Goal: Task Accomplishment & Management: Use online tool/utility

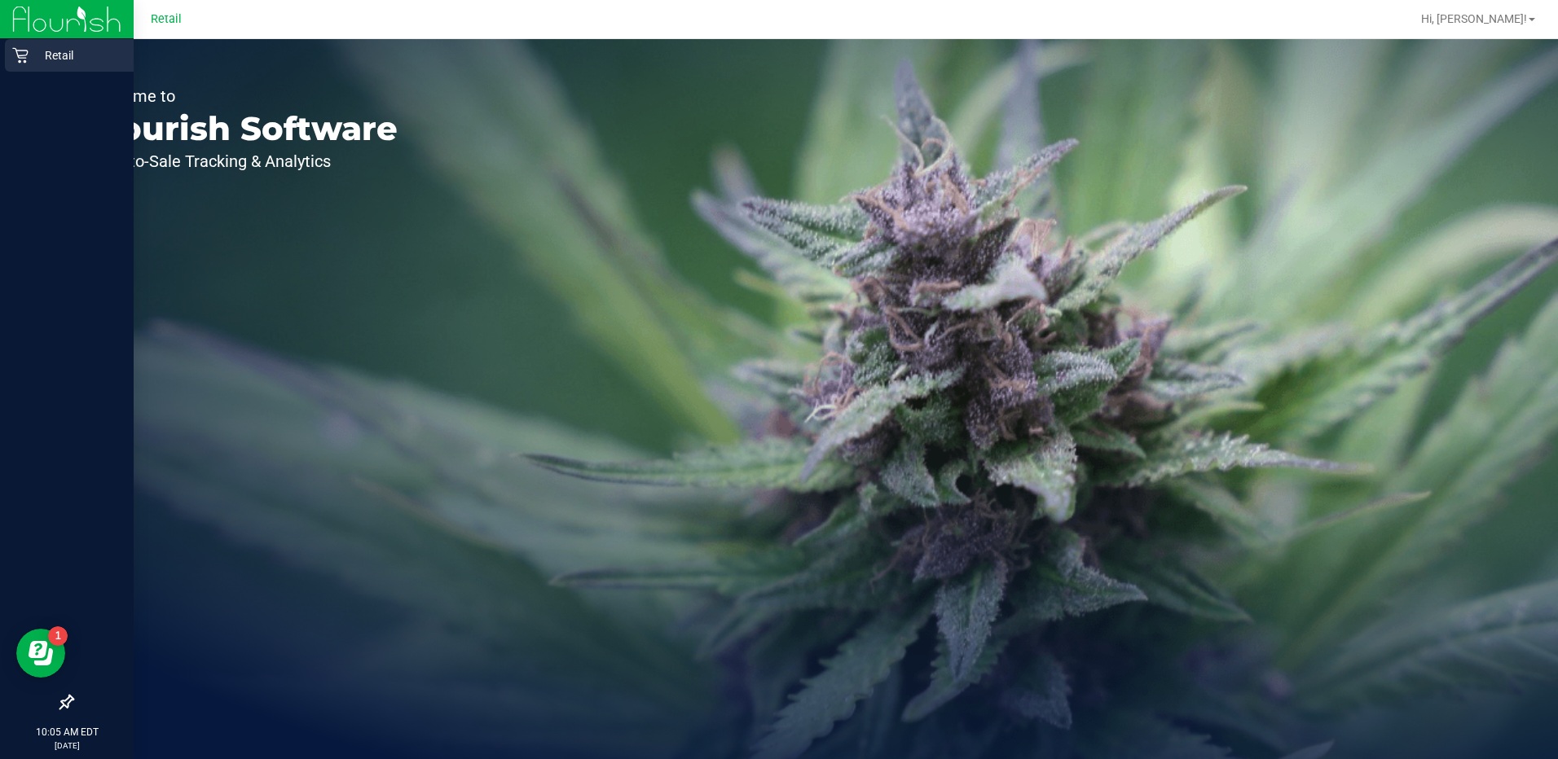
click at [54, 51] on p "Retail" at bounding box center [78, 56] width 98 height 20
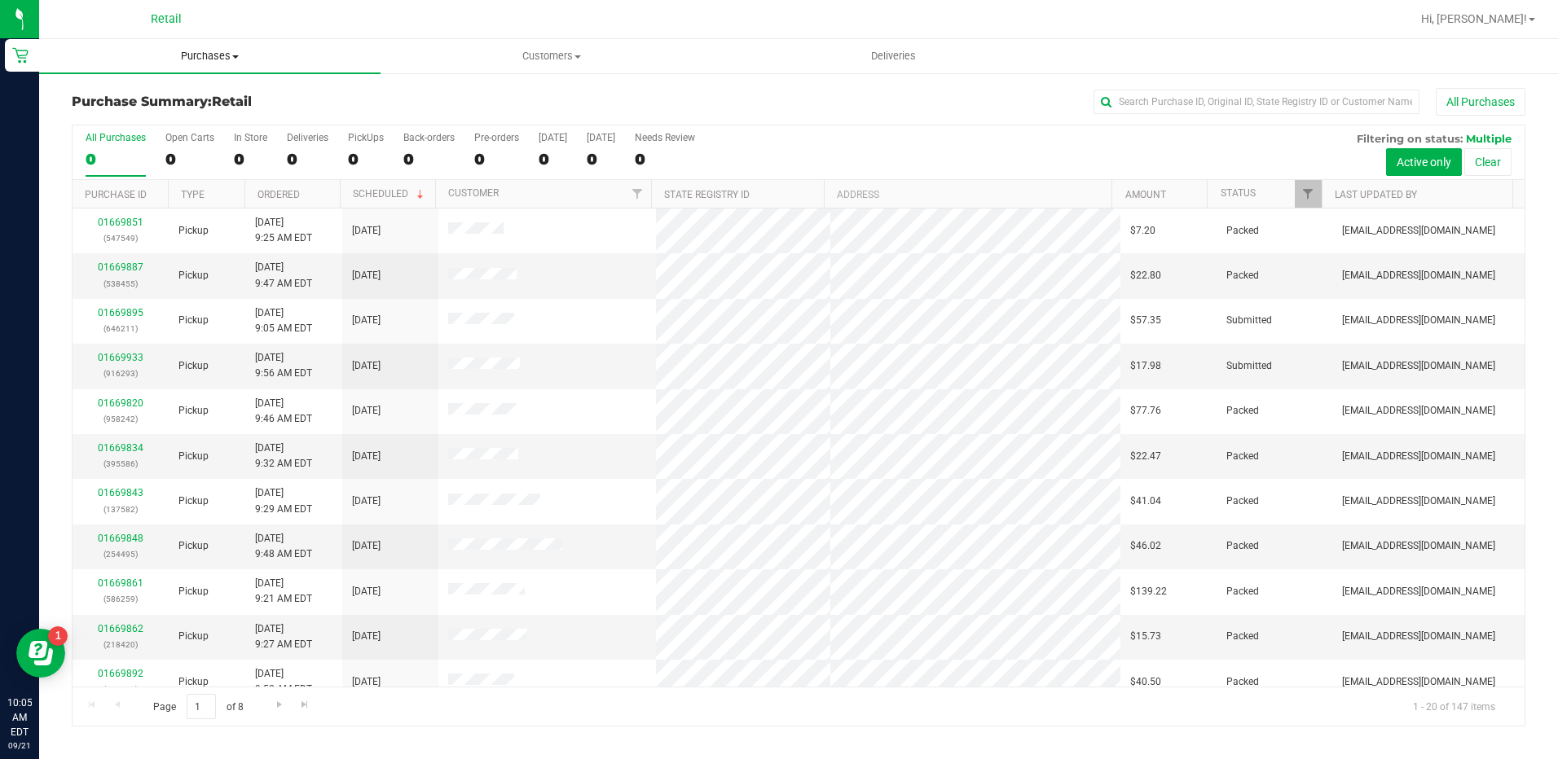
click at [222, 50] on span "Purchases" at bounding box center [209, 56] width 341 height 15
click at [178, 112] on li "Fulfillment" at bounding box center [209, 118] width 341 height 20
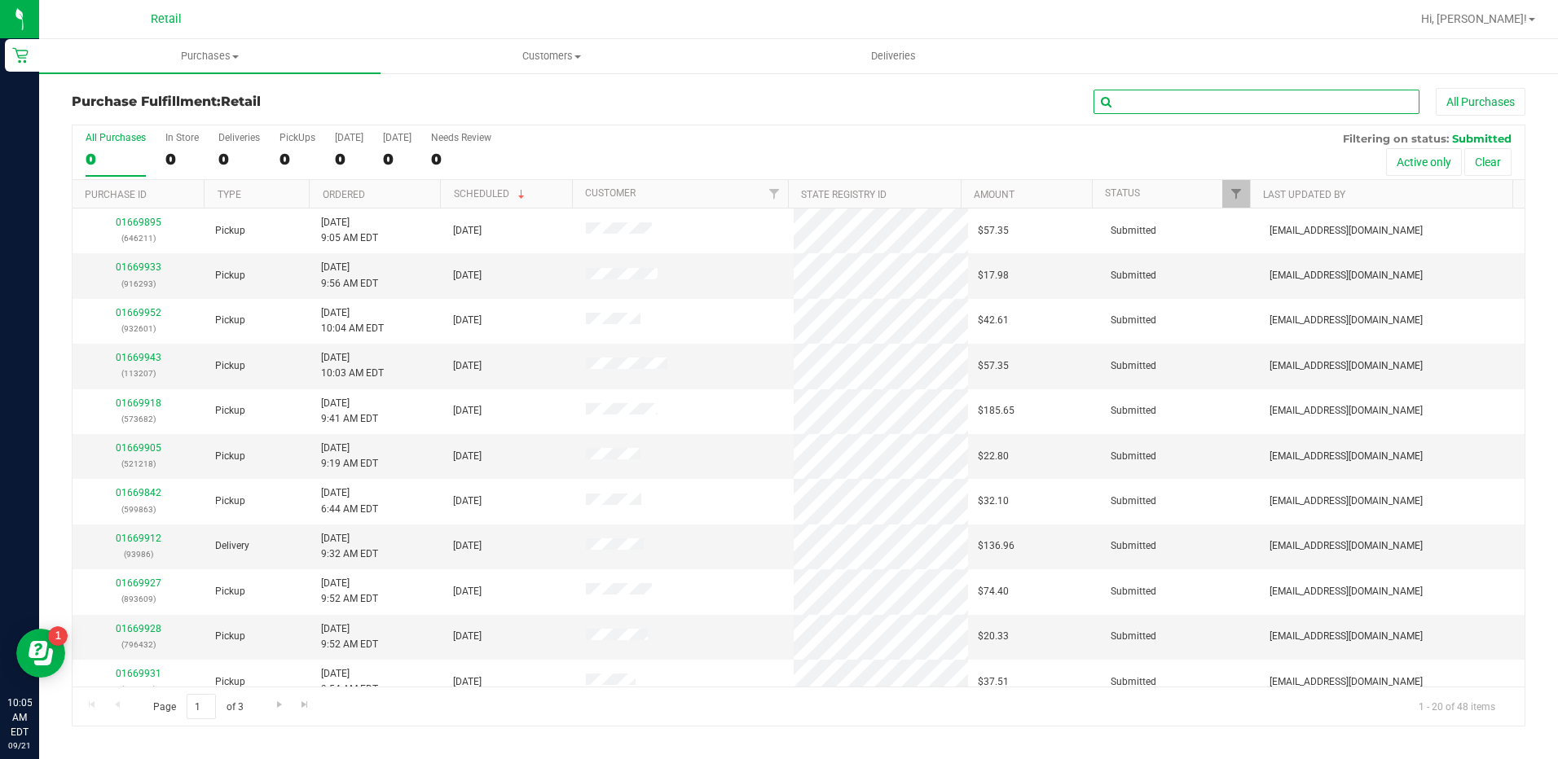
click at [1218, 105] on input "text" at bounding box center [1256, 102] width 326 height 24
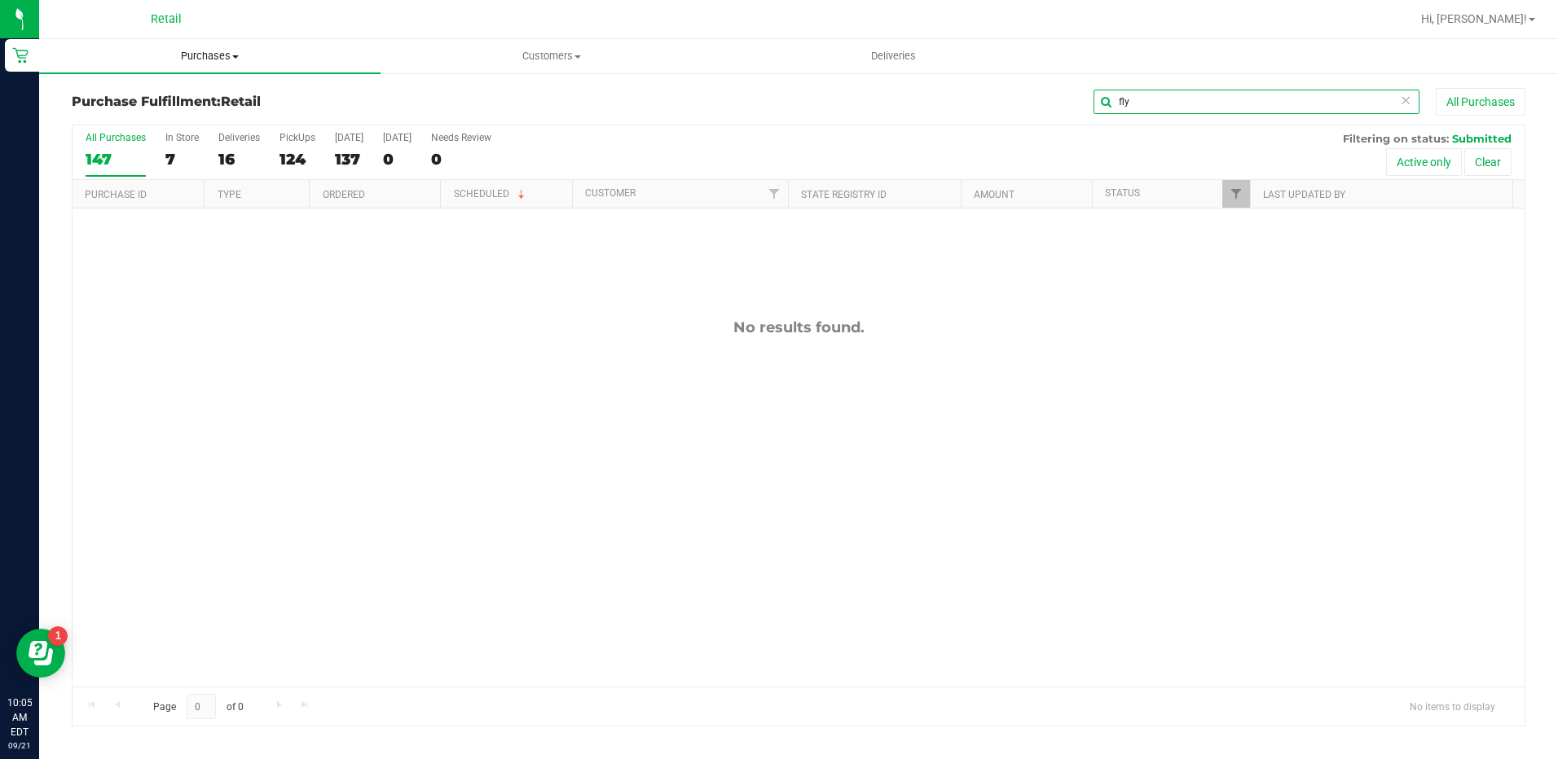
type input "fly"
click at [111, 151] on div "147" at bounding box center [116, 159] width 60 height 19
click at [0, 0] on input "All Purchases 147" at bounding box center [0, 0] width 0 height 0
click at [1166, 103] on input "fly" at bounding box center [1256, 102] width 326 height 24
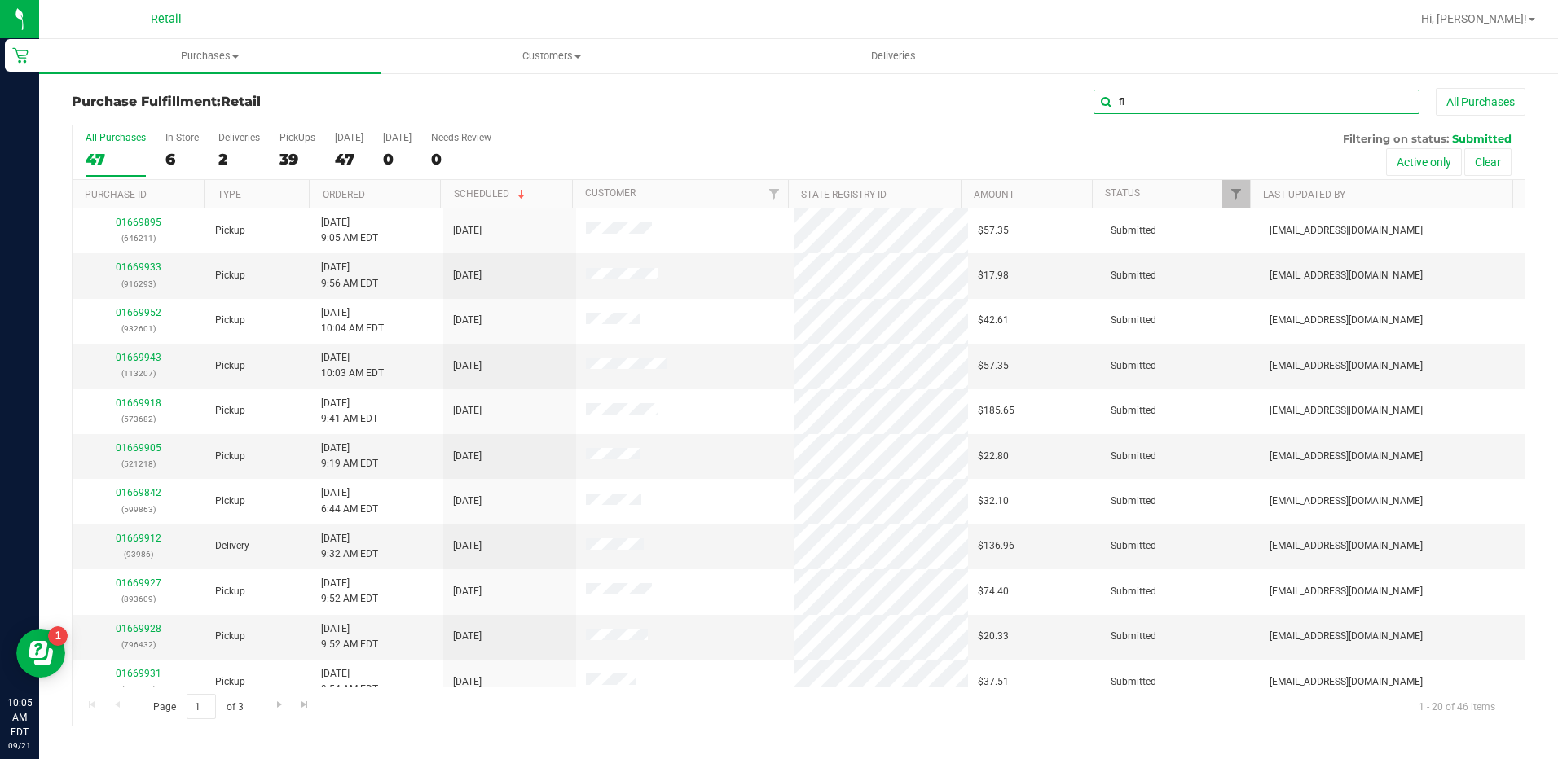
type input "fly"
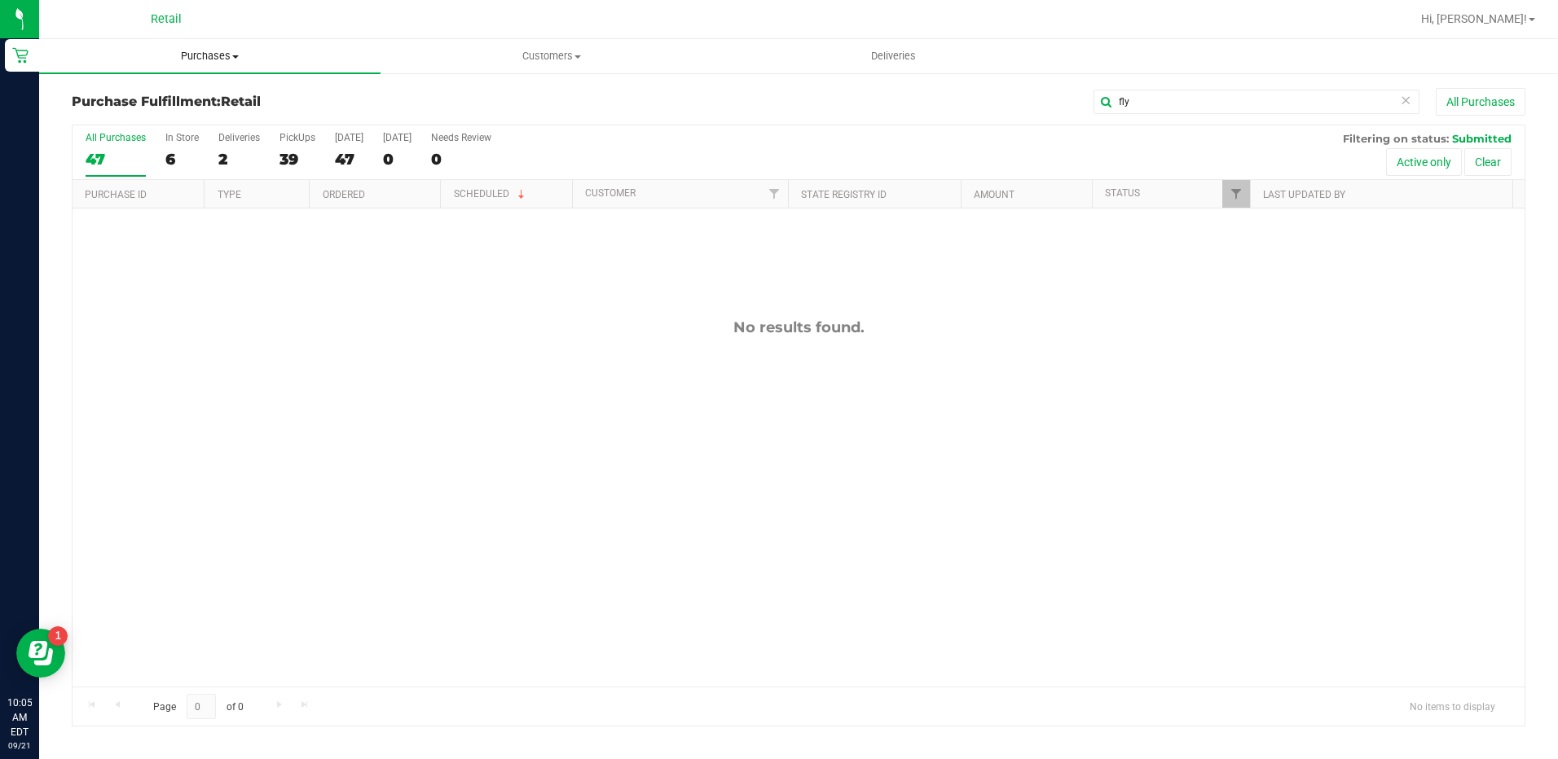
click at [187, 60] on span "Purchases" at bounding box center [209, 56] width 341 height 15
click at [174, 82] on ul "Summary of purchases Fulfillment All purchases" at bounding box center [209, 118] width 341 height 88
click at [191, 53] on span "Purchases" at bounding box center [209, 56] width 341 height 15
click at [183, 106] on li "Summary of purchases" at bounding box center [209, 99] width 341 height 20
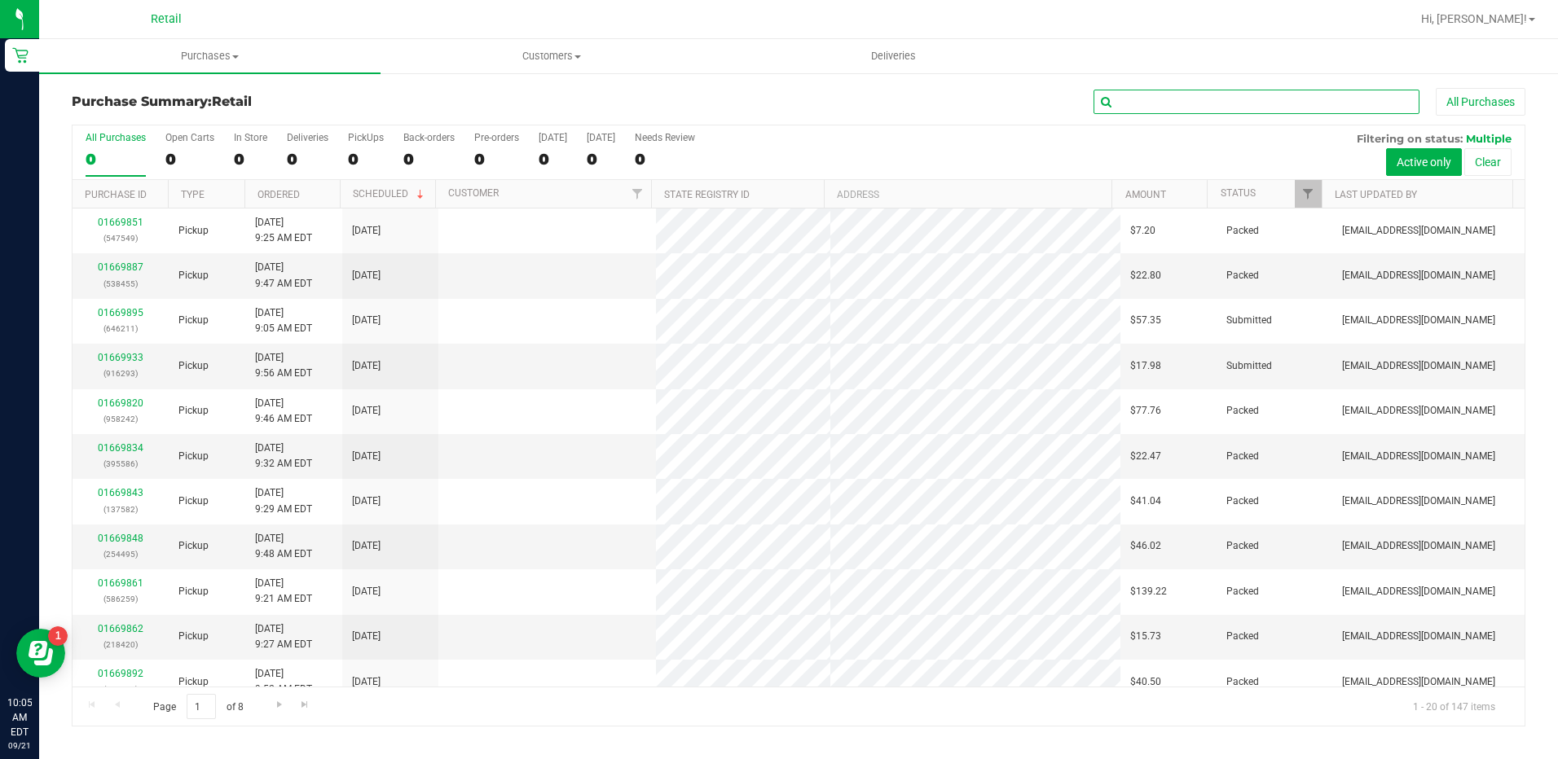
click at [1194, 95] on input "text" at bounding box center [1256, 102] width 326 height 24
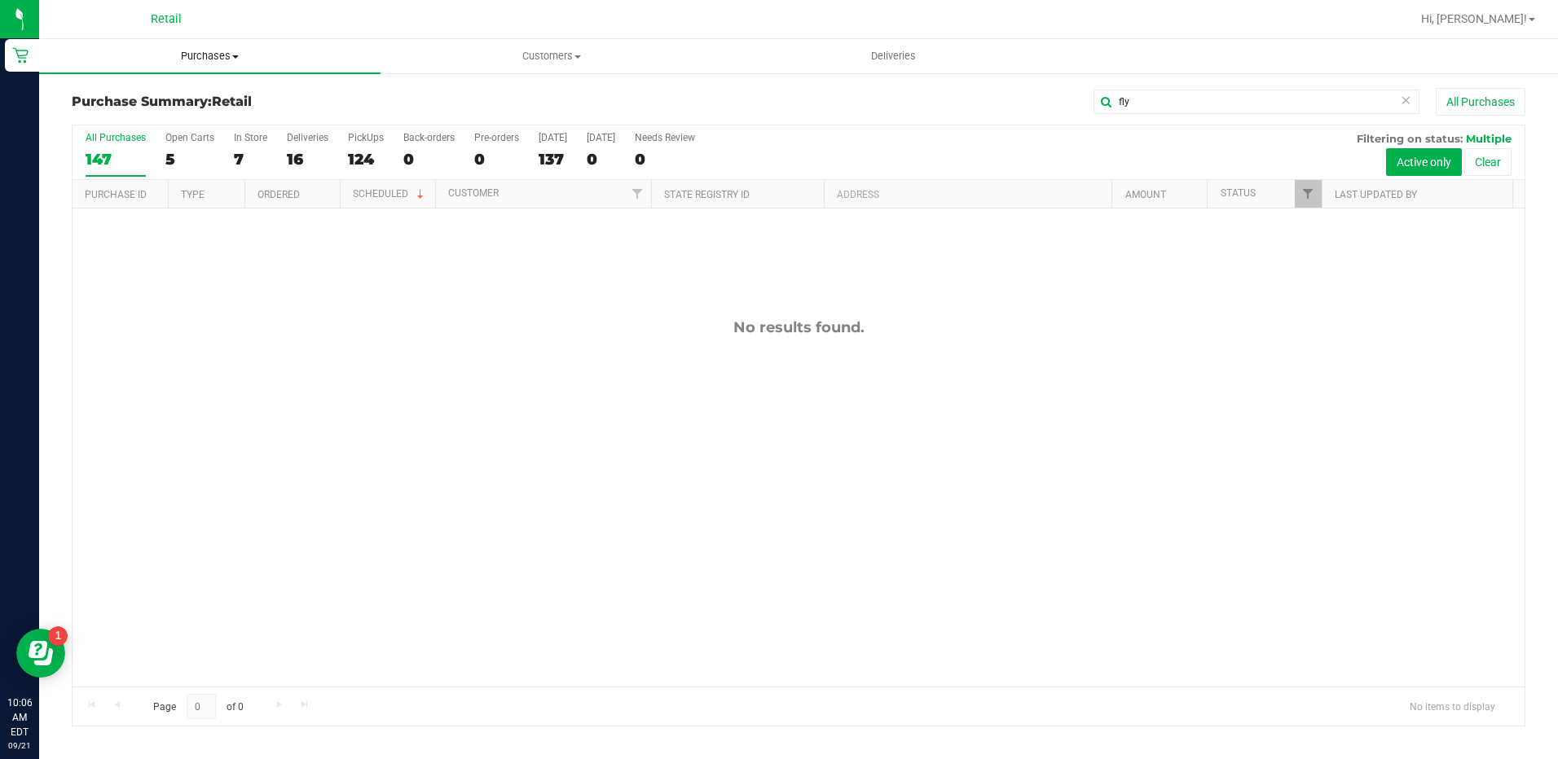
click at [212, 40] on uib-tab-heading "Purchases Summary of purchases Fulfillment All purchases" at bounding box center [209, 56] width 341 height 34
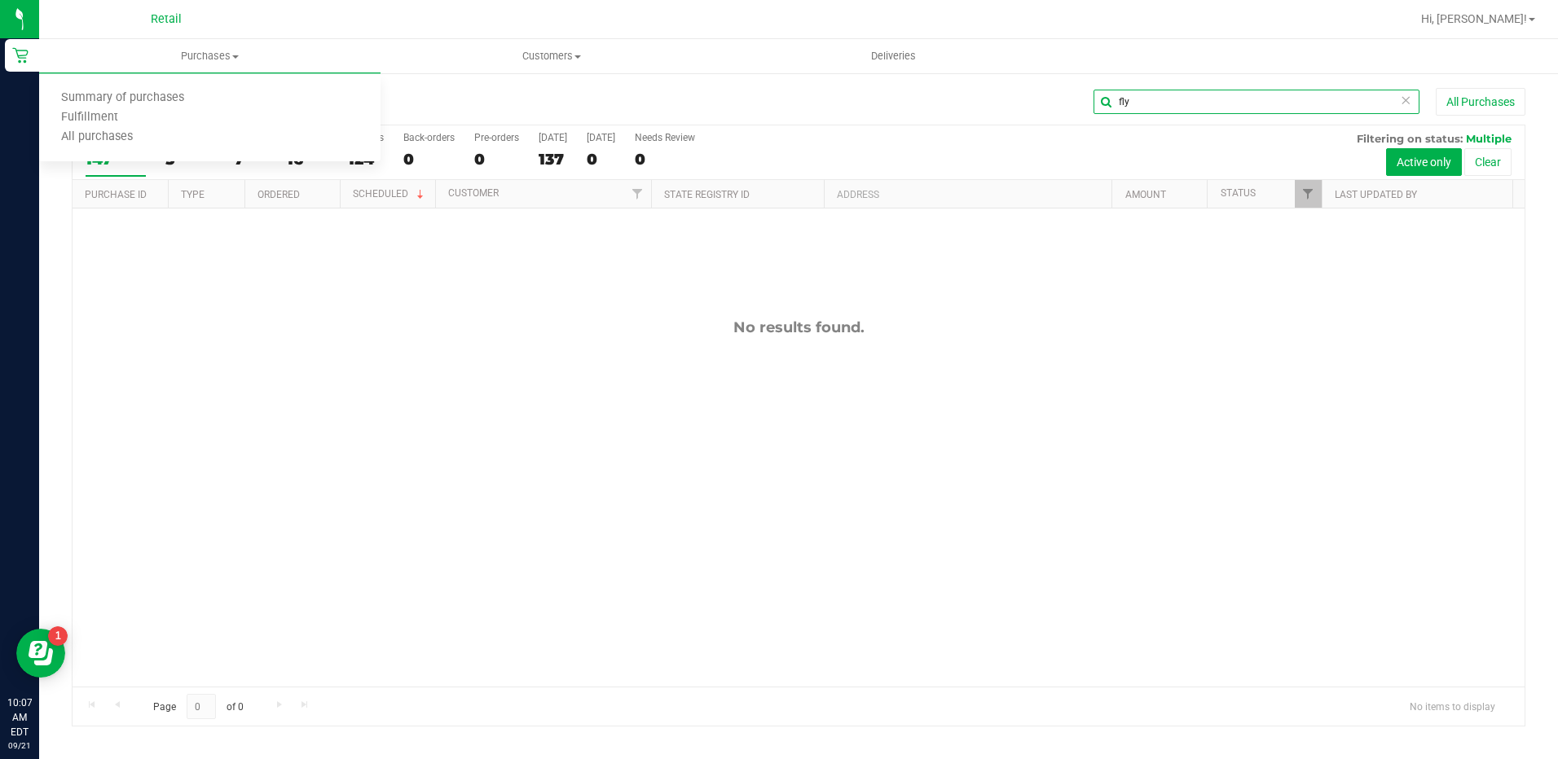
click at [1181, 104] on input "fly" at bounding box center [1256, 102] width 326 height 24
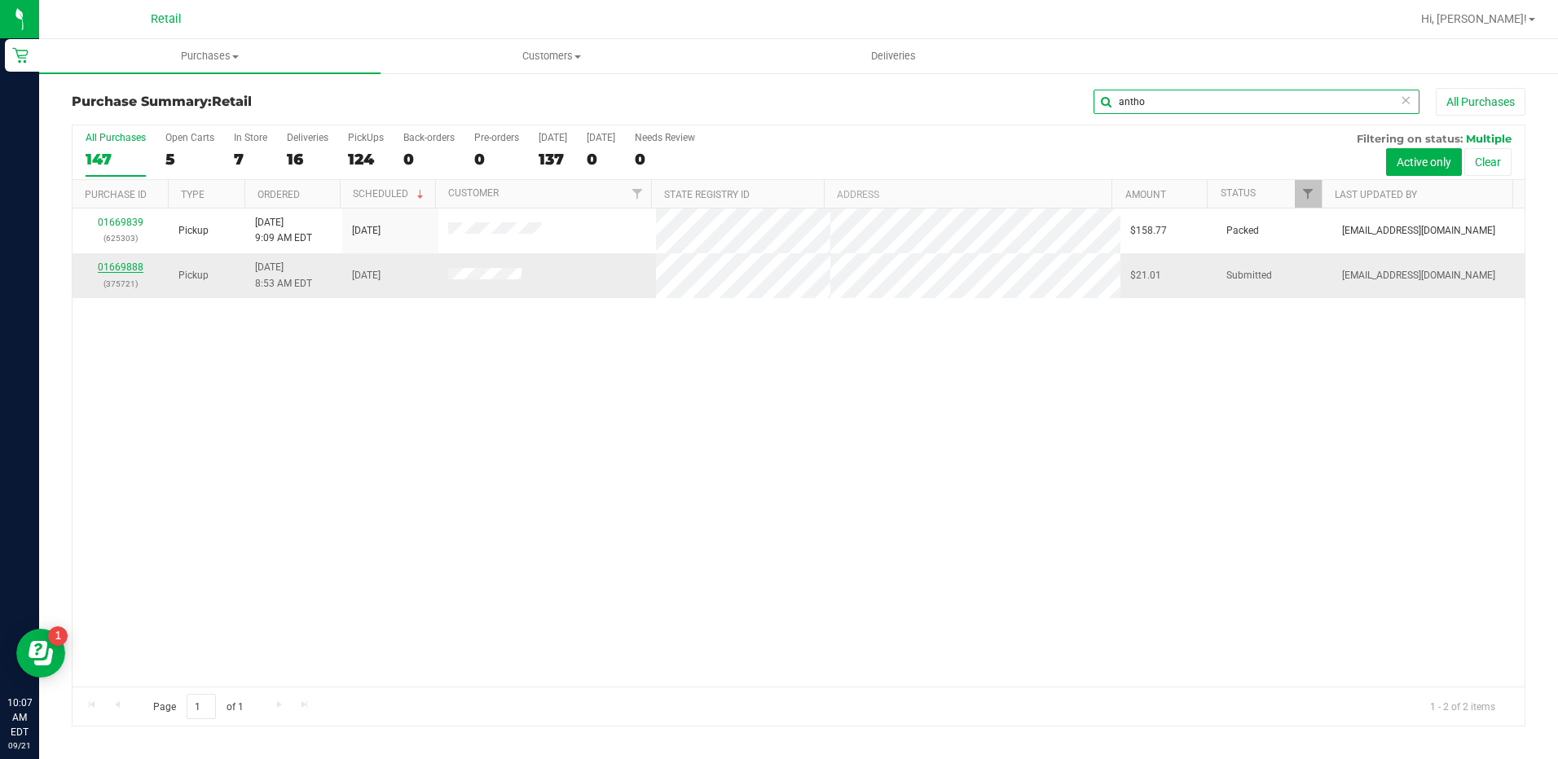
type input "antho"
click at [130, 266] on link "01669888" at bounding box center [121, 267] width 46 height 11
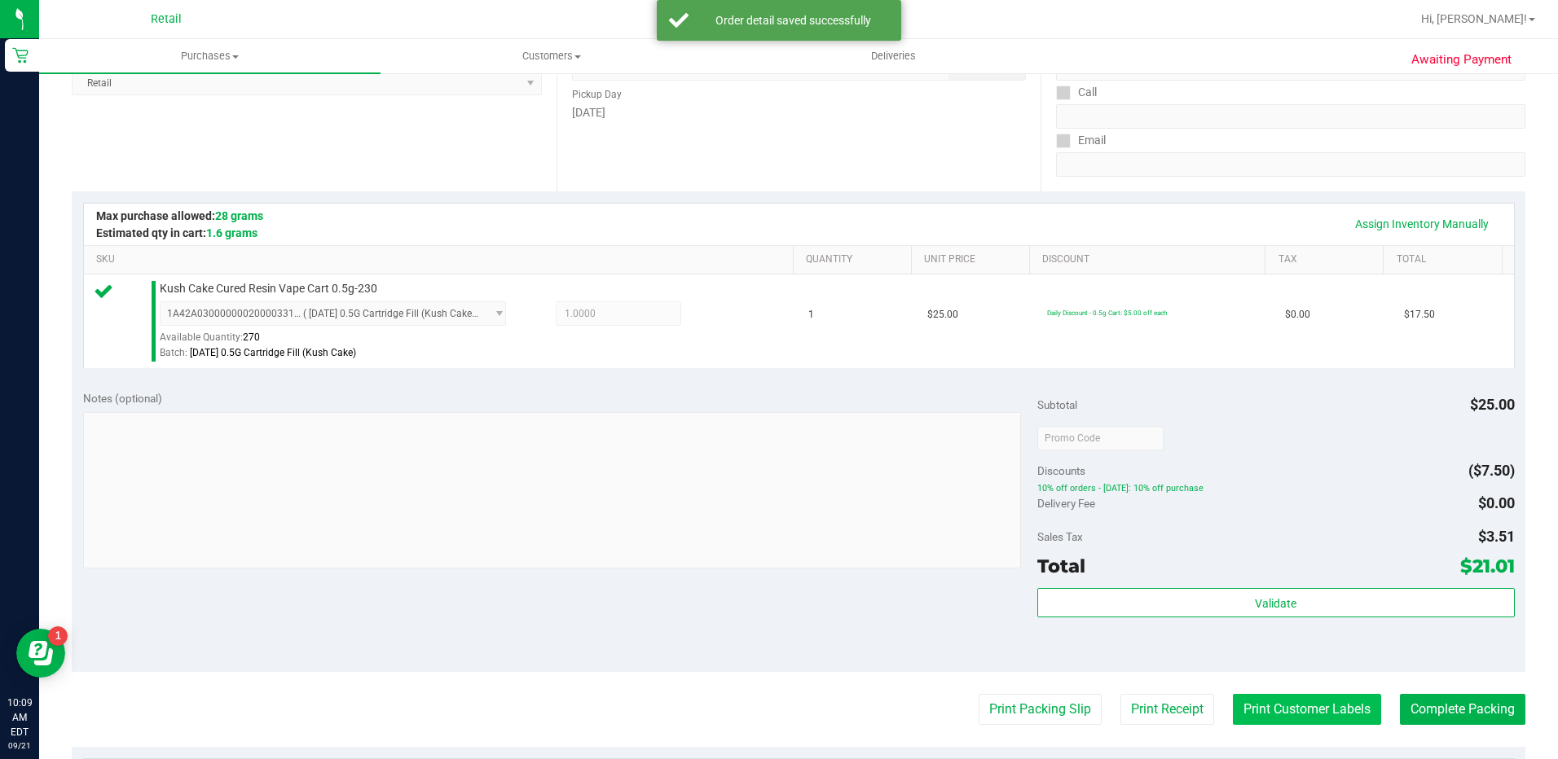
scroll to position [489, 0]
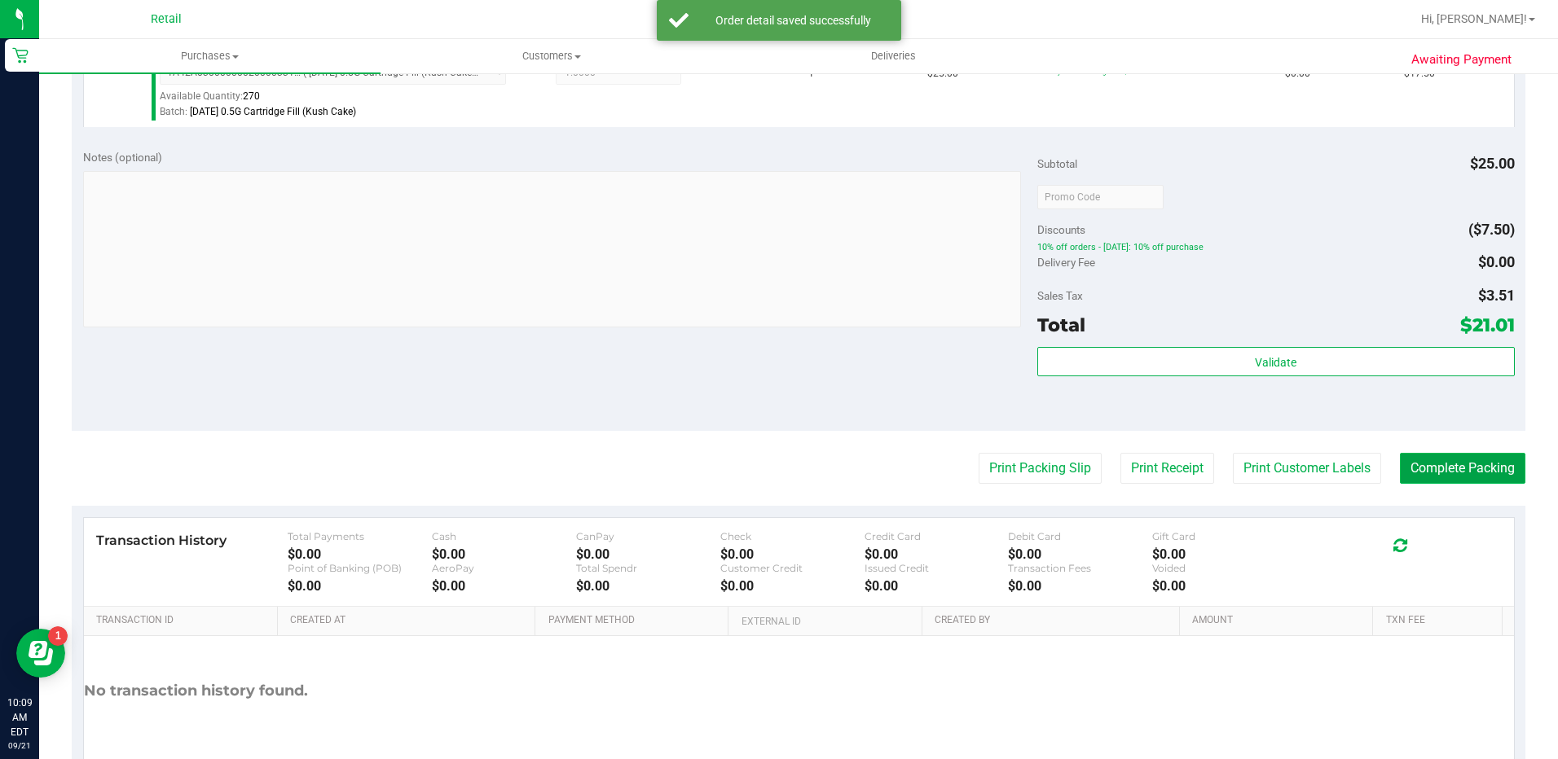
click at [1440, 472] on button "Complete Packing" at bounding box center [1462, 468] width 125 height 31
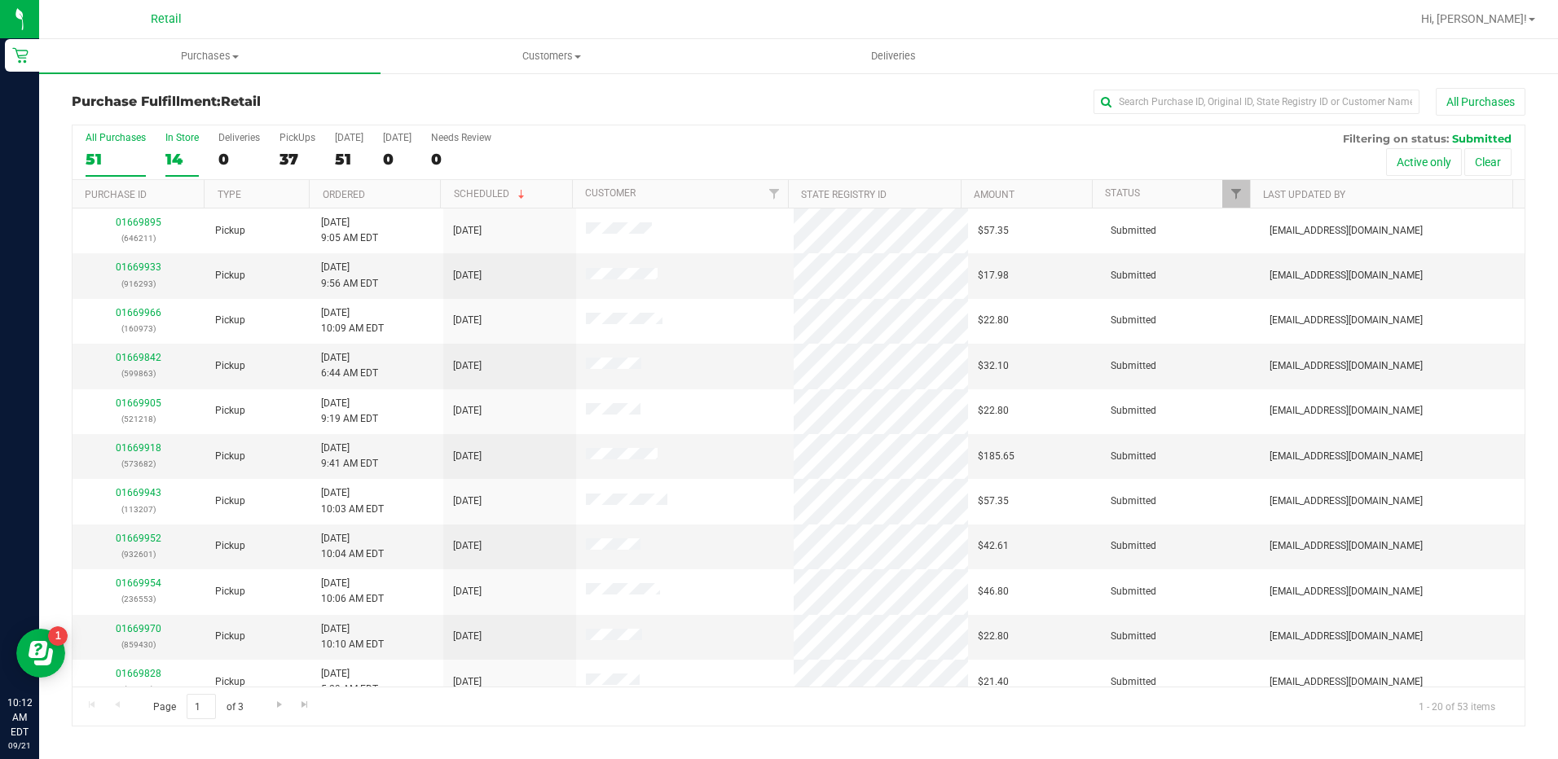
click at [169, 144] on label "In Store 14" at bounding box center [181, 154] width 33 height 45
click at [0, 0] on input "In Store 14" at bounding box center [0, 0] width 0 height 0
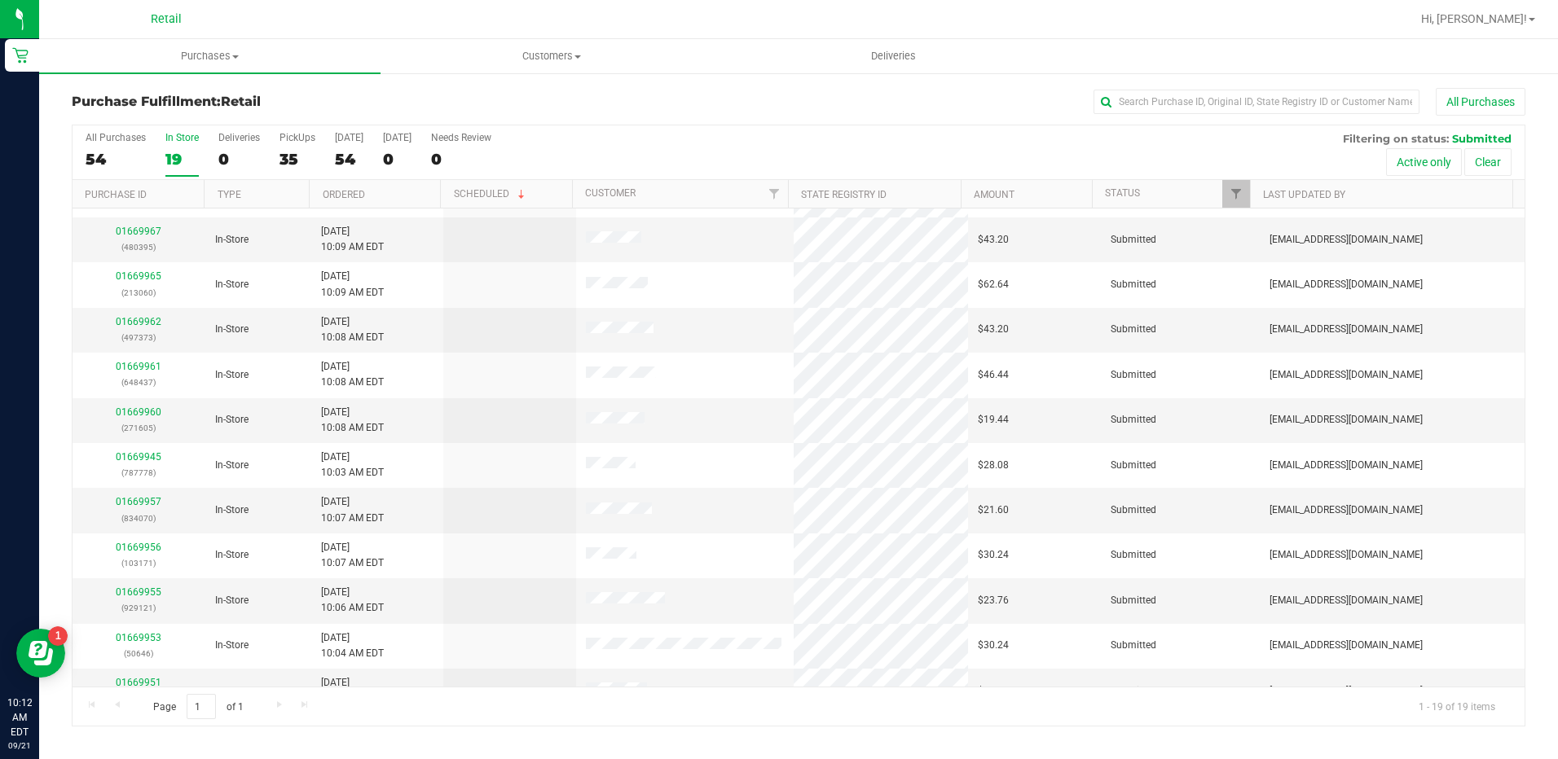
scroll to position [379, 0]
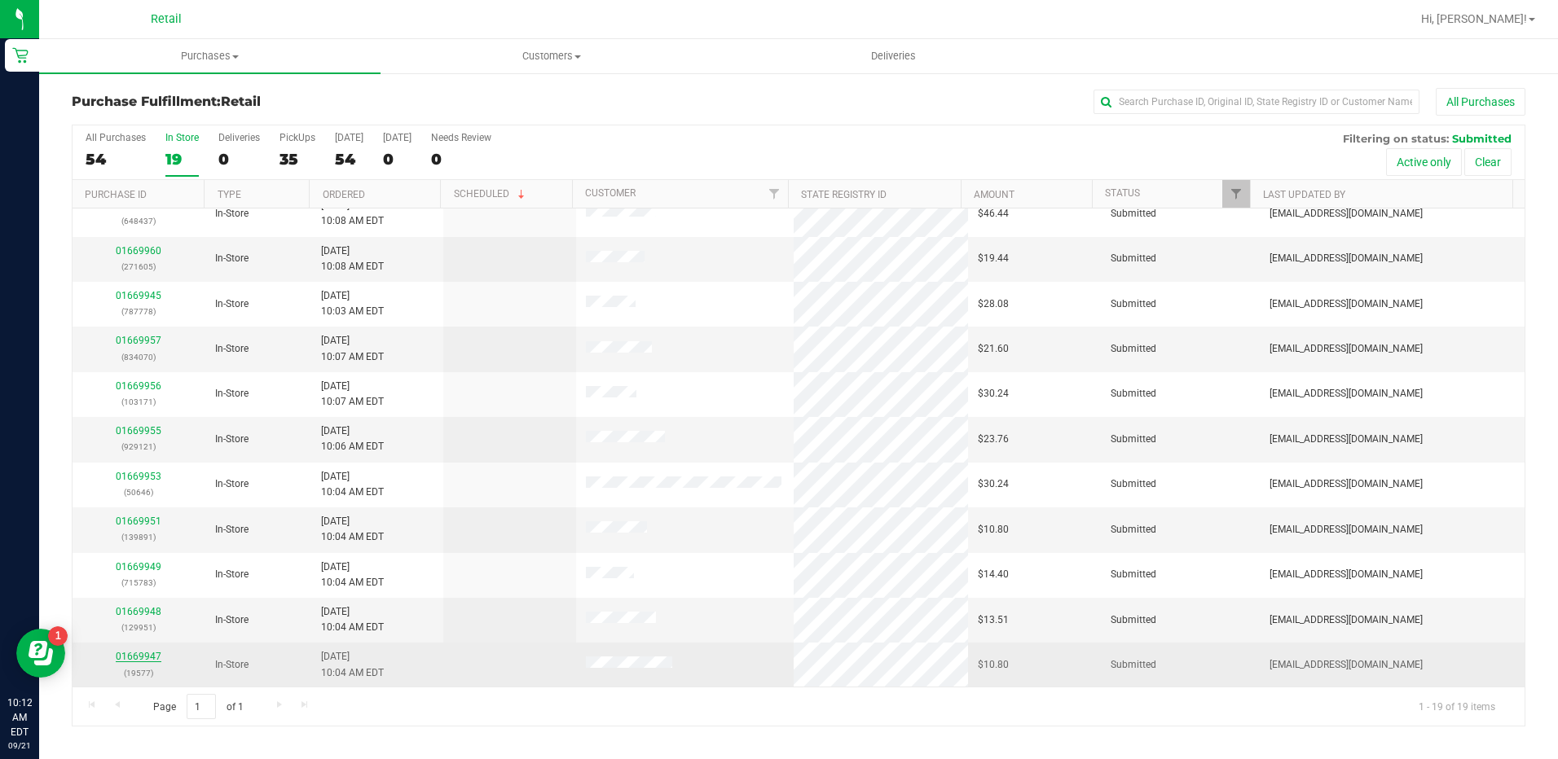
click at [134, 654] on link "01669947" at bounding box center [139, 656] width 46 height 11
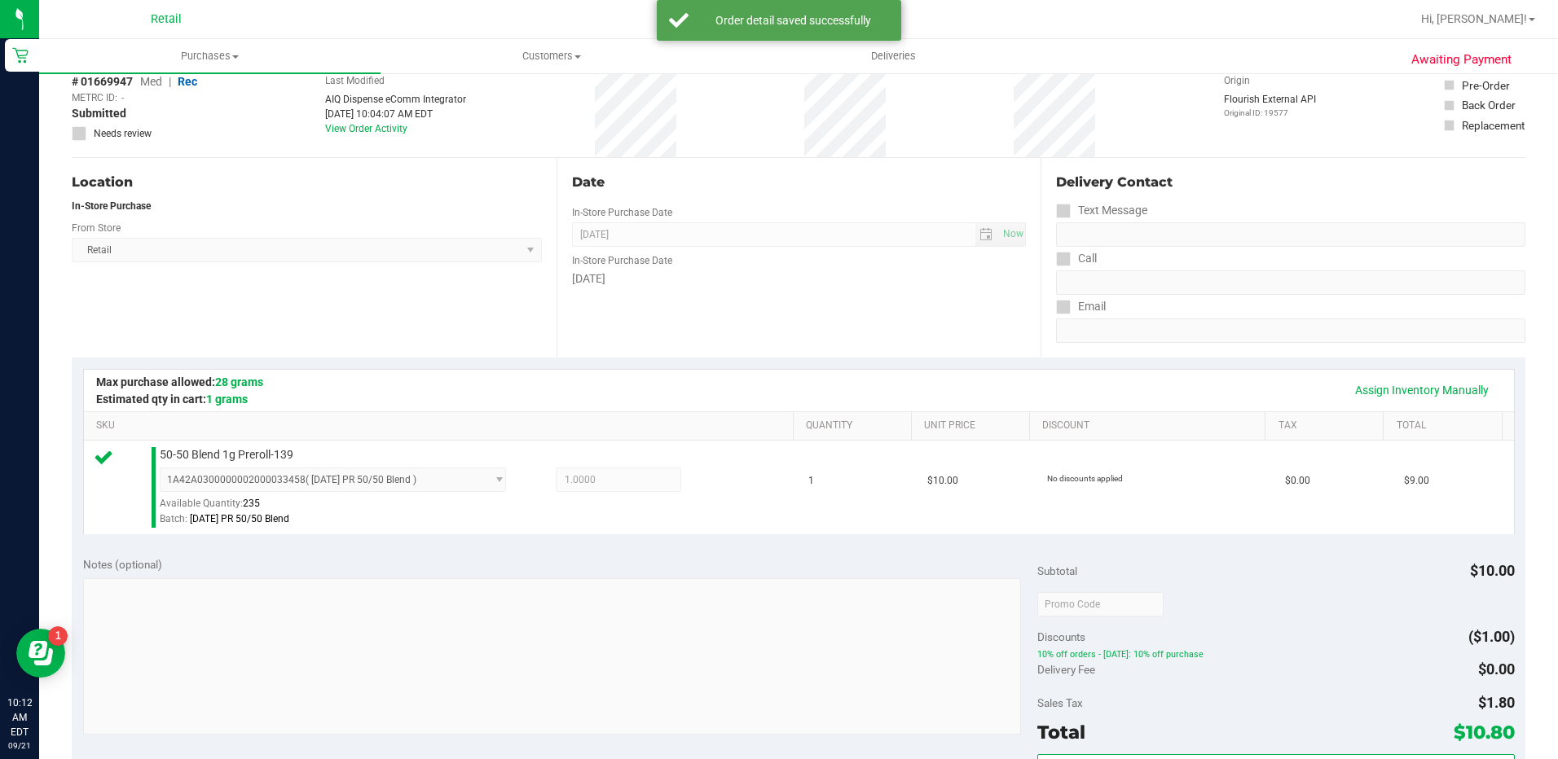
scroll to position [326, 0]
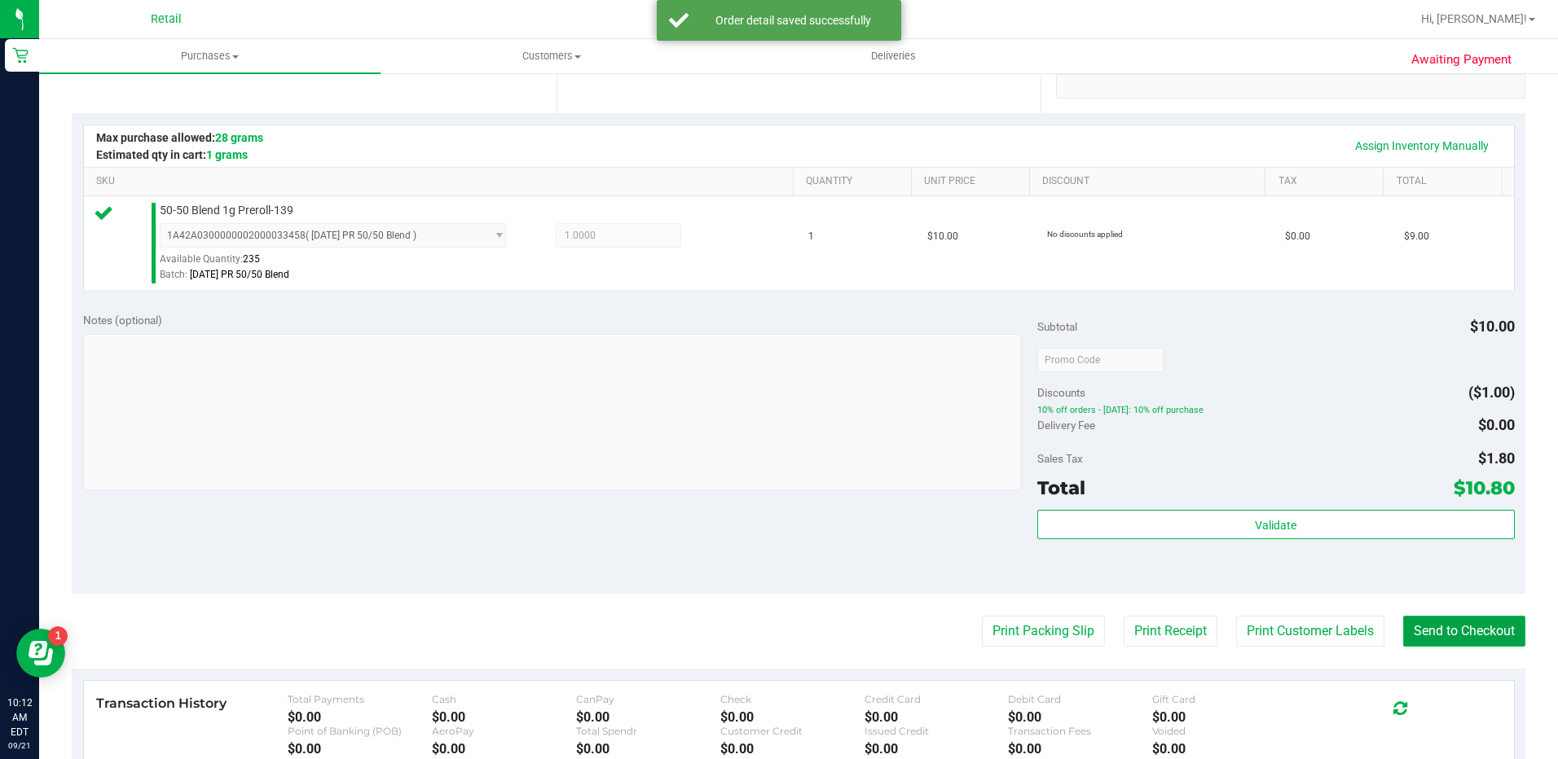
click at [1475, 627] on button "Send to Checkout" at bounding box center [1464, 631] width 122 height 31
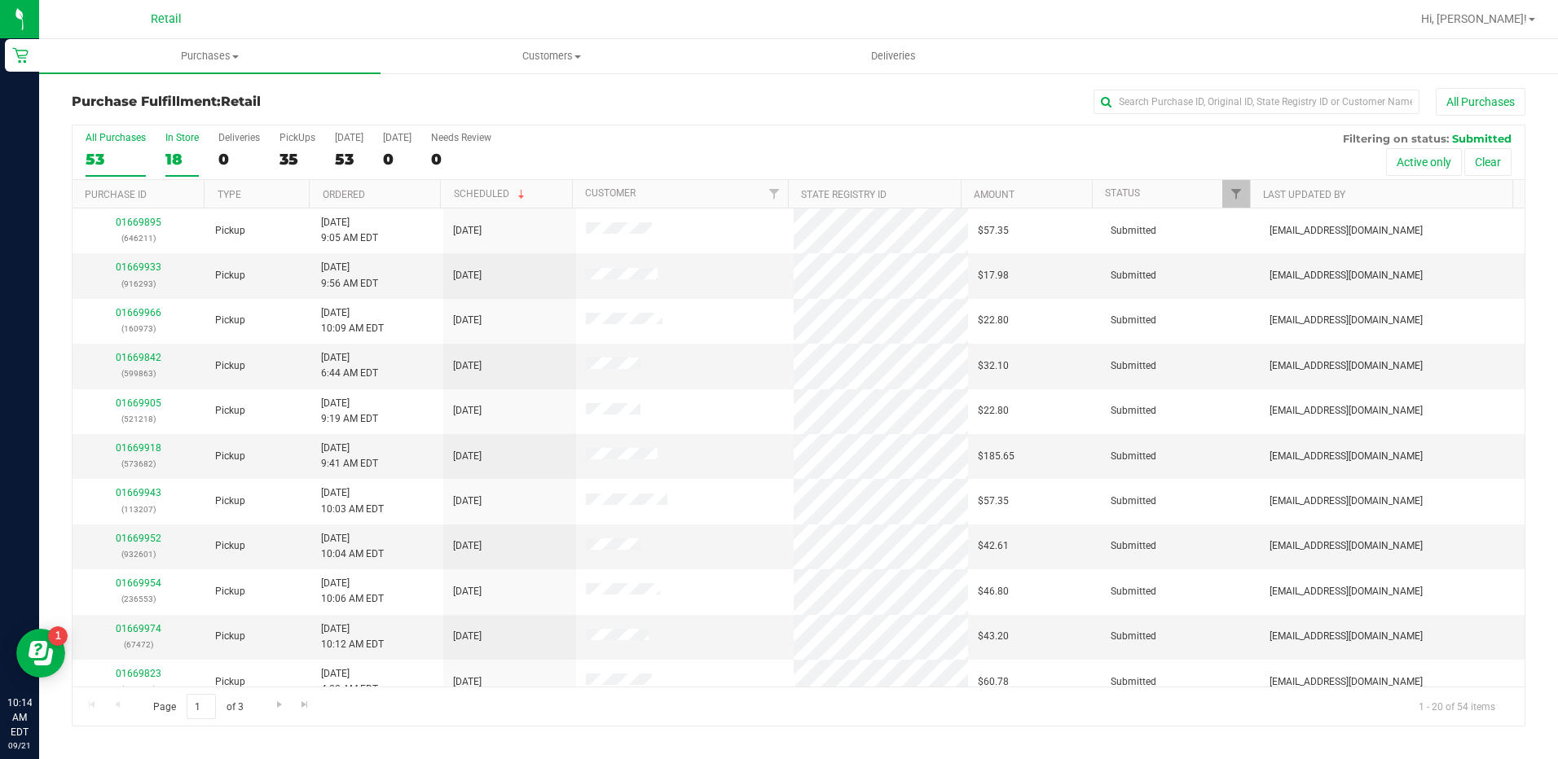
click at [167, 161] on div "18" at bounding box center [181, 159] width 33 height 19
click at [0, 0] on input "In Store 18" at bounding box center [0, 0] width 0 height 0
click at [1325, 112] on input "text" at bounding box center [1256, 102] width 326 height 24
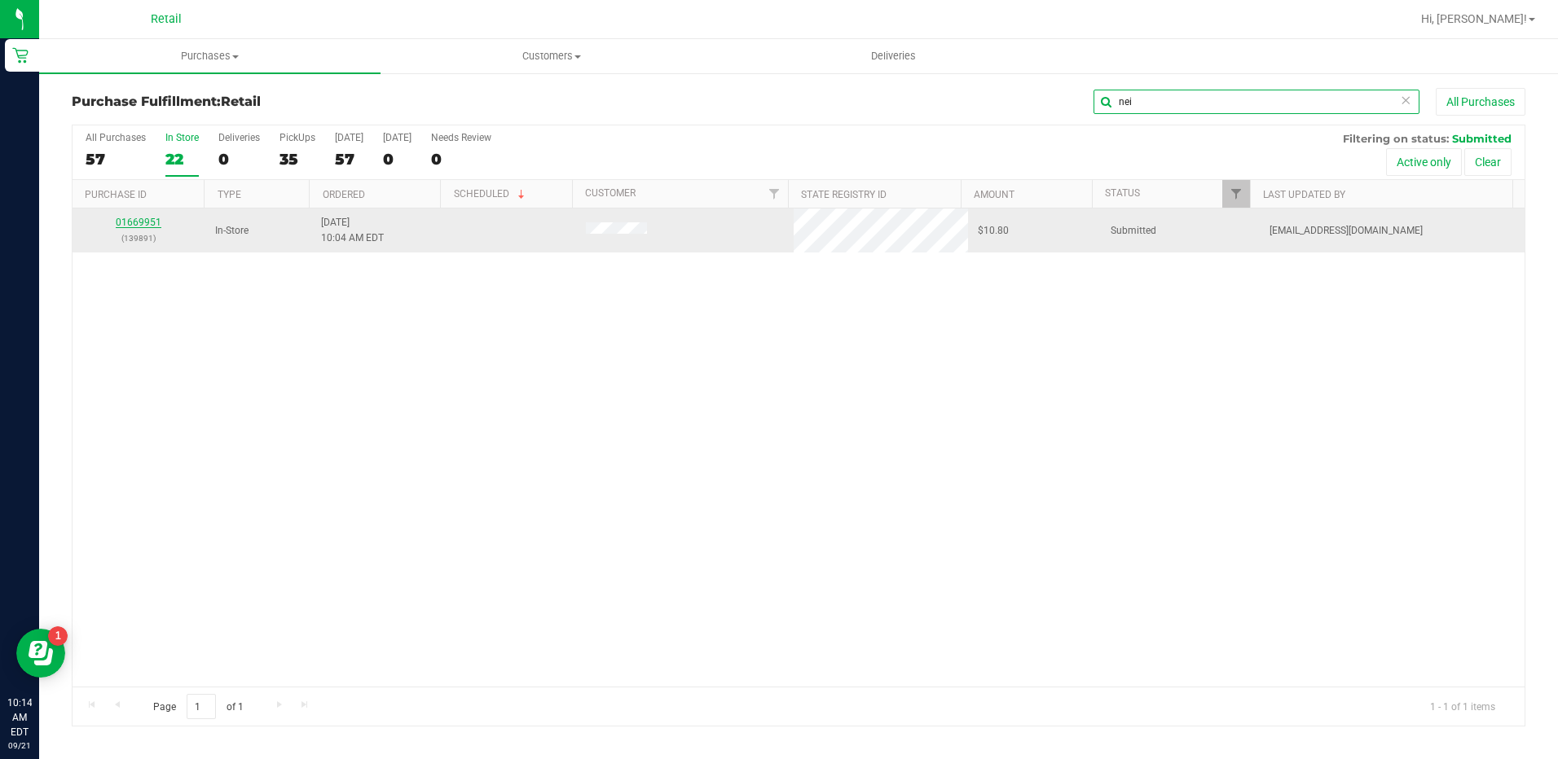
type input "nei"
click at [147, 222] on link "01669951" at bounding box center [139, 222] width 46 height 11
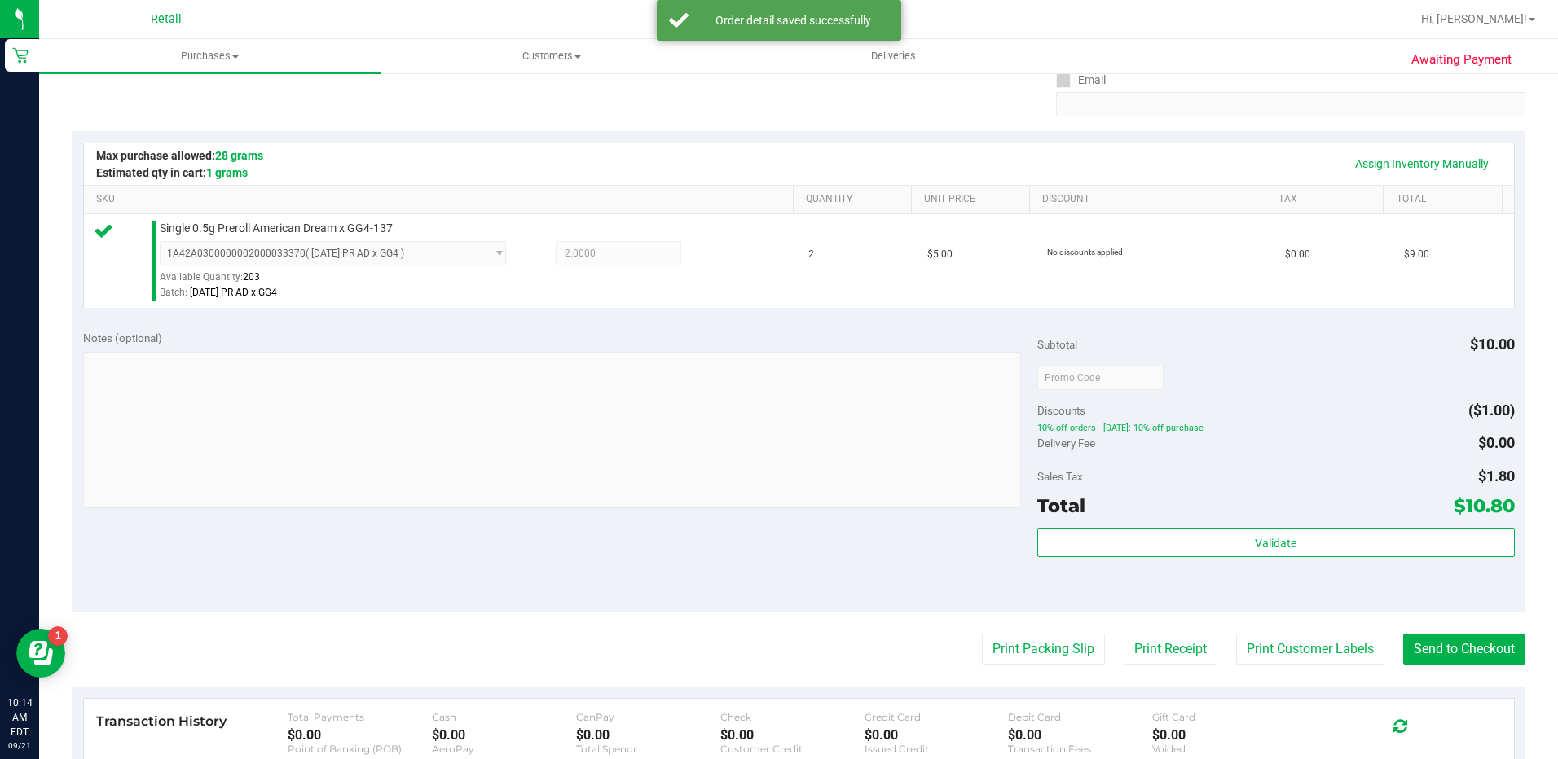
scroll to position [489, 0]
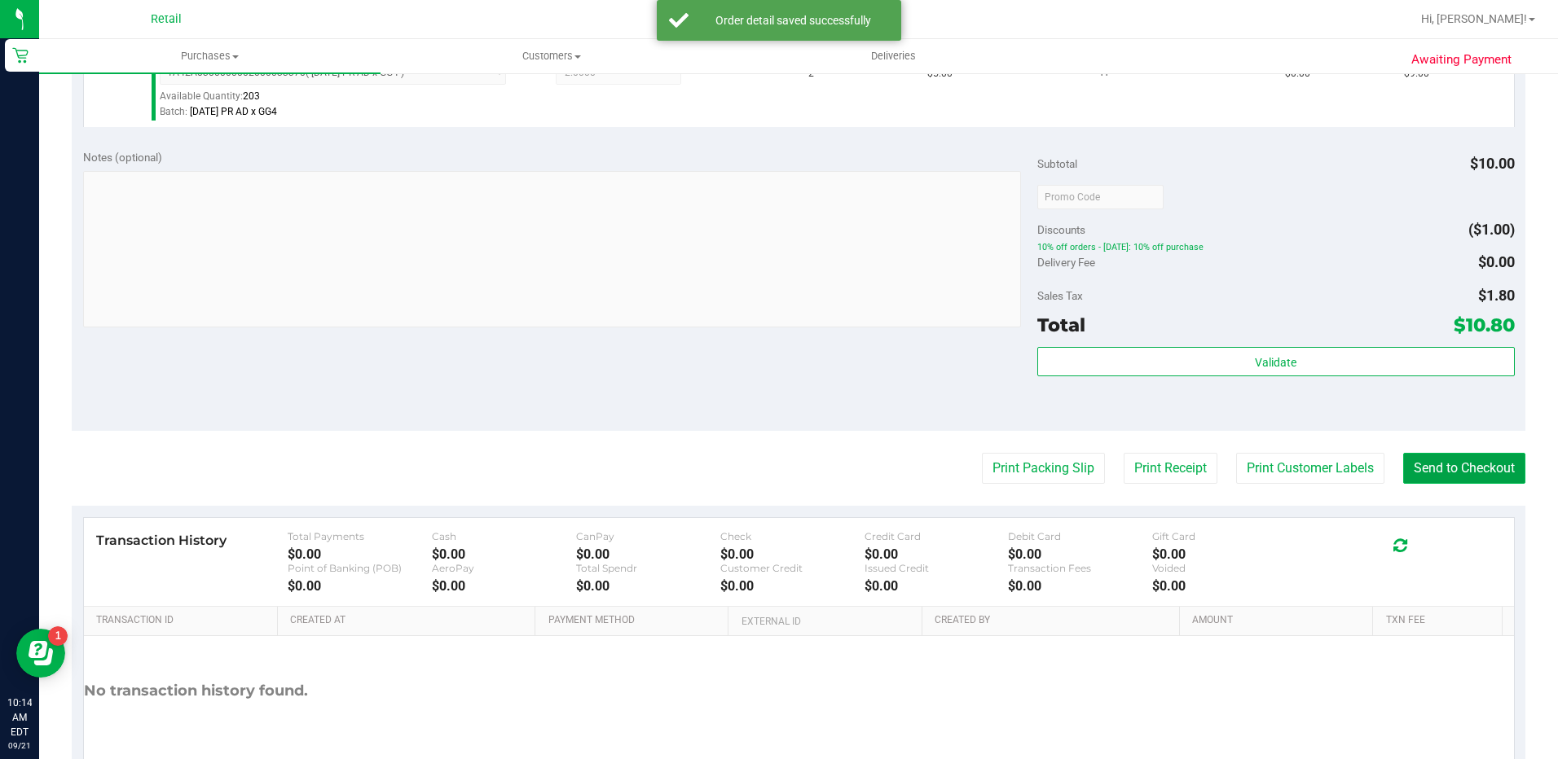
click at [1430, 473] on button "Send to Checkout" at bounding box center [1464, 468] width 122 height 31
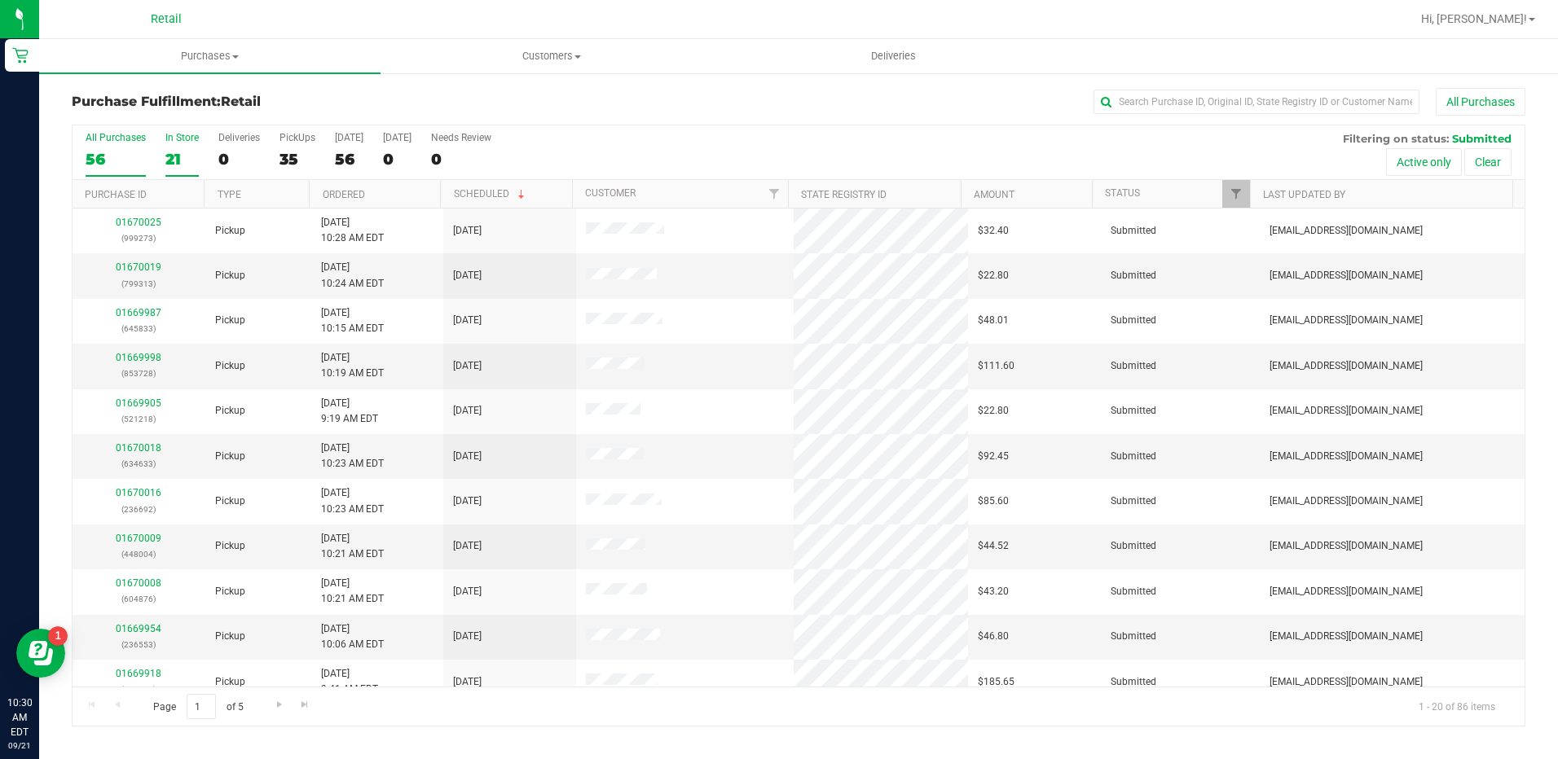
click at [178, 147] on label "In Store 21" at bounding box center [181, 154] width 33 height 45
click at [0, 0] on input "In Store 21" at bounding box center [0, 0] width 0 height 0
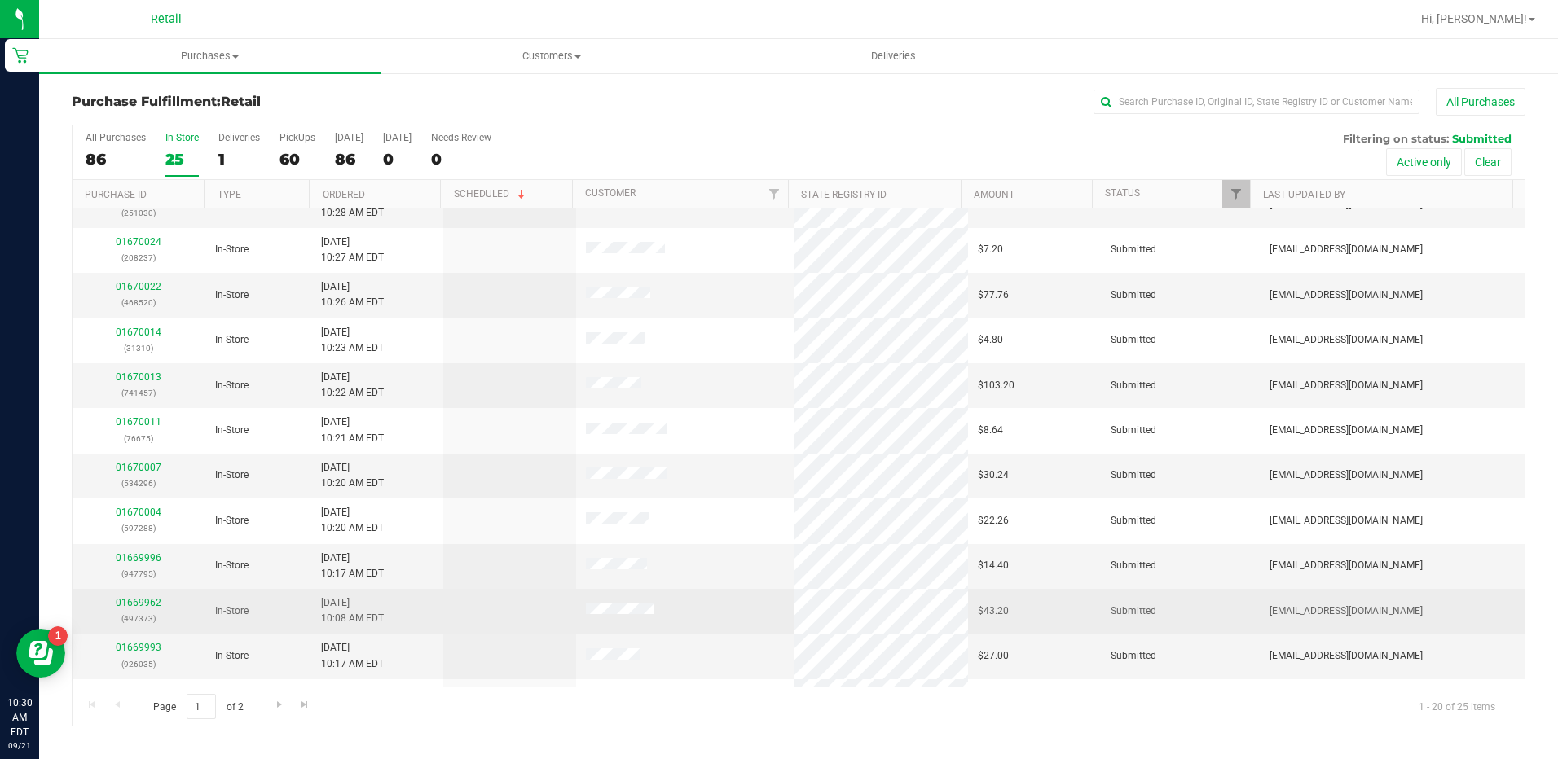
scroll to position [163, 0]
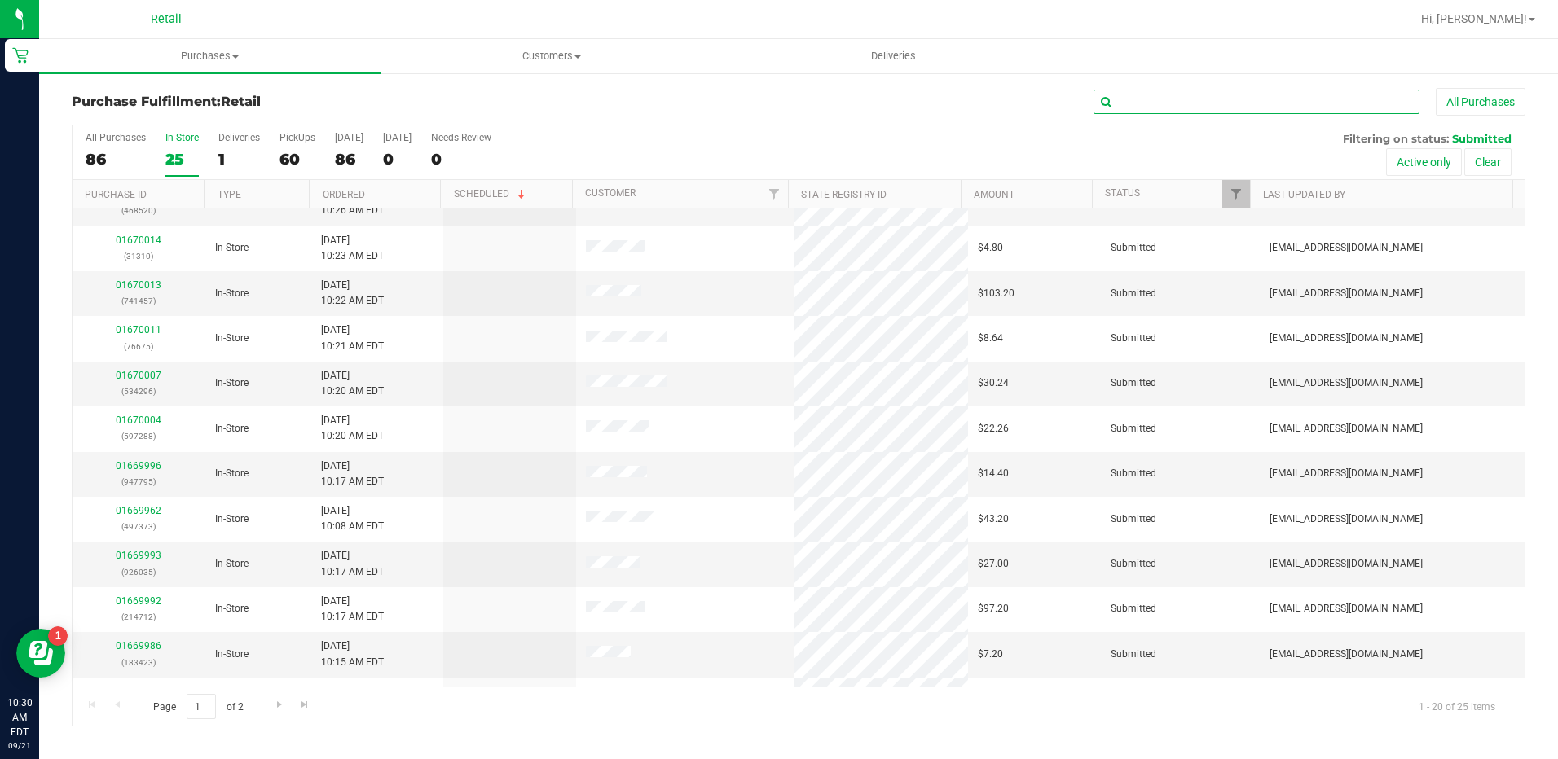
click at [1265, 101] on input "text" at bounding box center [1256, 102] width 326 height 24
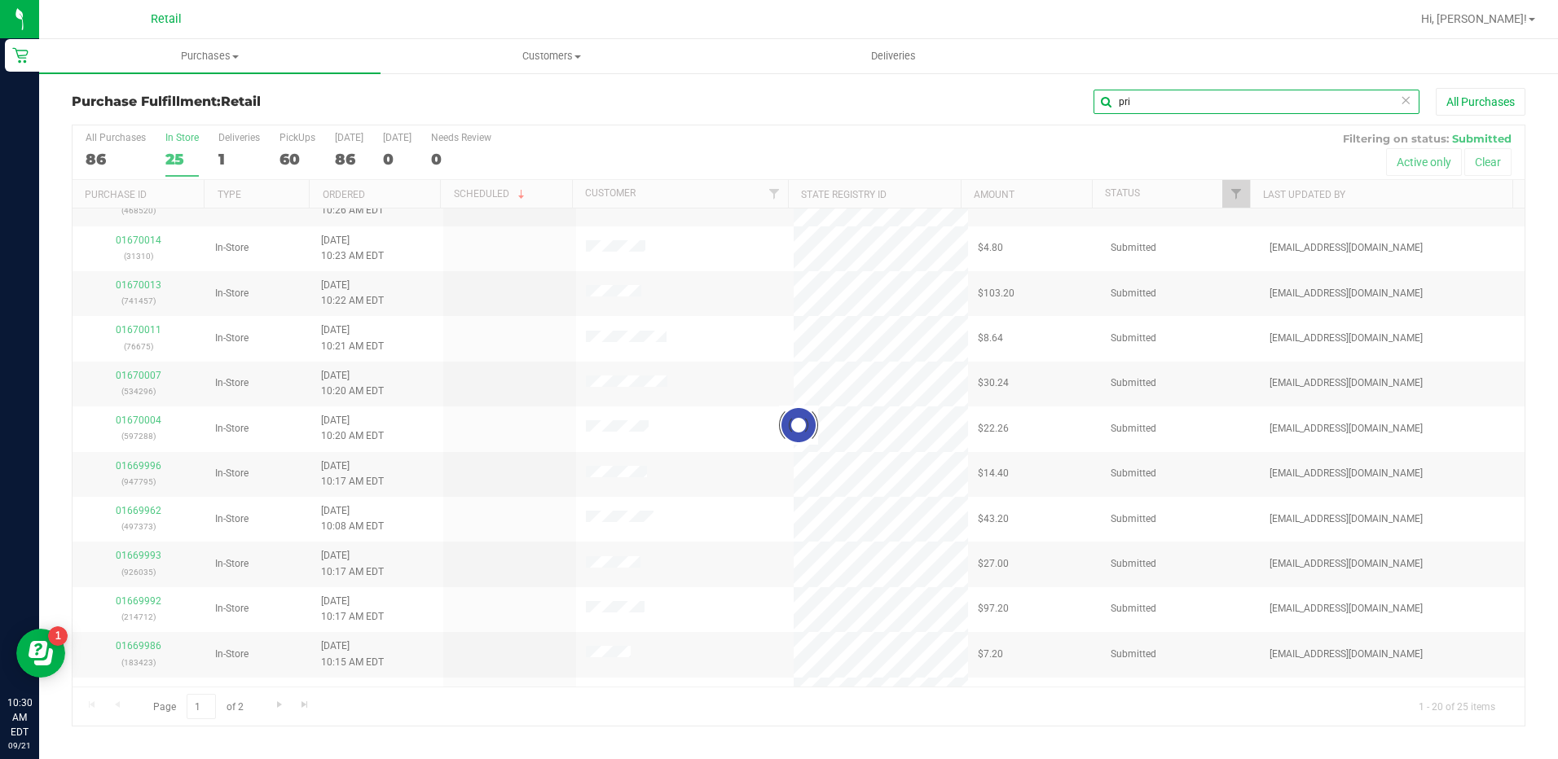
scroll to position [0, 0]
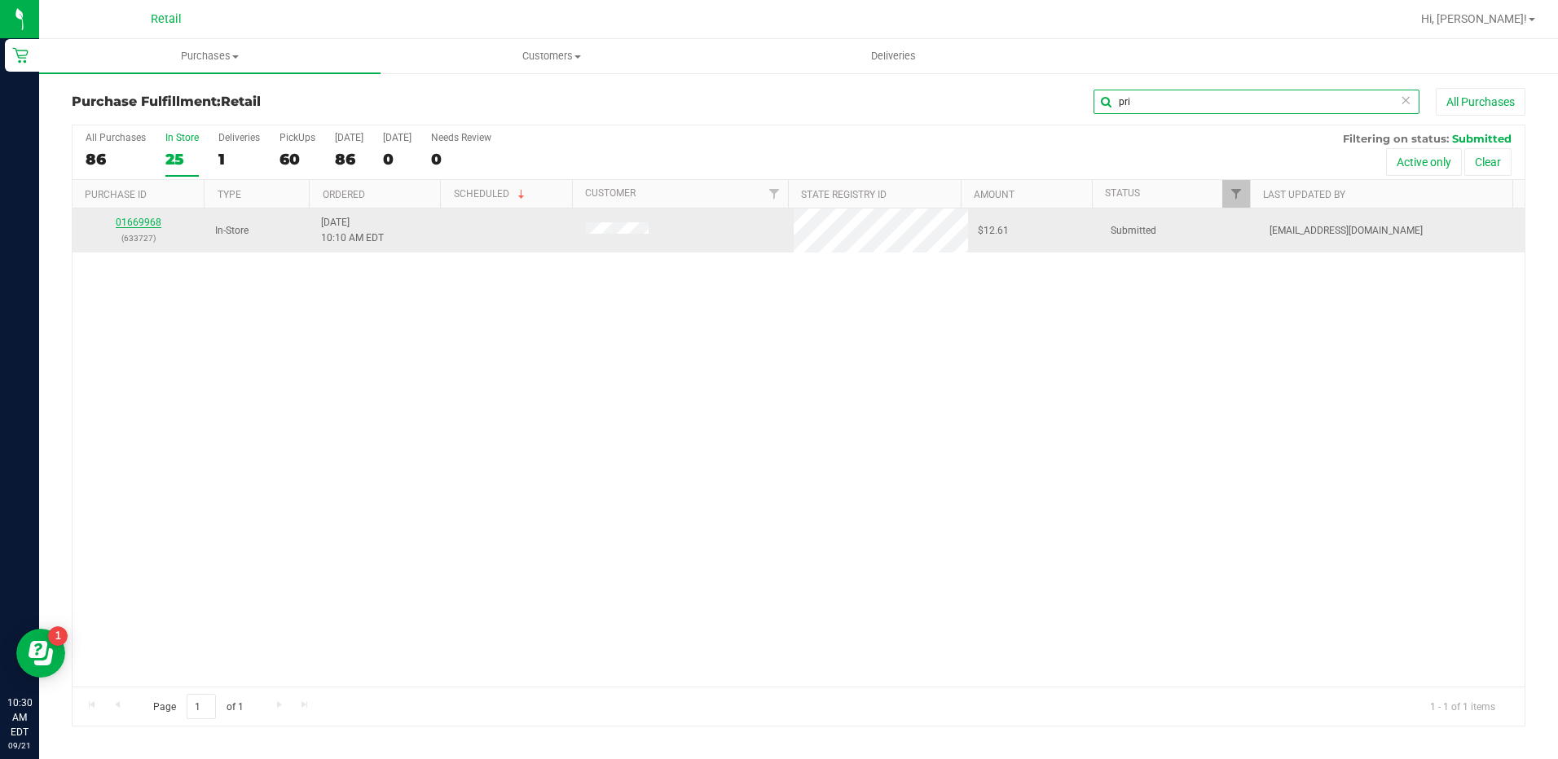
type input "pri"
click at [144, 222] on link "01669968" at bounding box center [139, 222] width 46 height 11
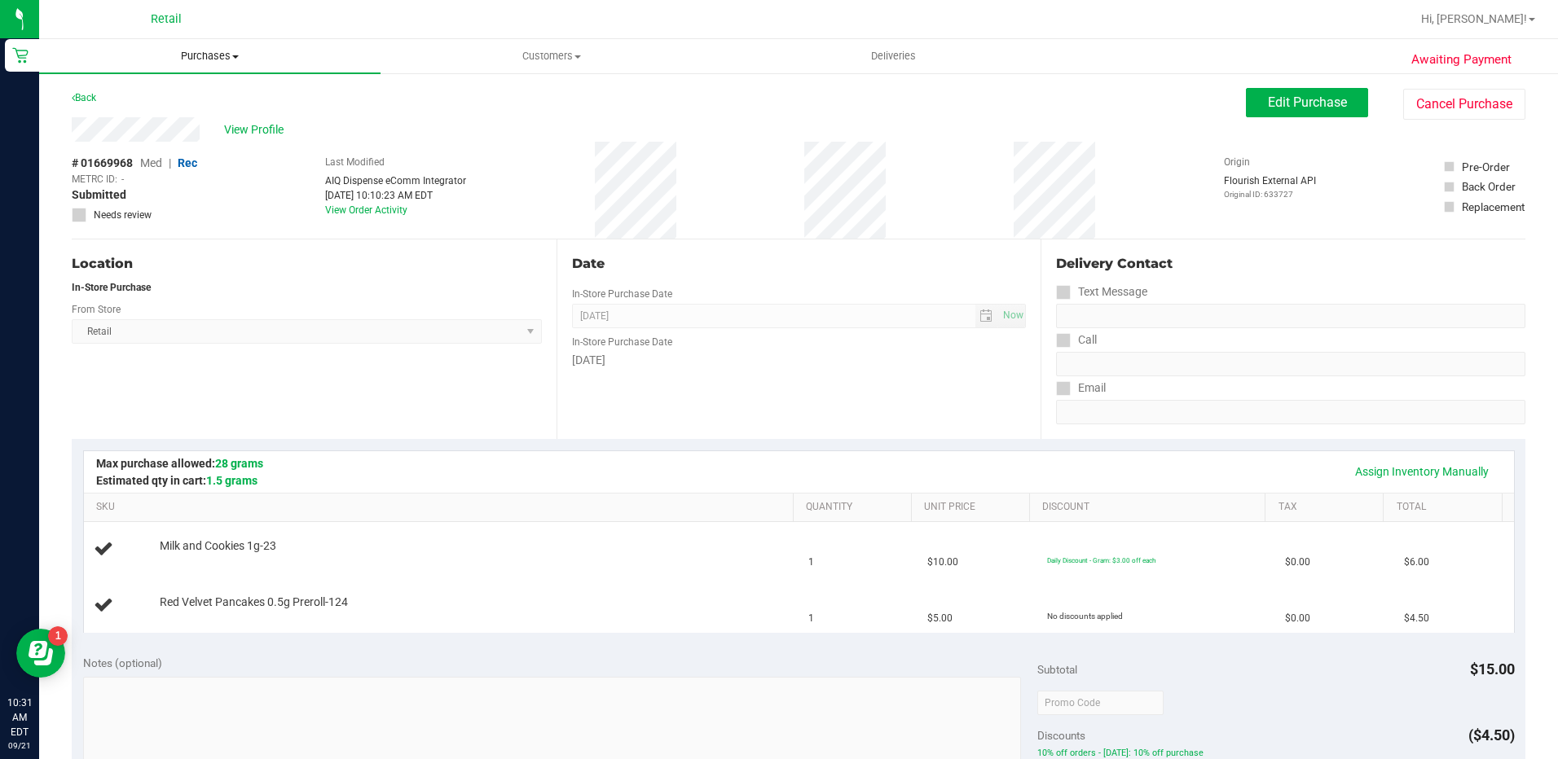
click at [213, 53] on span "Purchases" at bounding box center [209, 56] width 341 height 15
click at [209, 120] on li "Fulfillment" at bounding box center [209, 118] width 341 height 20
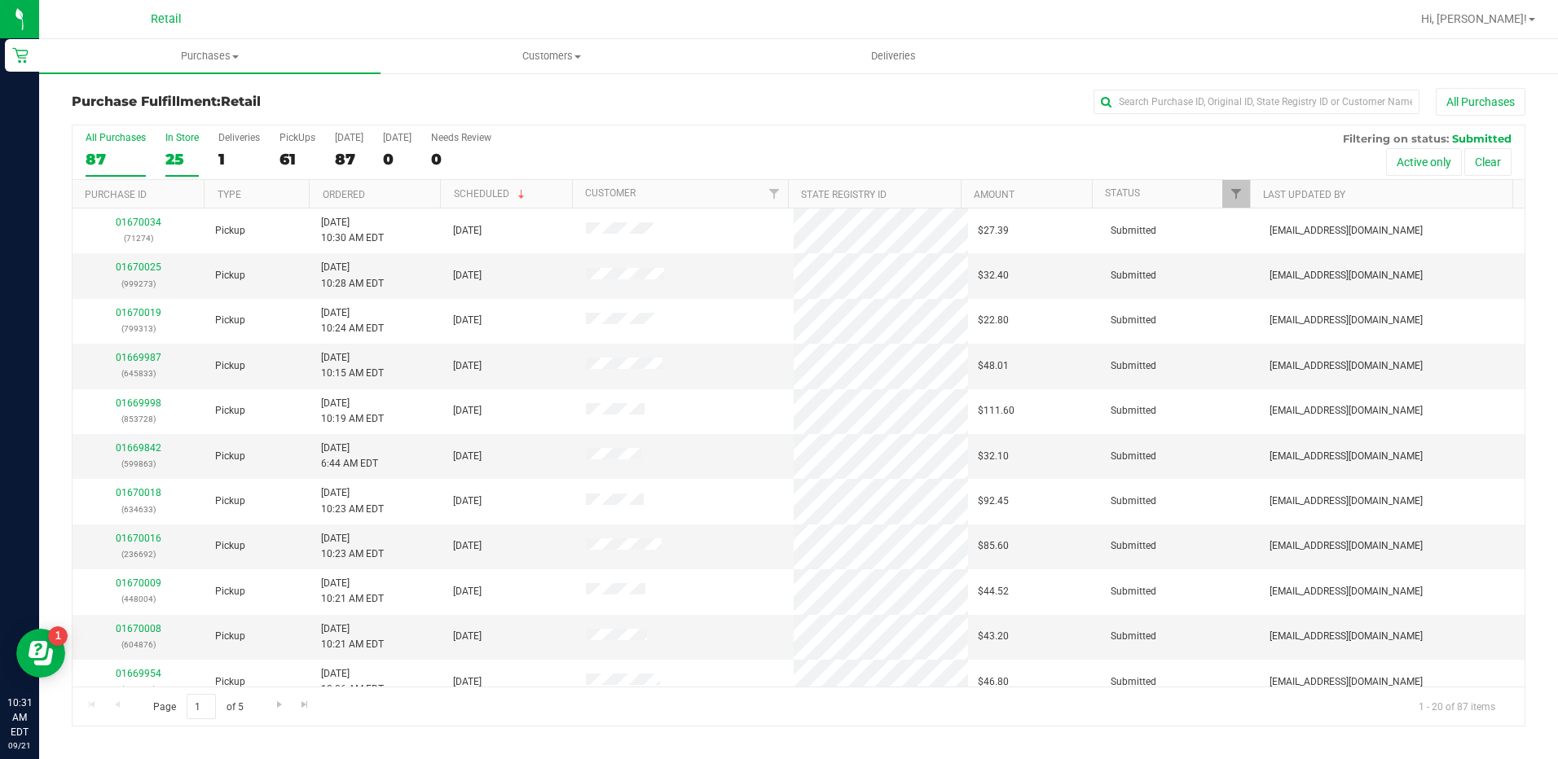
click at [187, 150] on div "25" at bounding box center [181, 159] width 33 height 19
click at [0, 0] on input "In Store 25" at bounding box center [0, 0] width 0 height 0
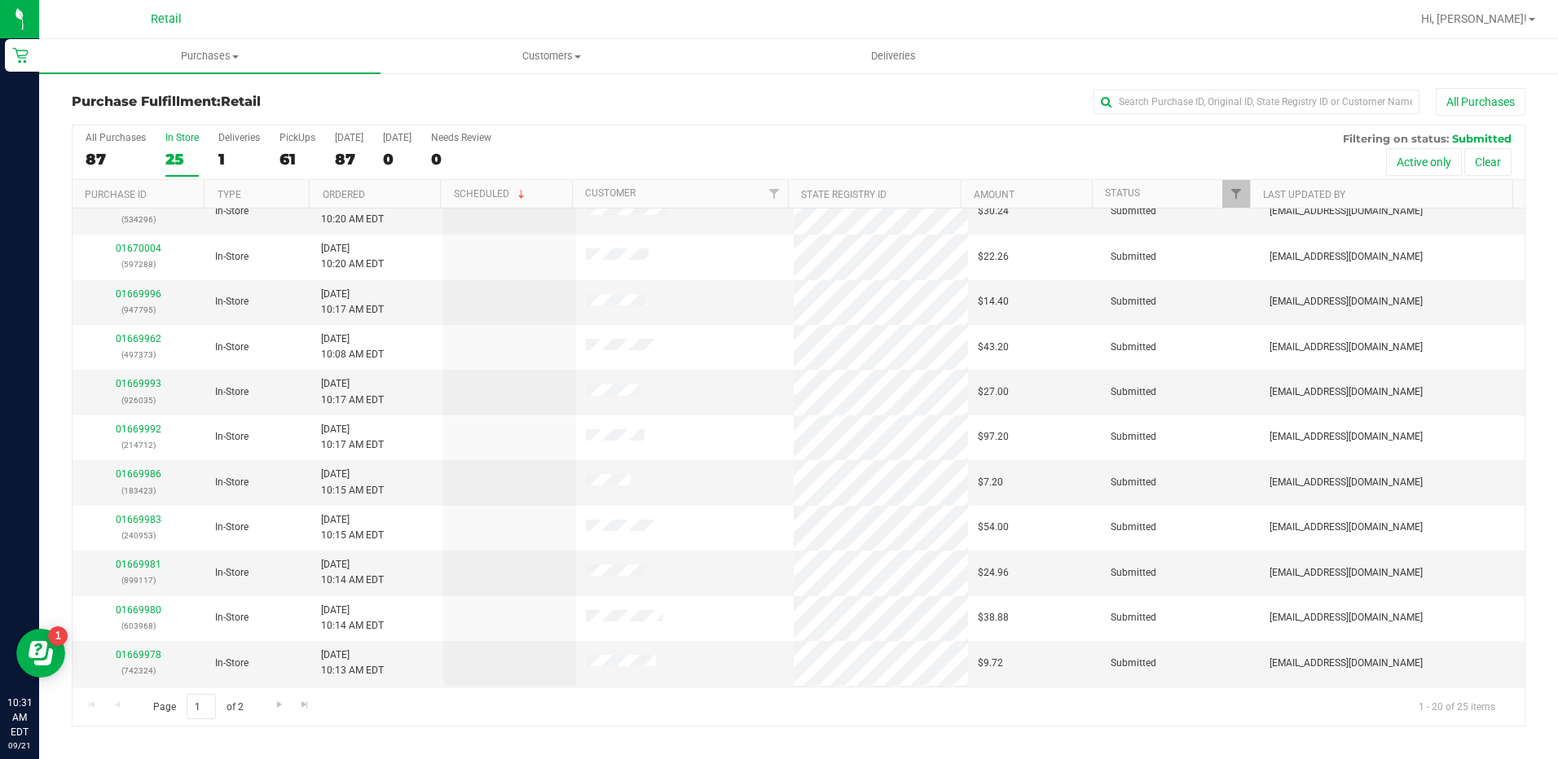
scroll to position [424, 0]
click at [277, 707] on span "Go to the next page" at bounding box center [279, 704] width 13 height 13
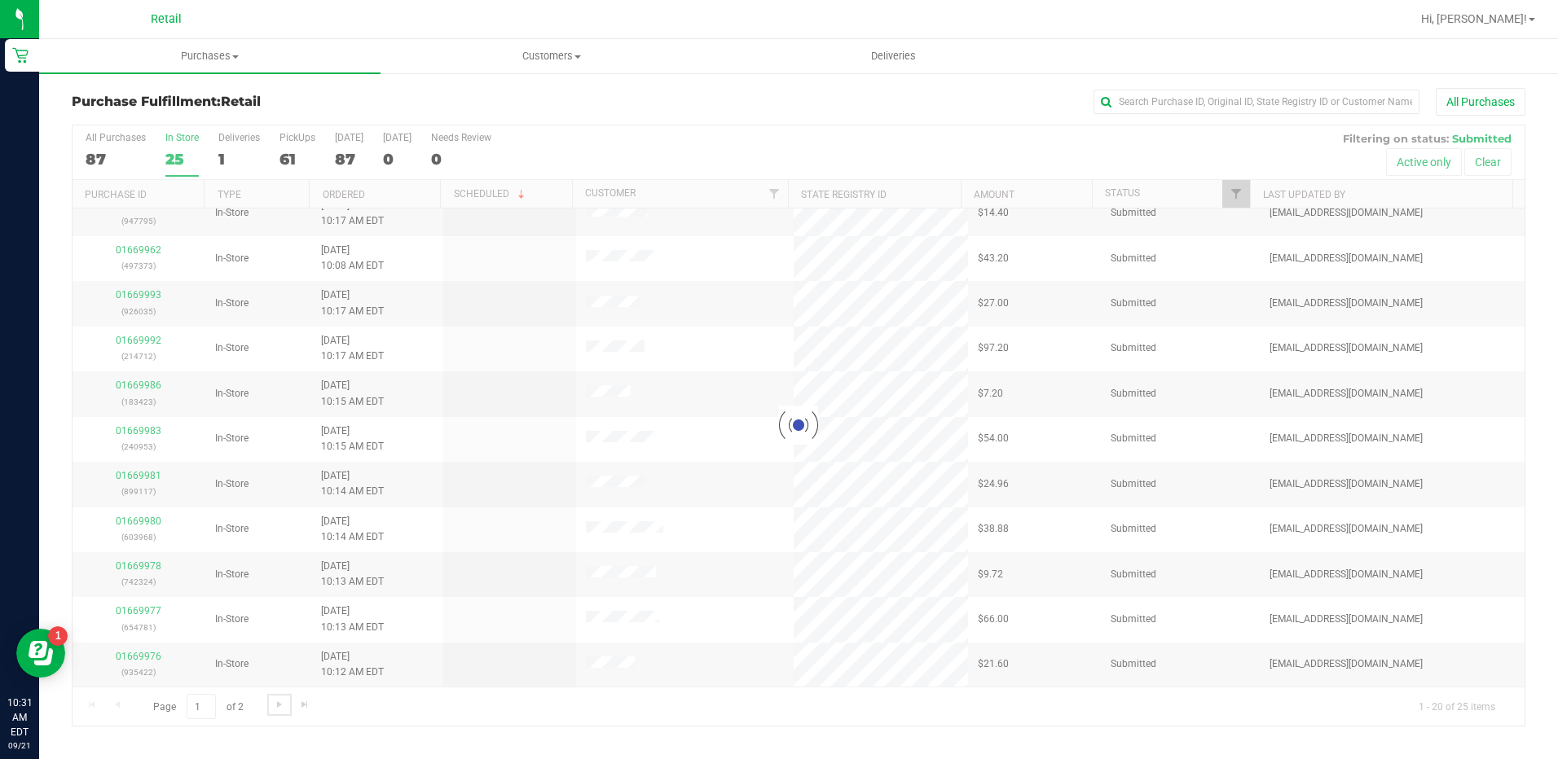
scroll to position [0, 0]
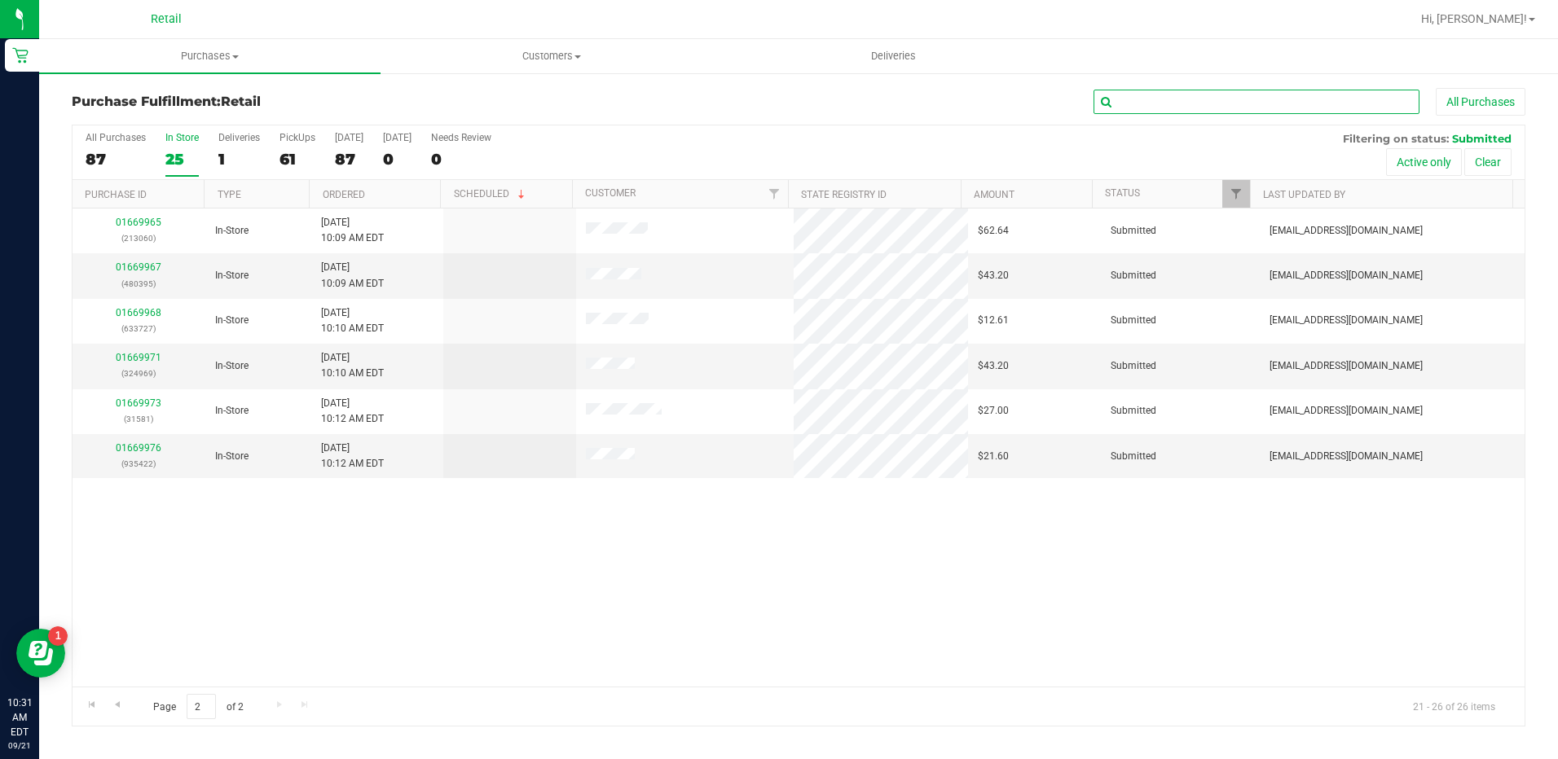
click at [1179, 108] on input "text" at bounding box center [1256, 102] width 326 height 24
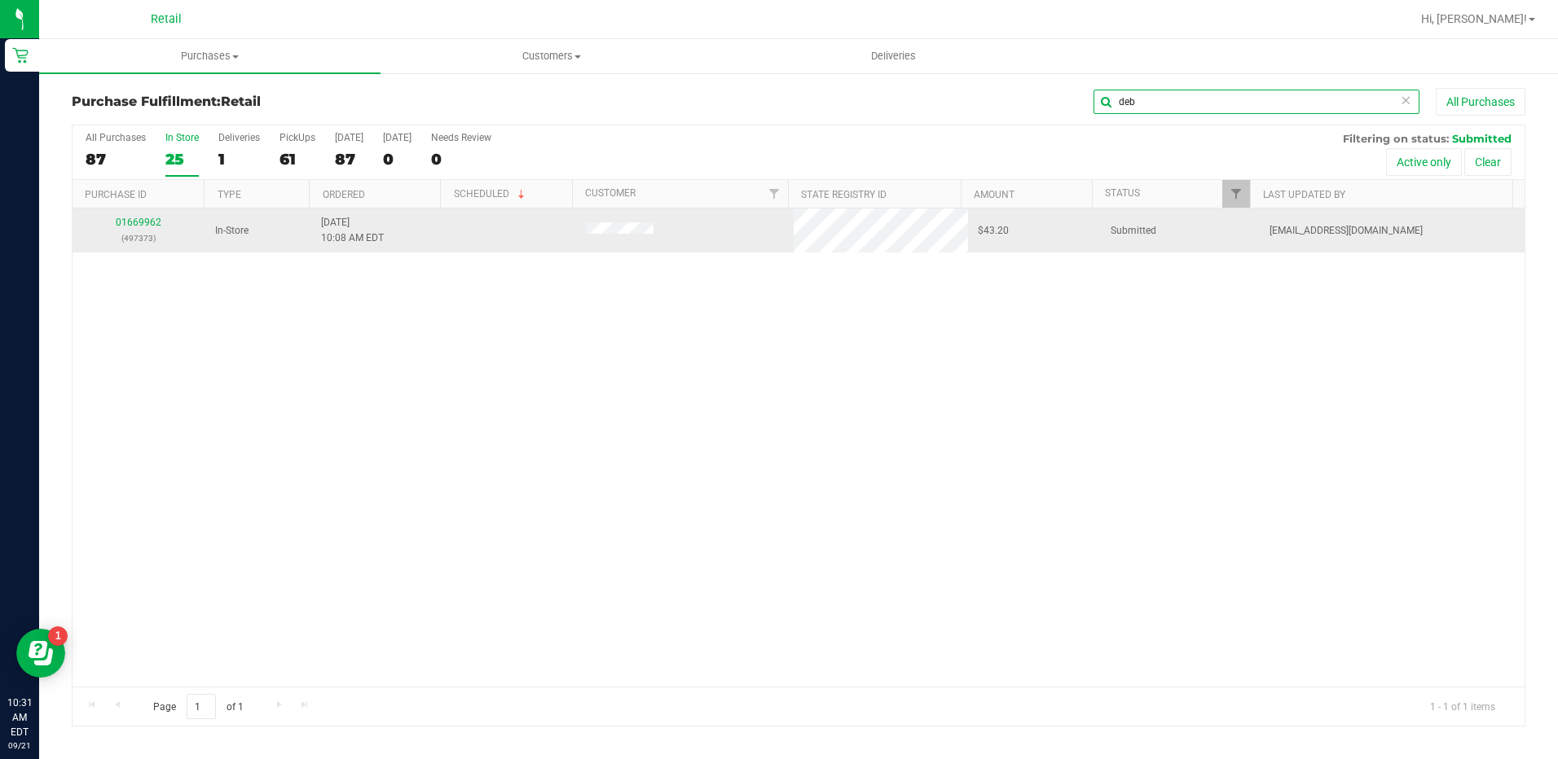
type input "deb"
click at [152, 216] on div "01669962 (497373)" at bounding box center [138, 230] width 113 height 31
click at [154, 223] on link "01669962" at bounding box center [139, 222] width 46 height 11
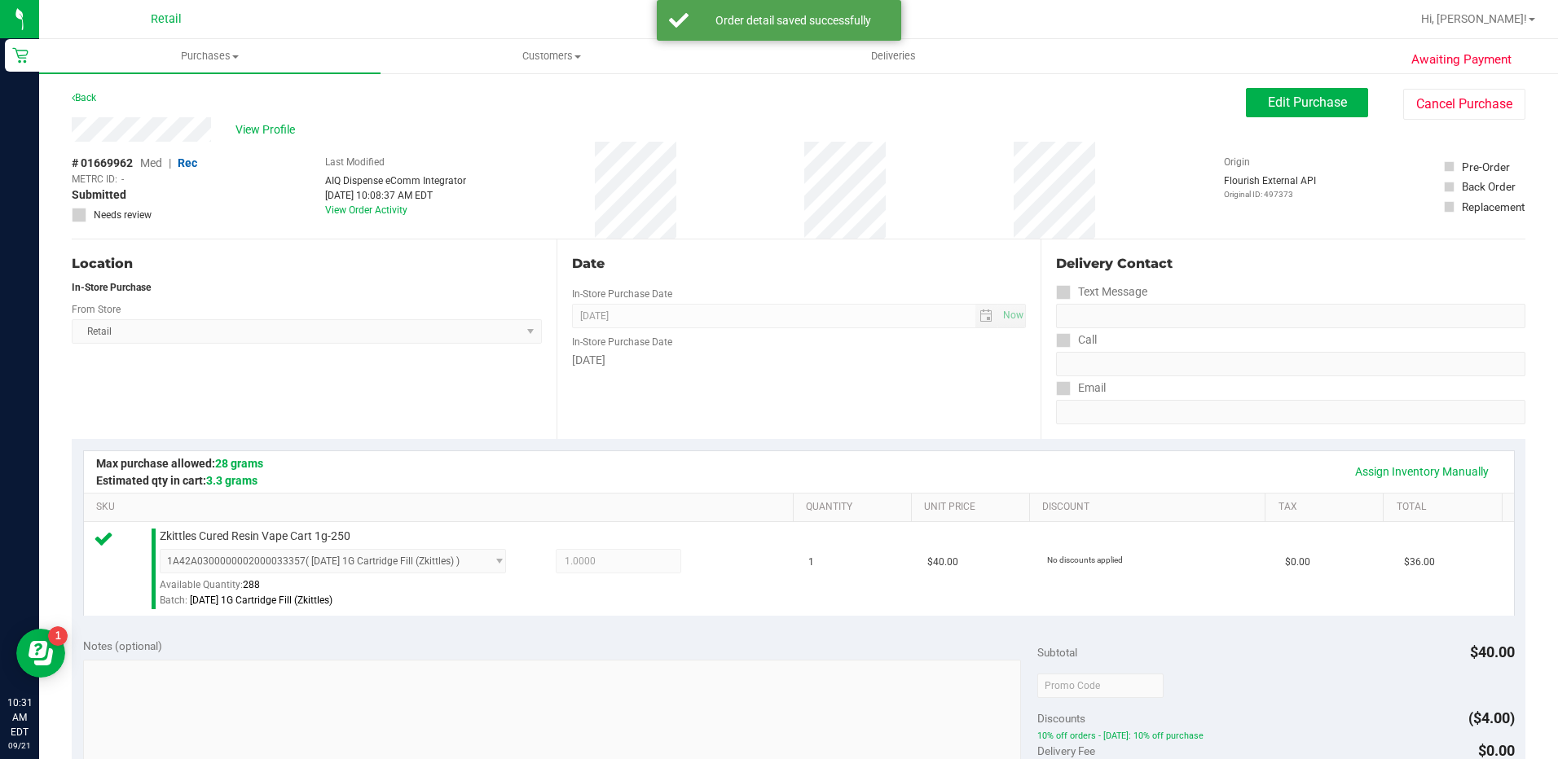
scroll to position [407, 0]
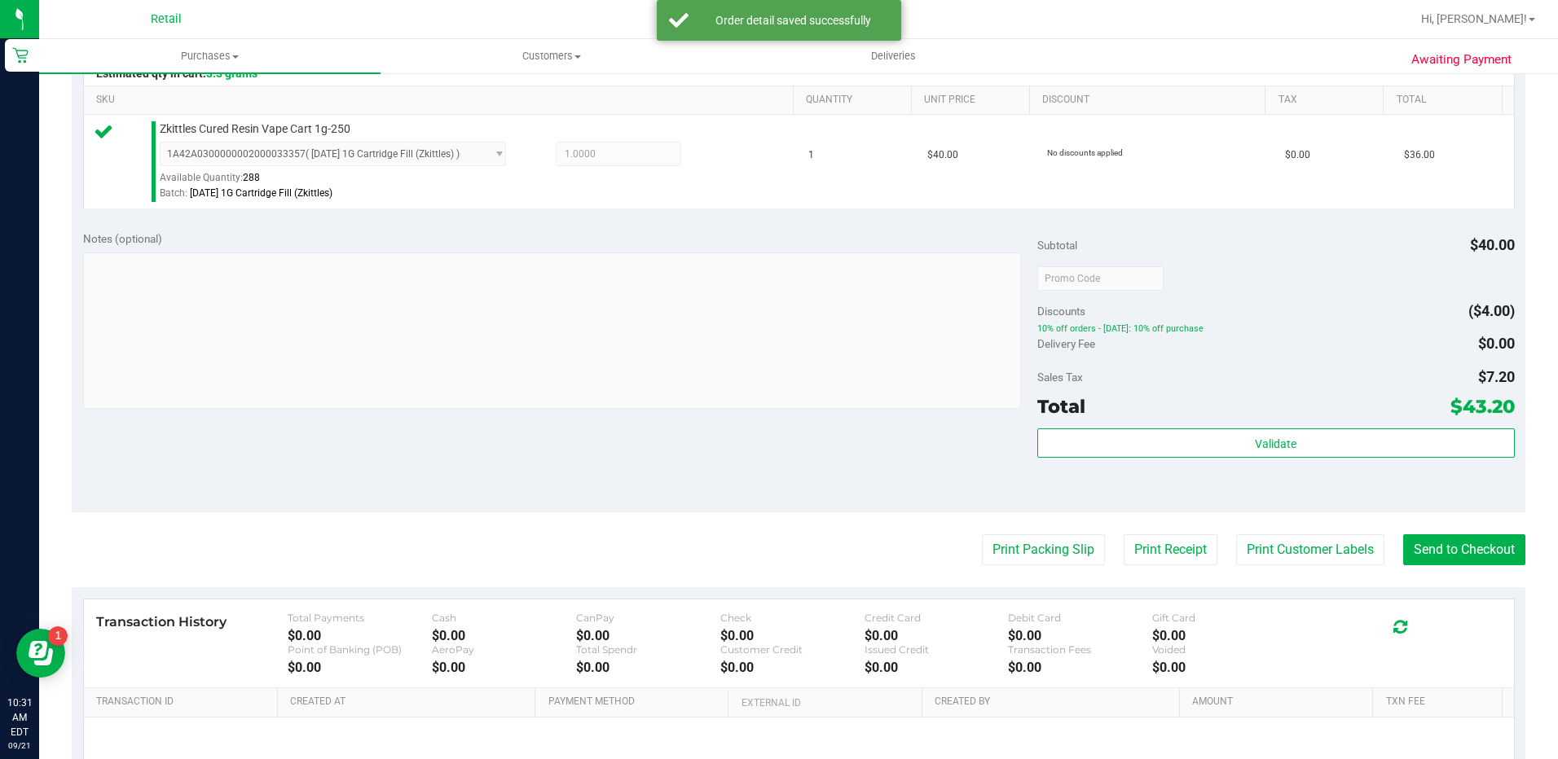
click at [1484, 534] on purchase-details "Back Edit Purchase Cancel Purchase View Profile # 01669962 Med | Rec METRC ID: …" at bounding box center [799, 287] width 1454 height 1212
click at [1463, 550] on button "Send to Checkout" at bounding box center [1464, 549] width 122 height 31
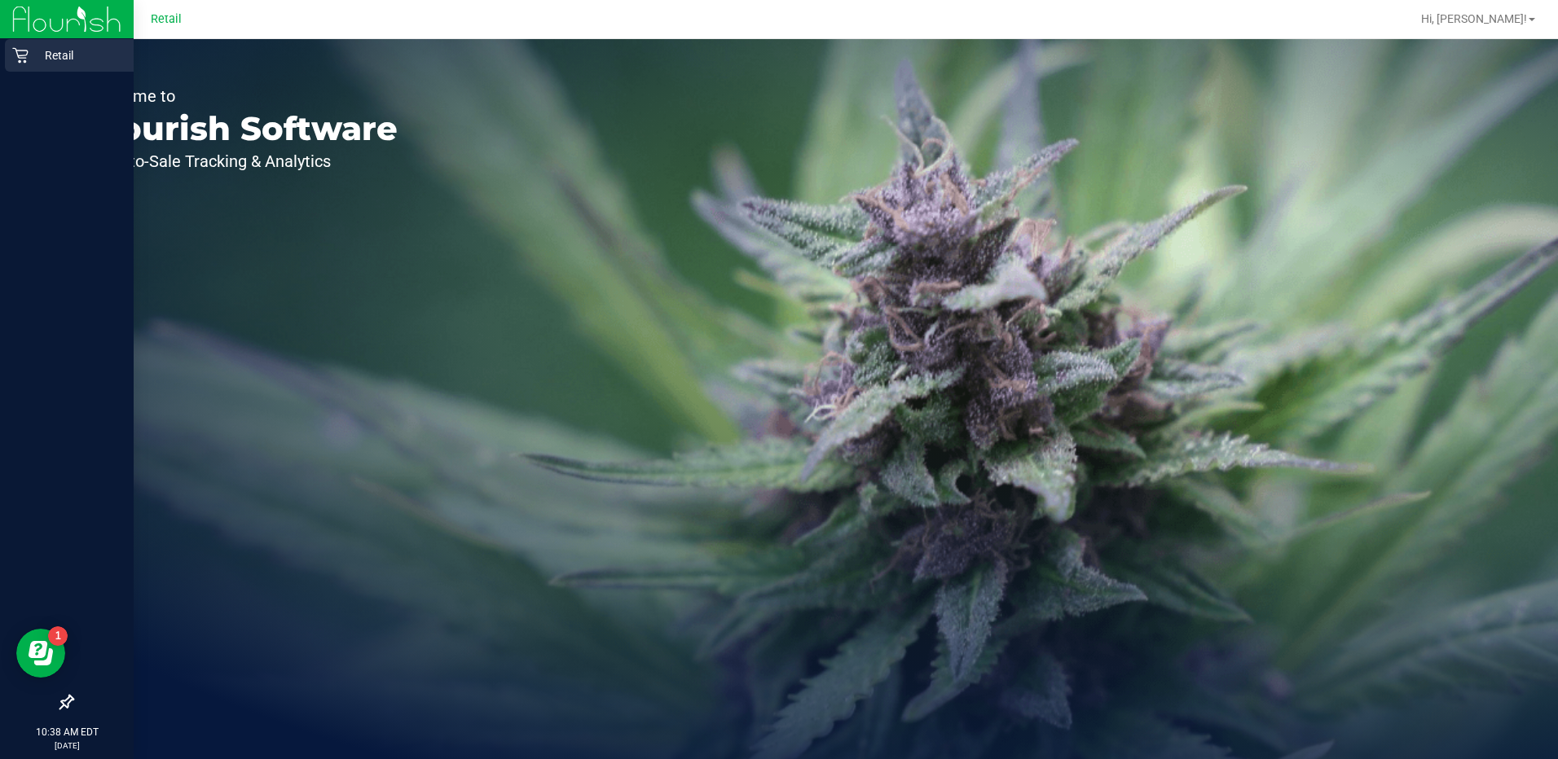
click at [37, 46] on p "Retail" at bounding box center [78, 56] width 98 height 20
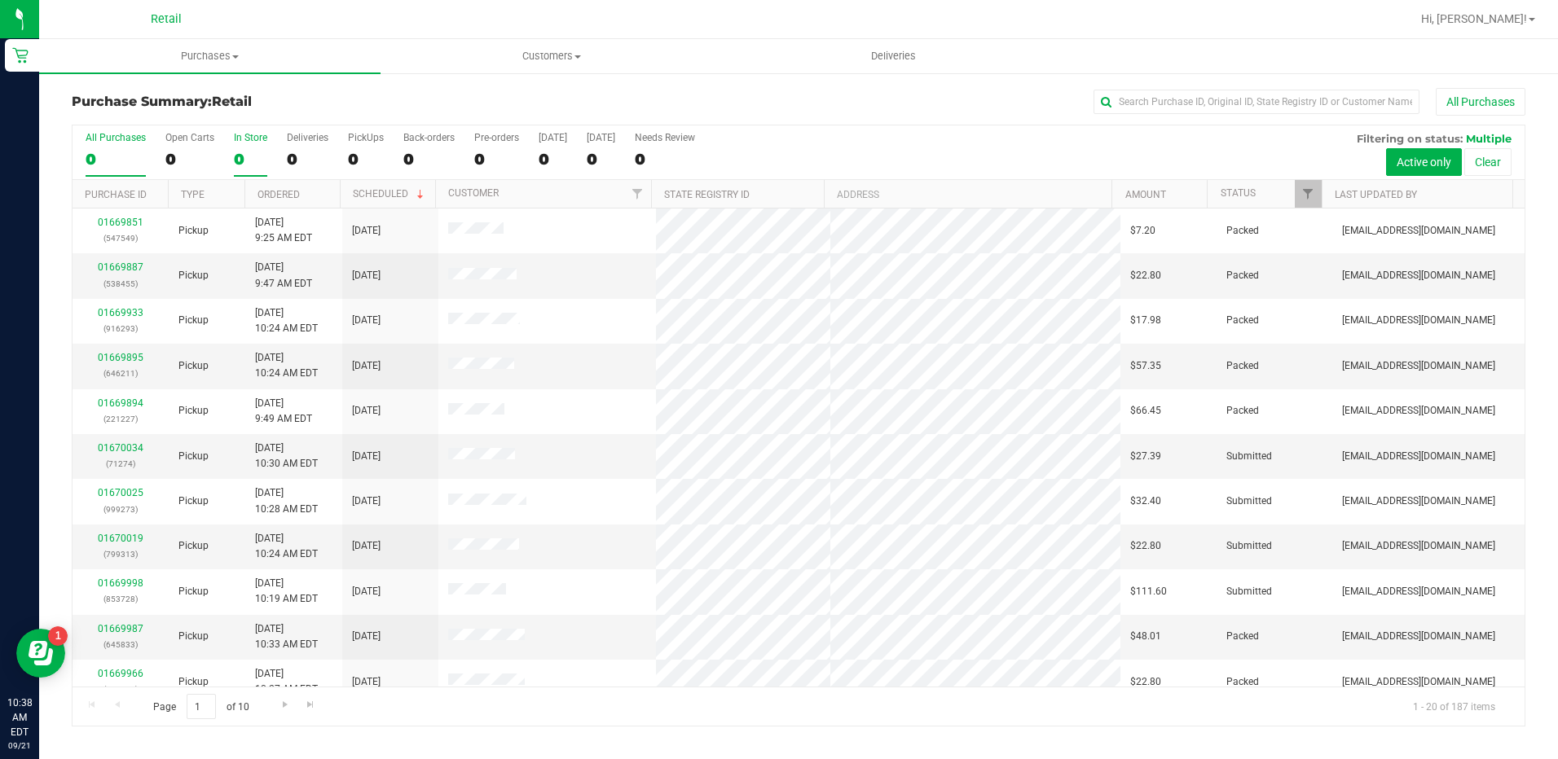
click at [241, 144] on label "In Store 0" at bounding box center [250, 154] width 33 height 45
click at [0, 0] on input "In Store 0" at bounding box center [0, 0] width 0 height 0
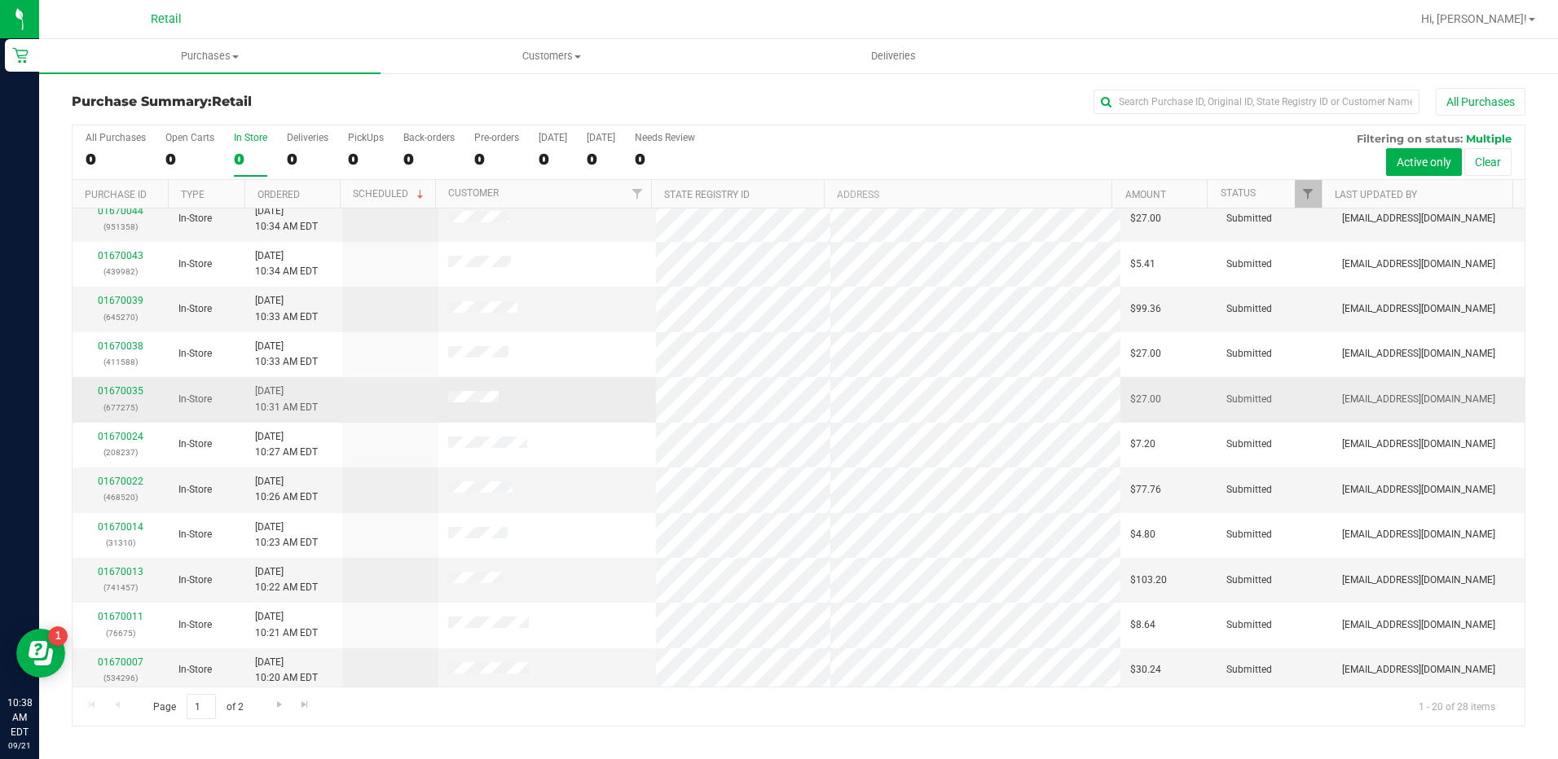
scroll to position [424, 0]
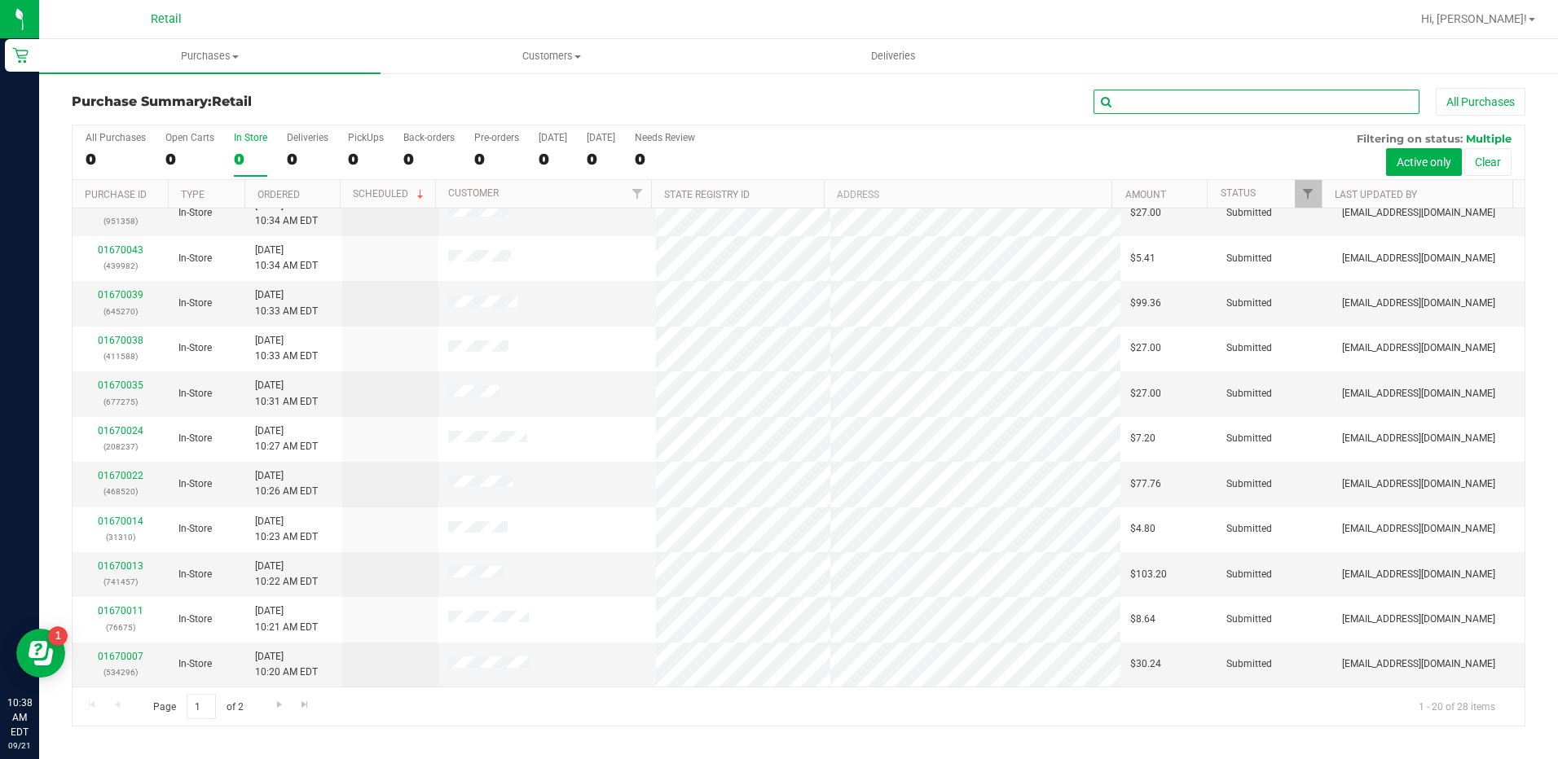
click at [1194, 112] on input "text" at bounding box center [1256, 102] width 326 height 24
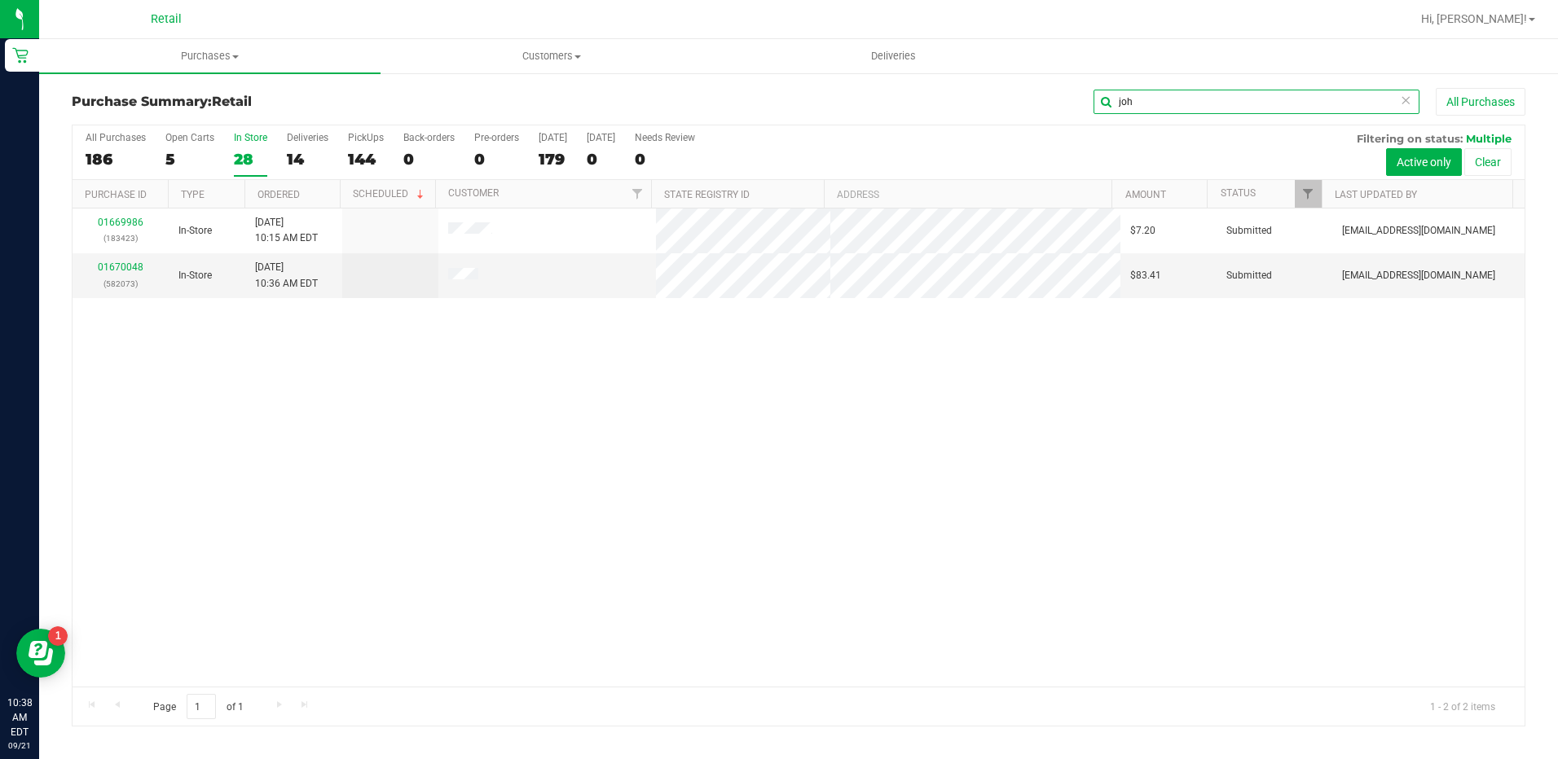
scroll to position [0, 0]
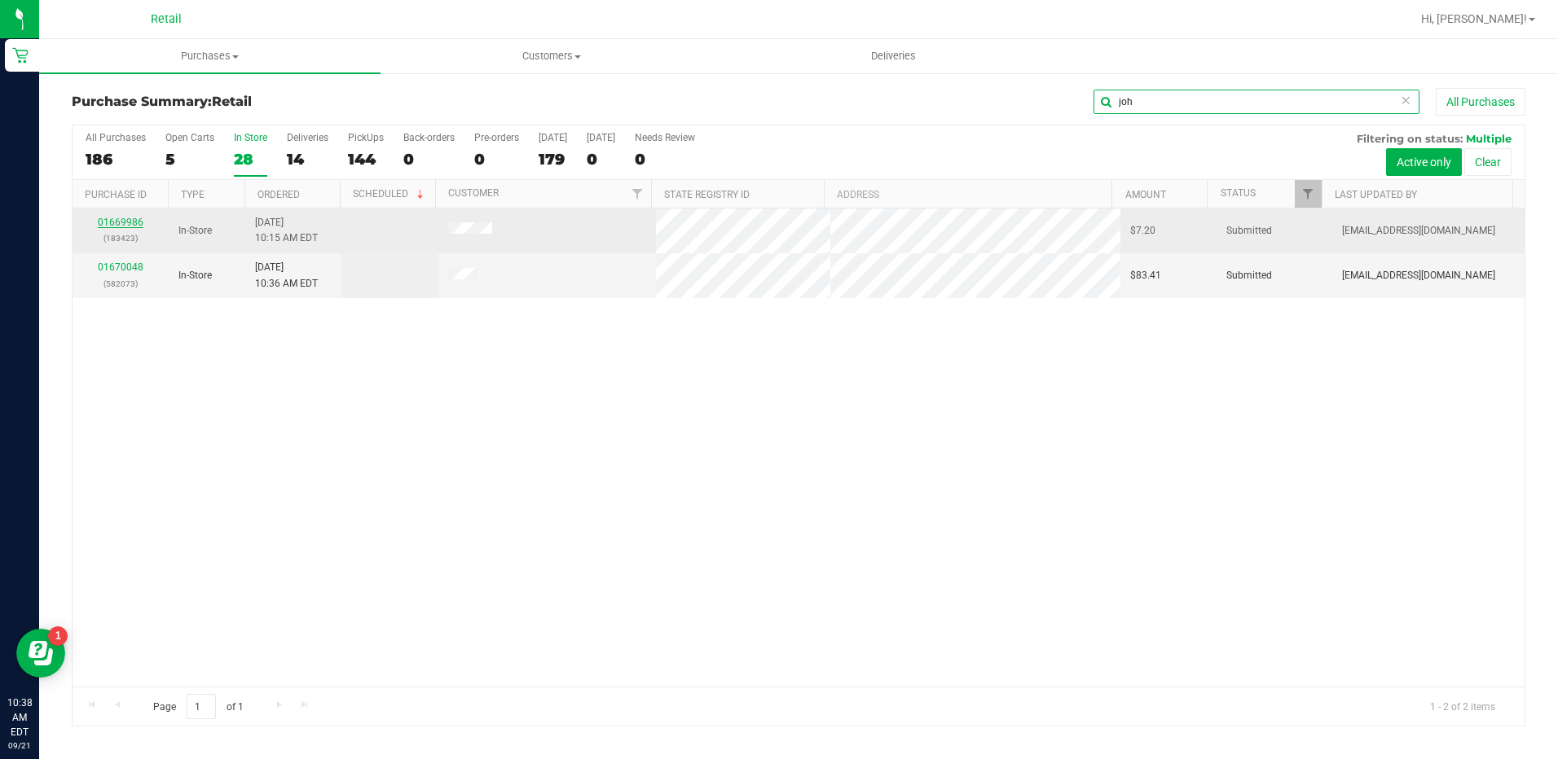
type input "joh"
click at [106, 221] on link "01669986" at bounding box center [121, 222] width 46 height 11
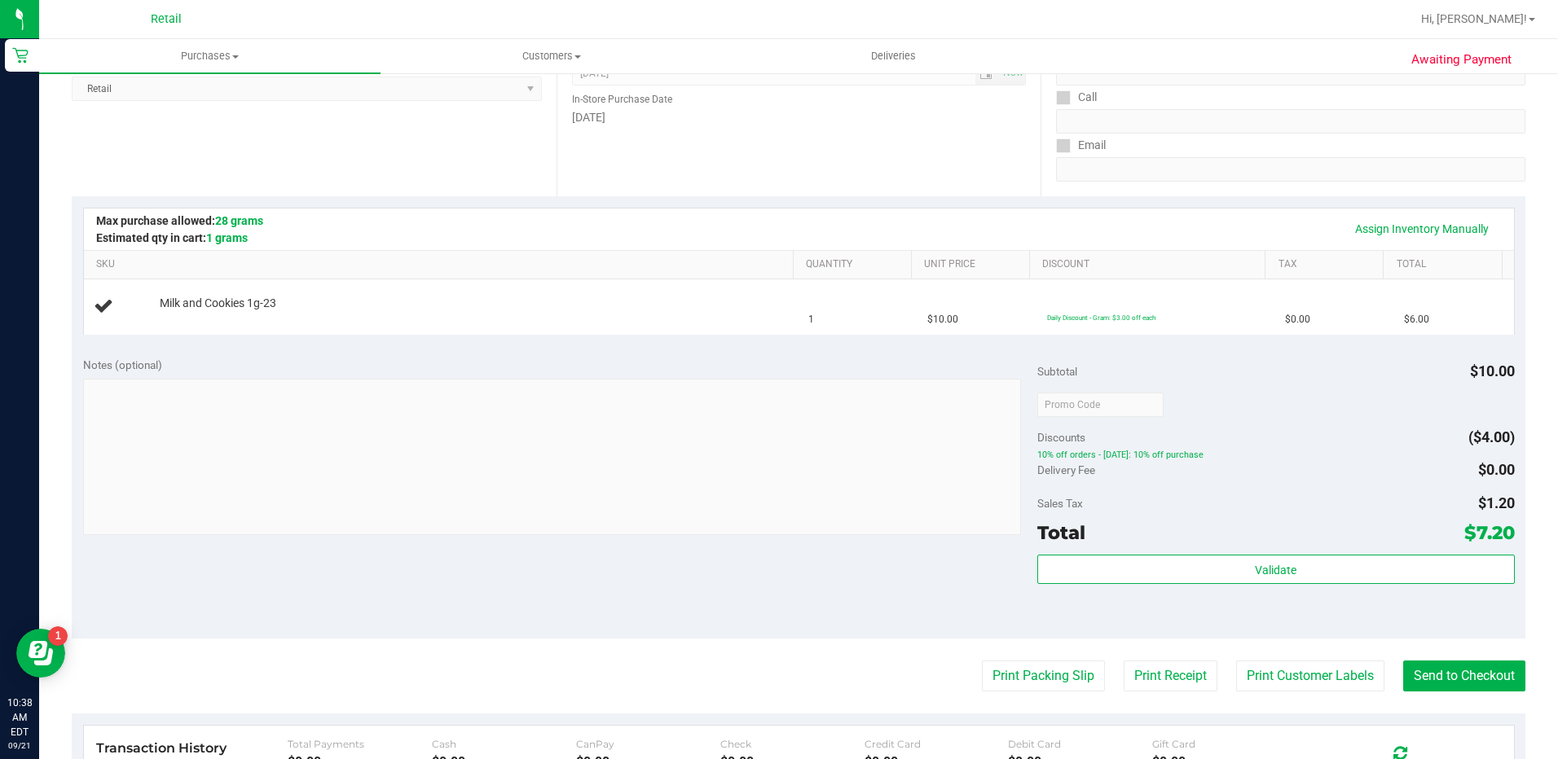
scroll to position [326, 0]
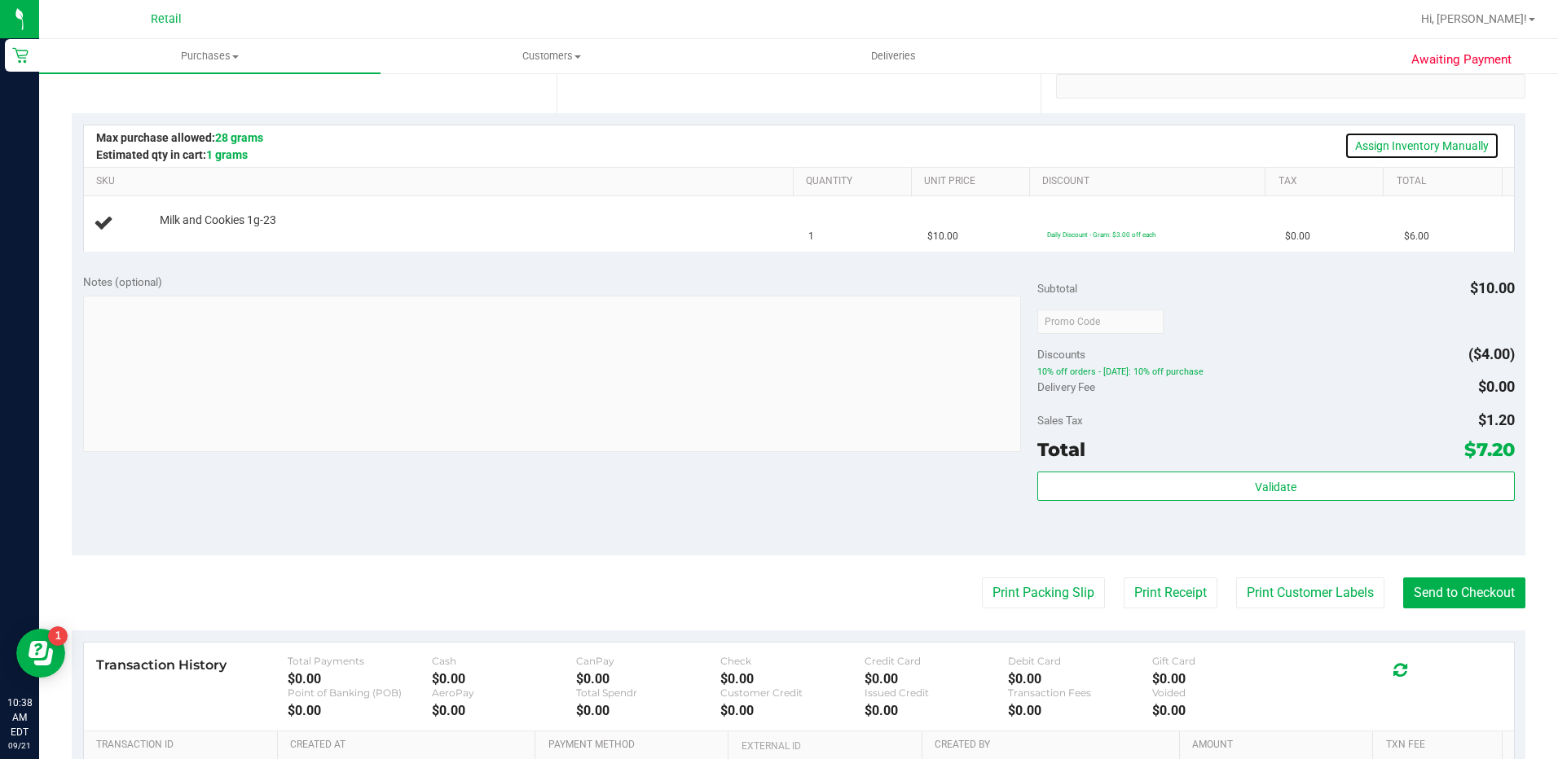
click at [1386, 137] on link "Assign Inventory Manually" at bounding box center [1421, 146] width 155 height 28
click at [169, 227] on link "Add Package" at bounding box center [189, 231] width 59 height 11
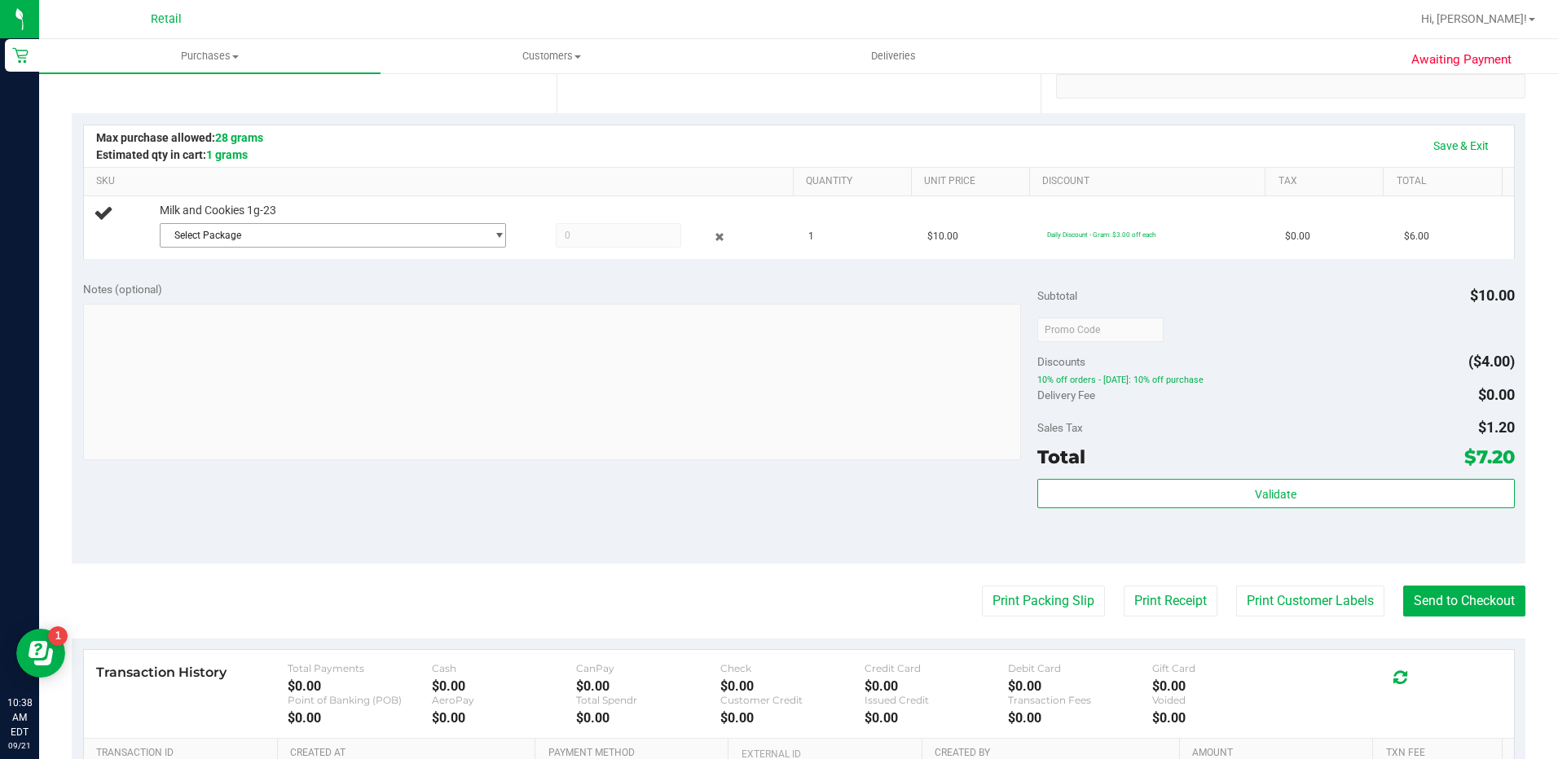
click at [283, 227] on span "Select Package" at bounding box center [323, 235] width 325 height 23
click at [293, 302] on span "1A42A0300000002000033606" at bounding box center [238, 302] width 139 height 11
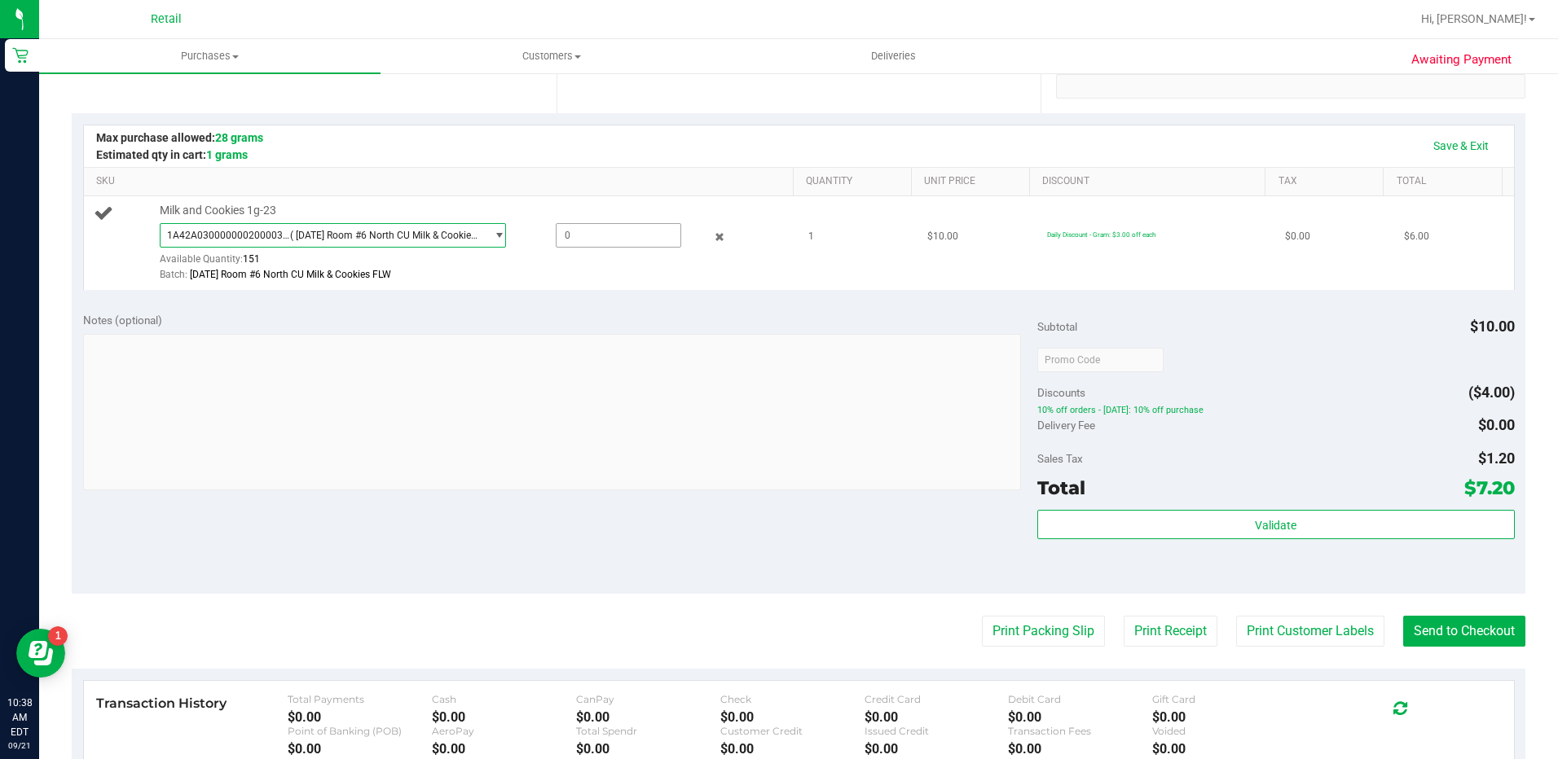
click at [618, 229] on span at bounding box center [618, 235] width 125 height 24
type input "1"
type input "1.0000"
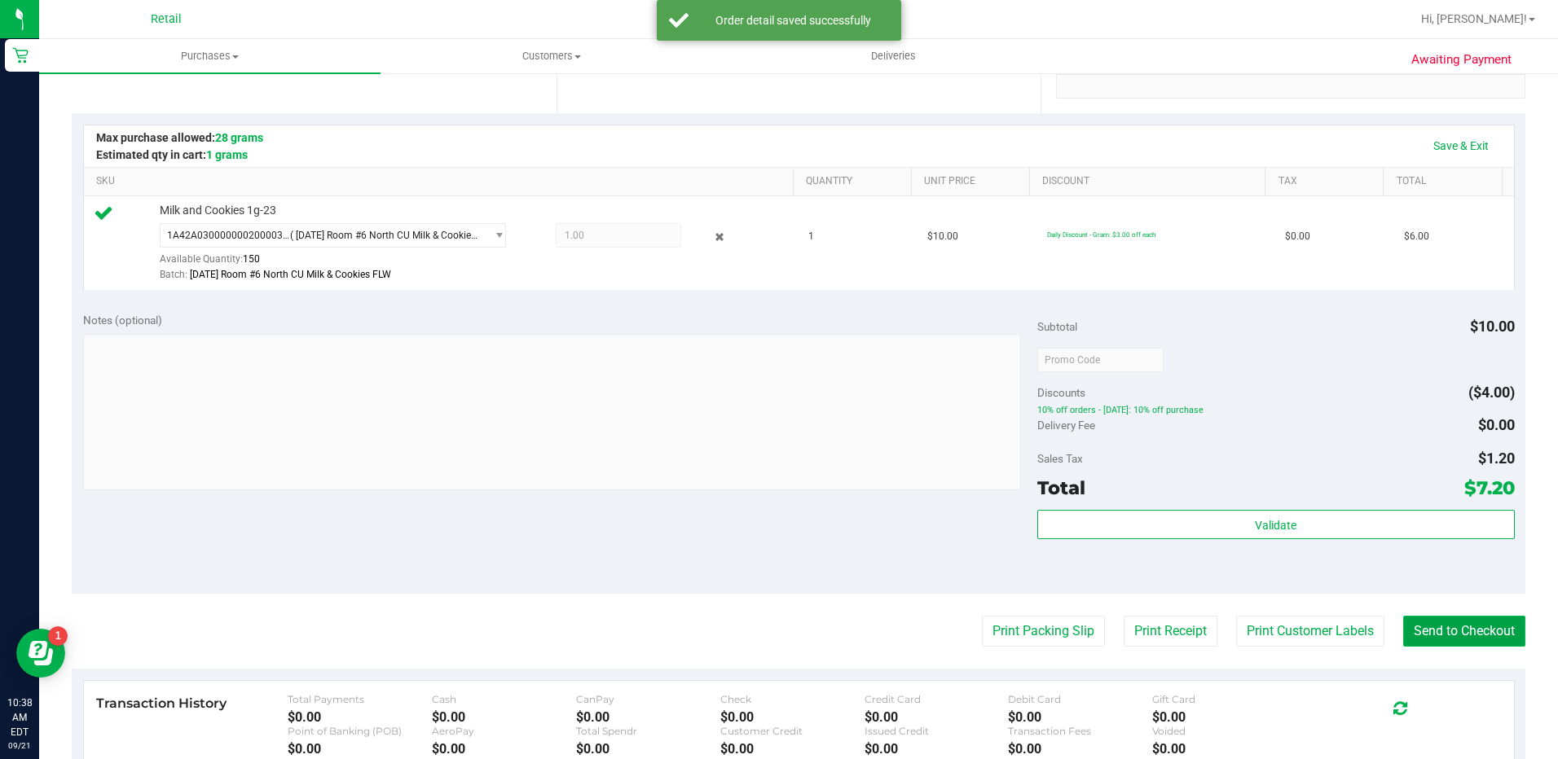
click at [1403, 620] on button "Send to Checkout" at bounding box center [1464, 631] width 122 height 31
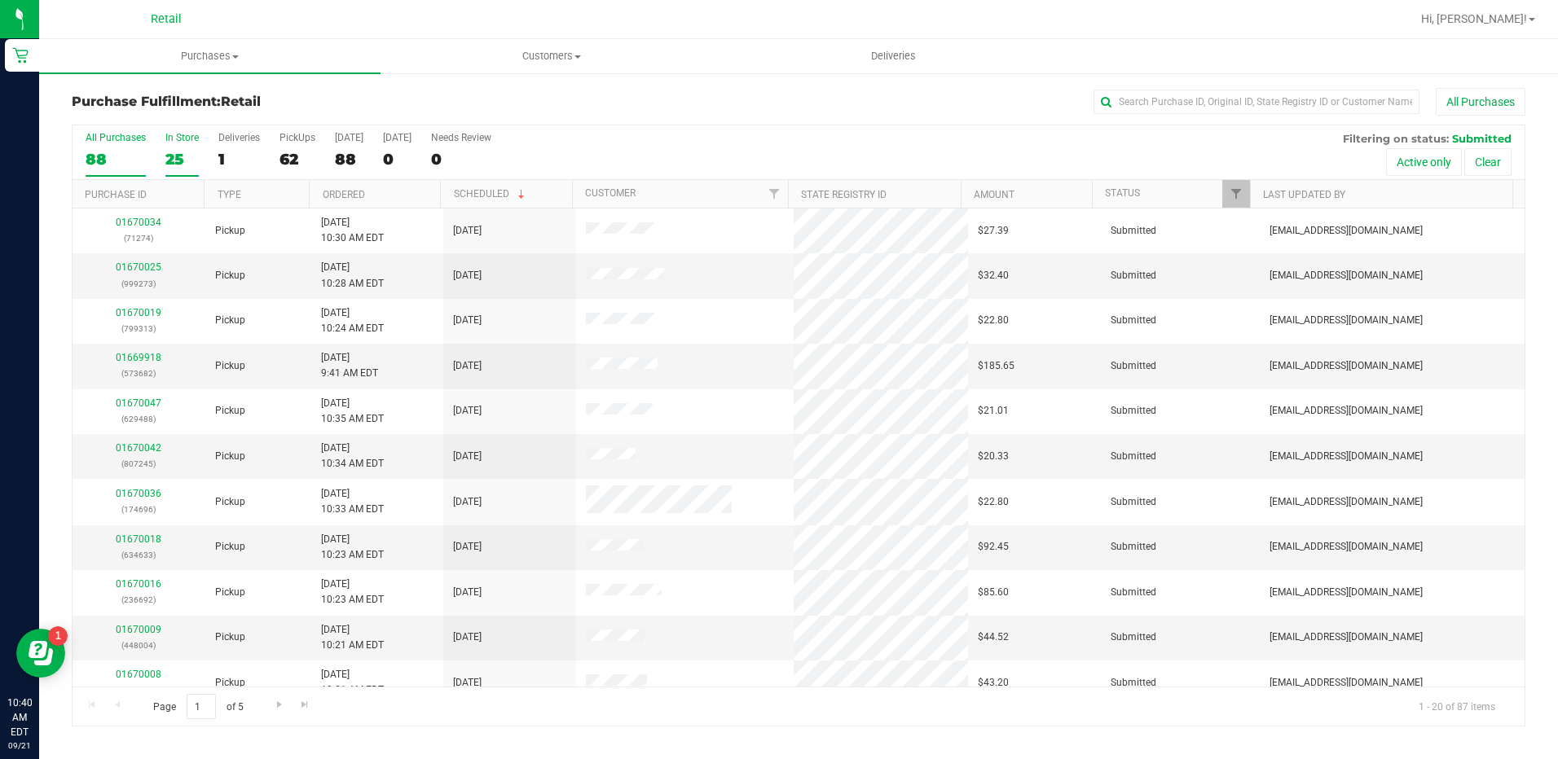
click at [175, 143] on label "In Store 25" at bounding box center [181, 154] width 33 height 45
click at [0, 0] on input "In Store 25" at bounding box center [0, 0] width 0 height 0
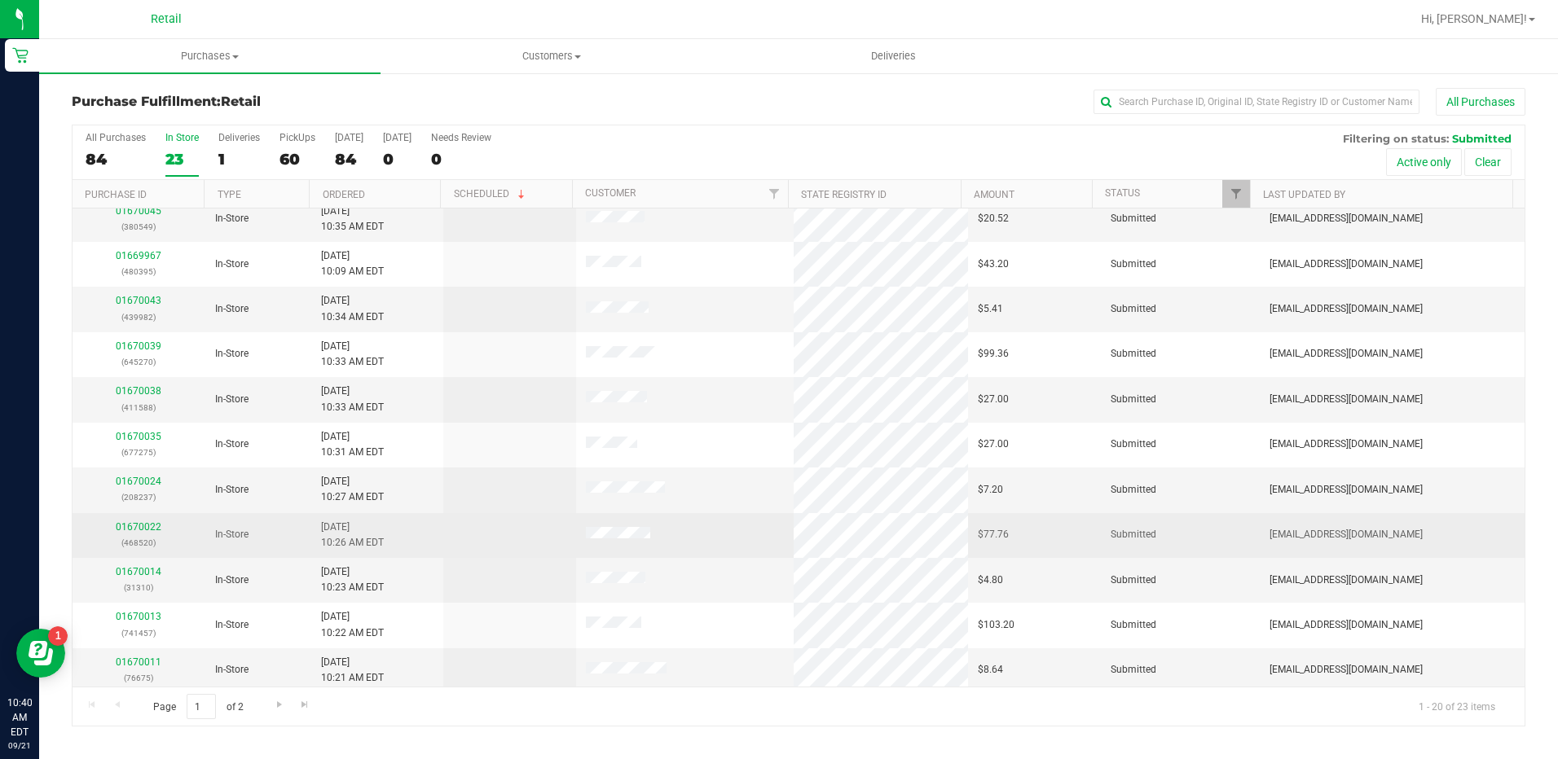
scroll to position [424, 0]
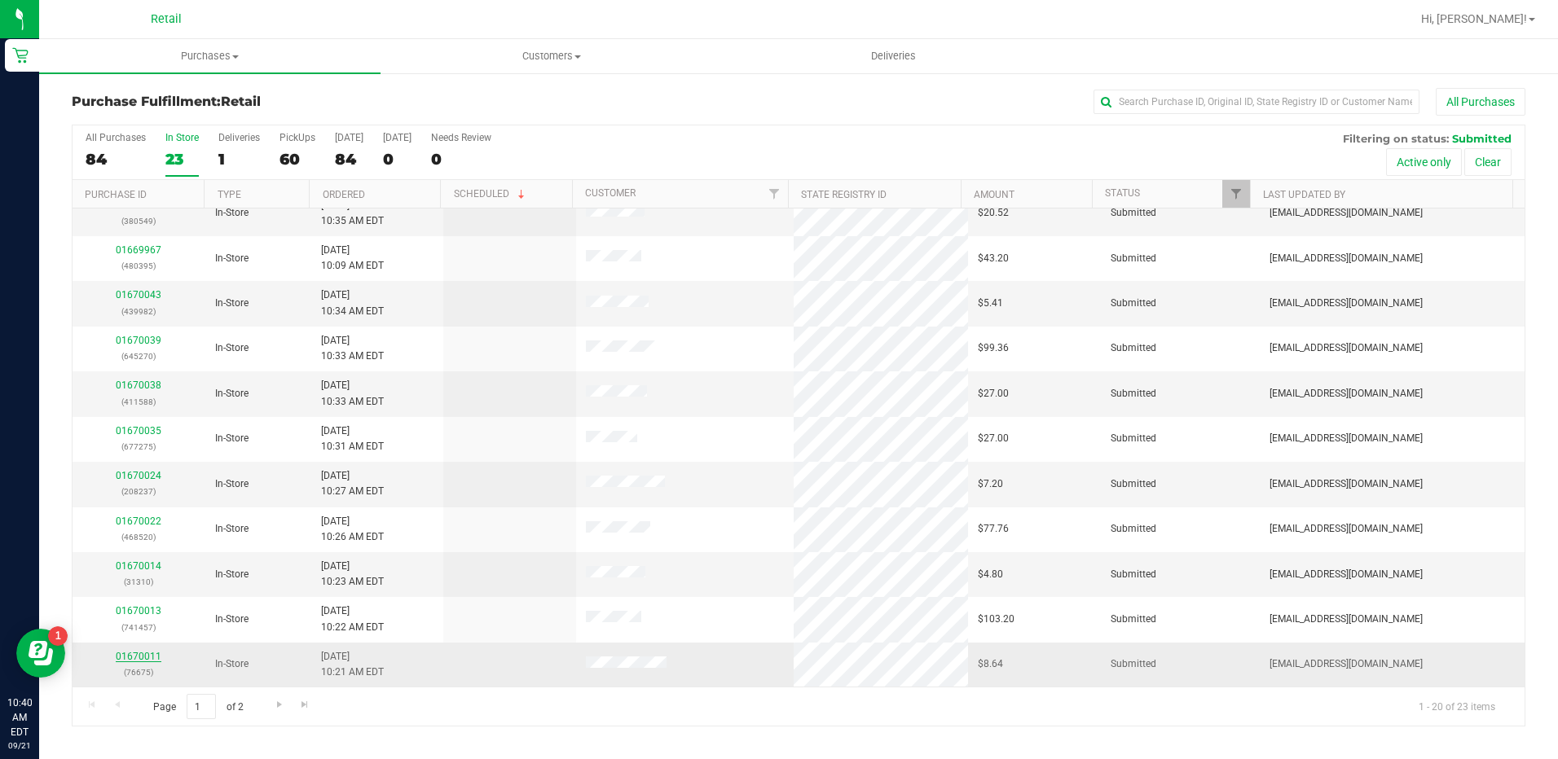
click at [151, 654] on link "01670011" at bounding box center [139, 656] width 46 height 11
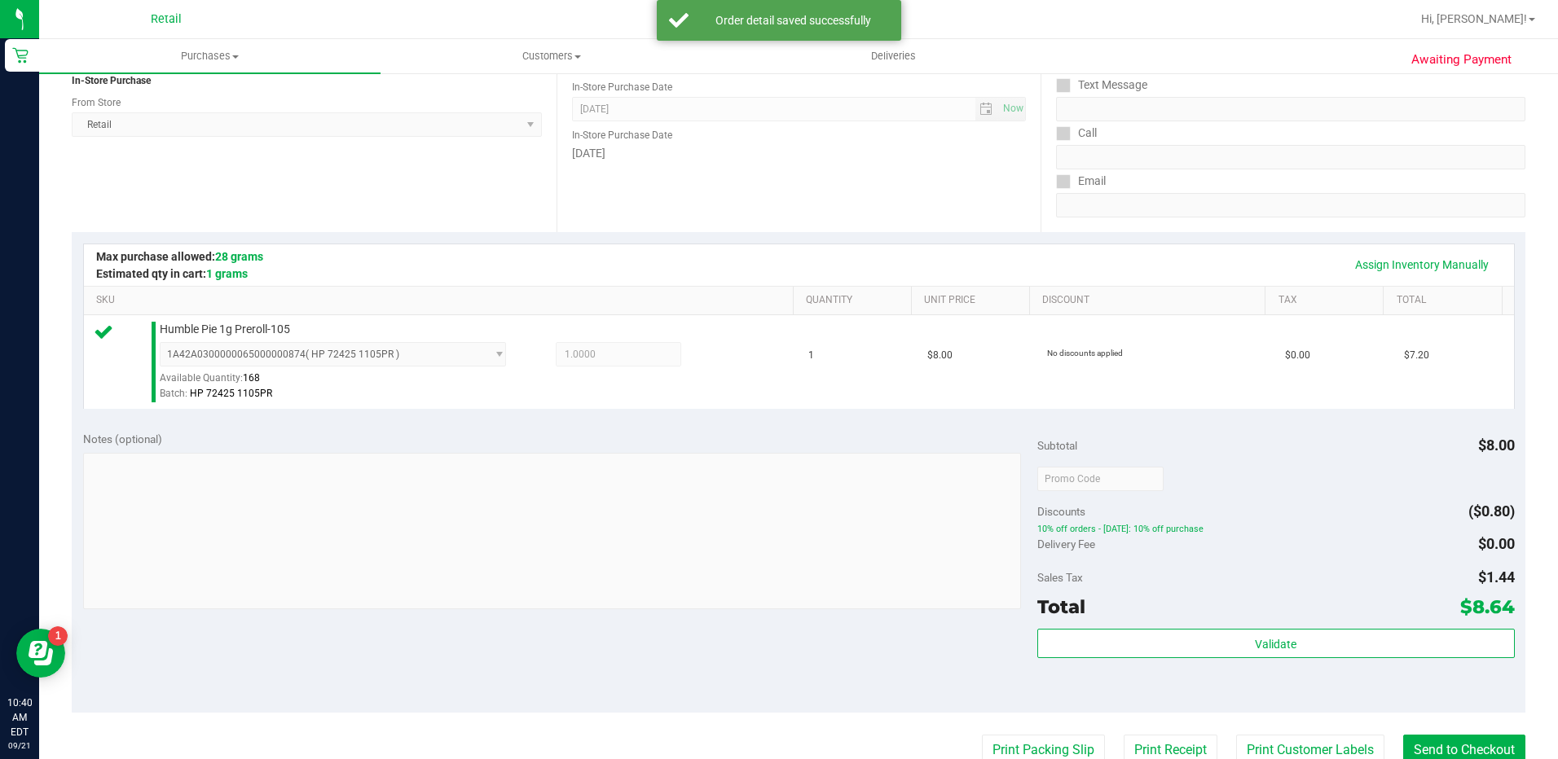
scroll to position [326, 0]
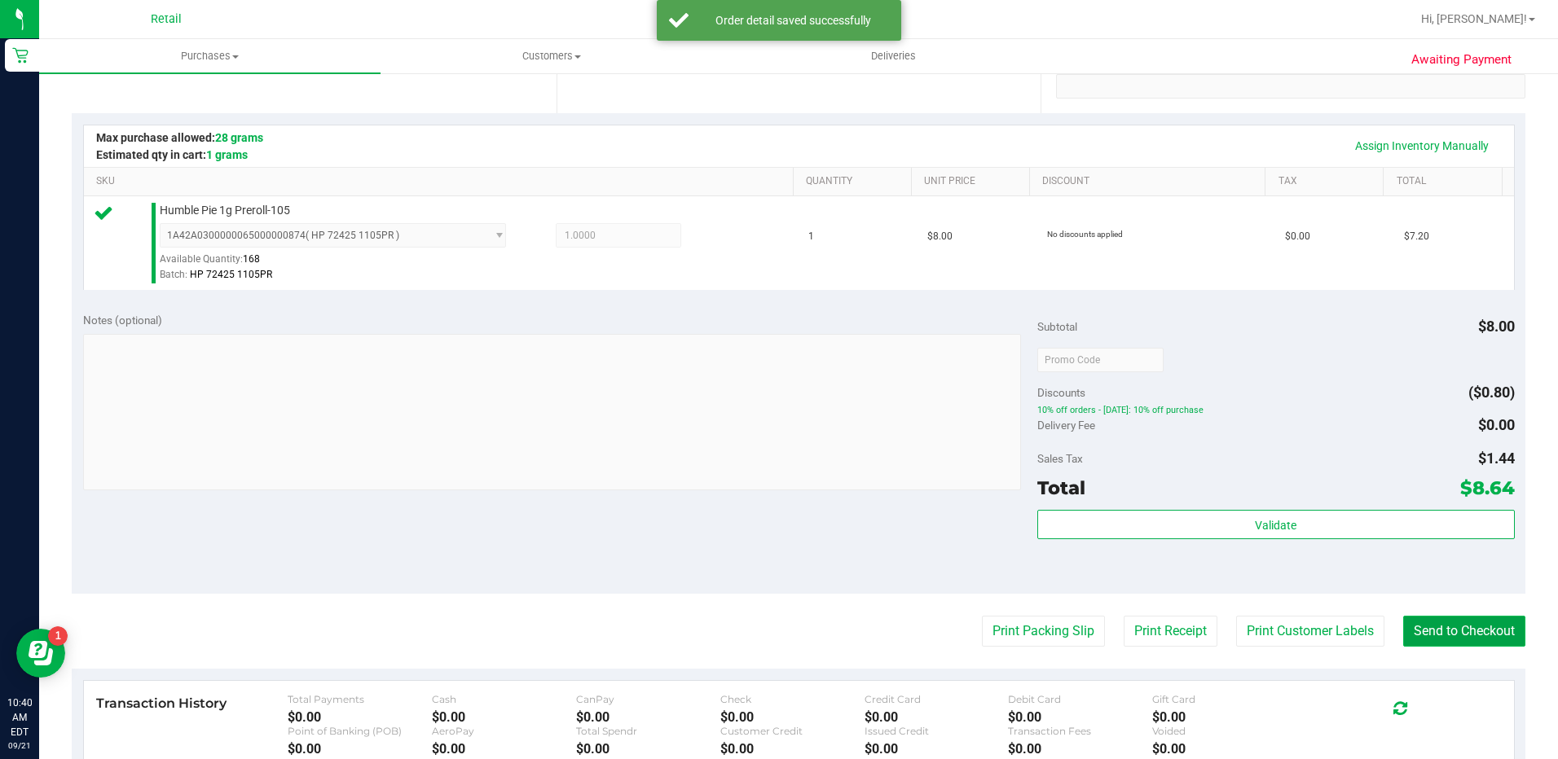
click at [1470, 627] on button "Send to Checkout" at bounding box center [1464, 631] width 122 height 31
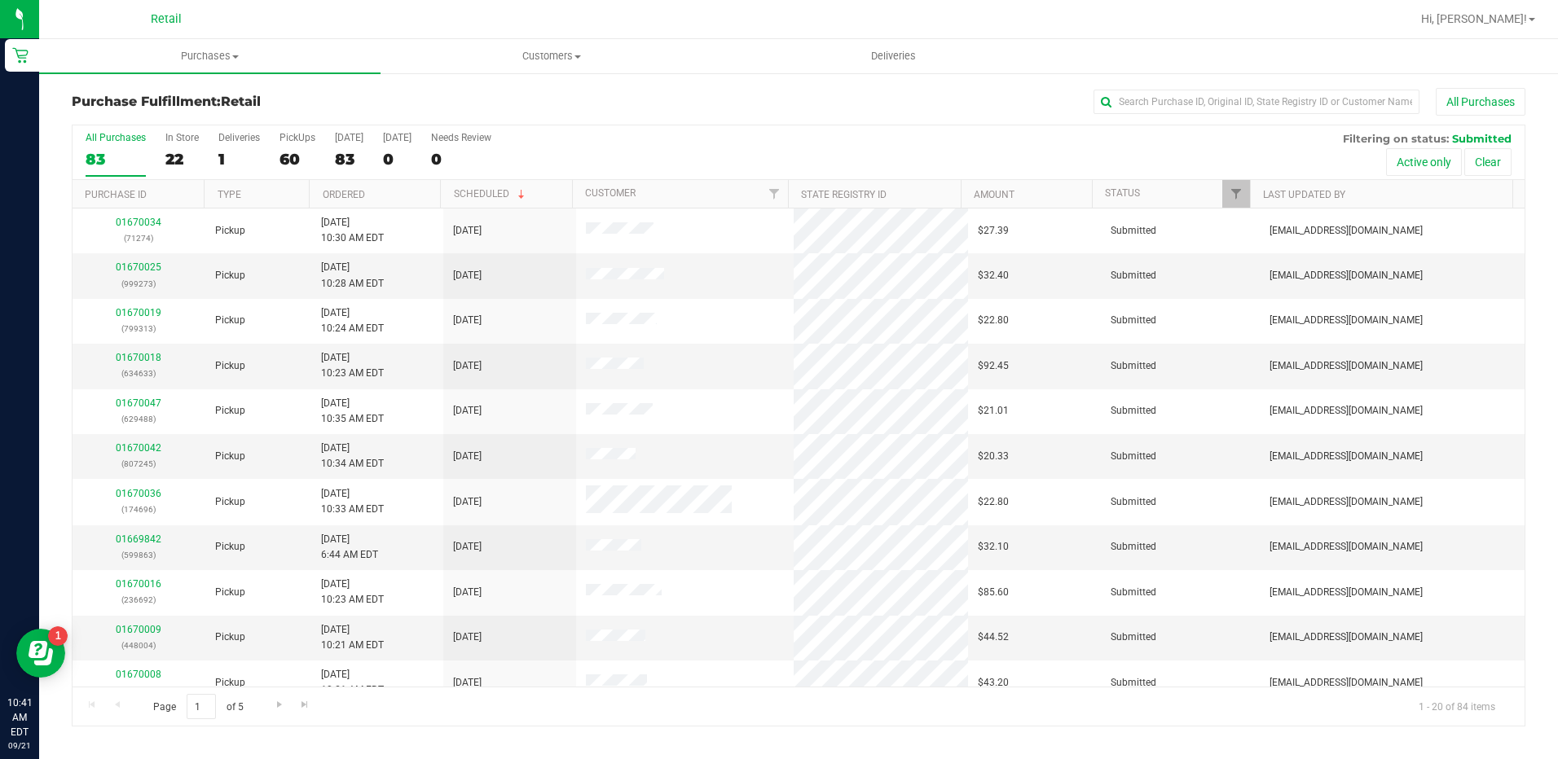
drag, startPoint x: 187, startPoint y: 153, endPoint x: 316, endPoint y: 119, distance: 133.2
click at [187, 153] on div "22" at bounding box center [181, 159] width 33 height 19
click at [0, 0] on input "In Store 22" at bounding box center [0, 0] width 0 height 0
click at [106, 152] on div "83" at bounding box center [116, 159] width 60 height 19
click at [0, 0] on input "All Purchases 83" at bounding box center [0, 0] width 0 height 0
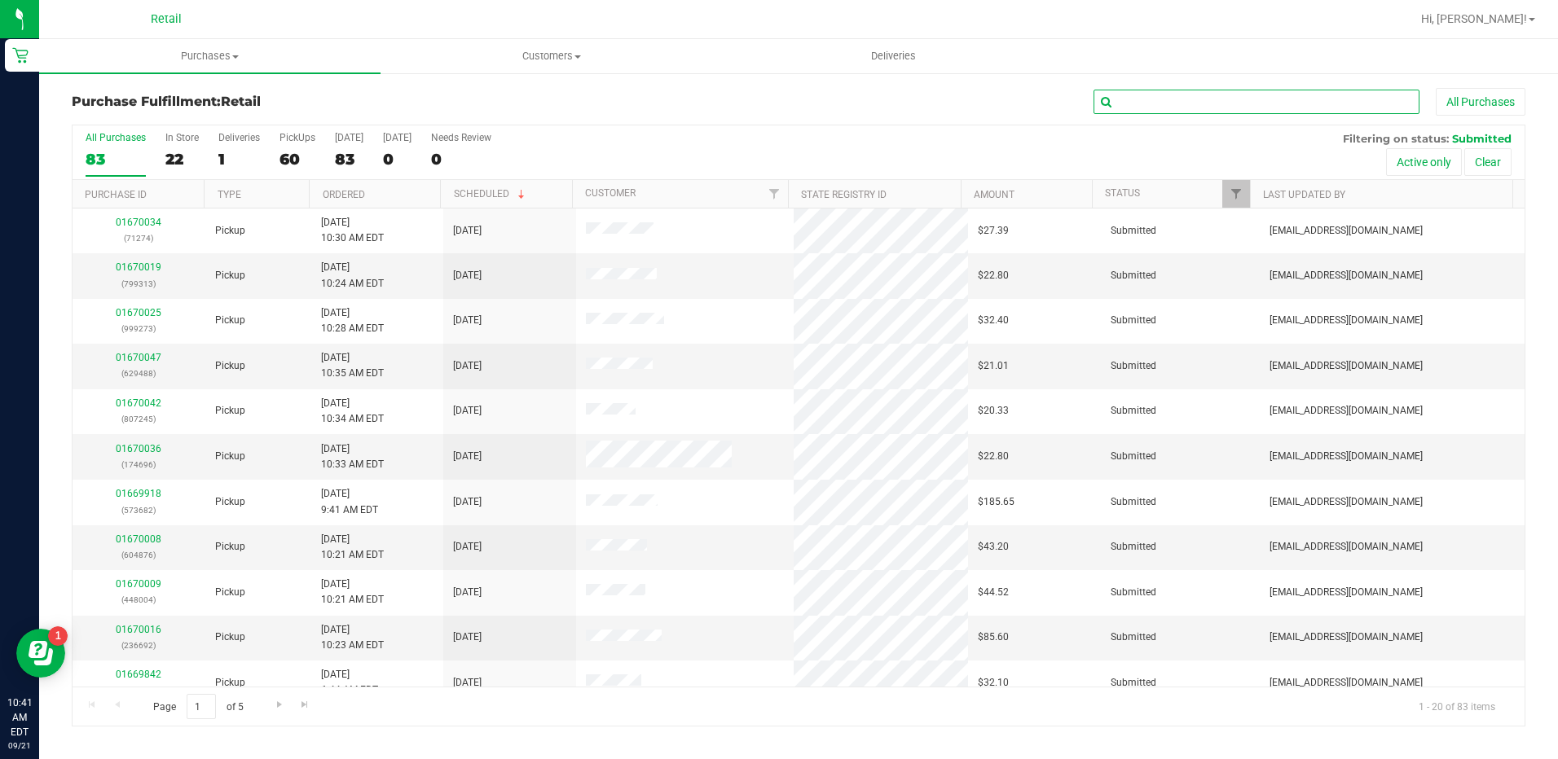
click at [1243, 98] on input "text" at bounding box center [1256, 102] width 326 height 24
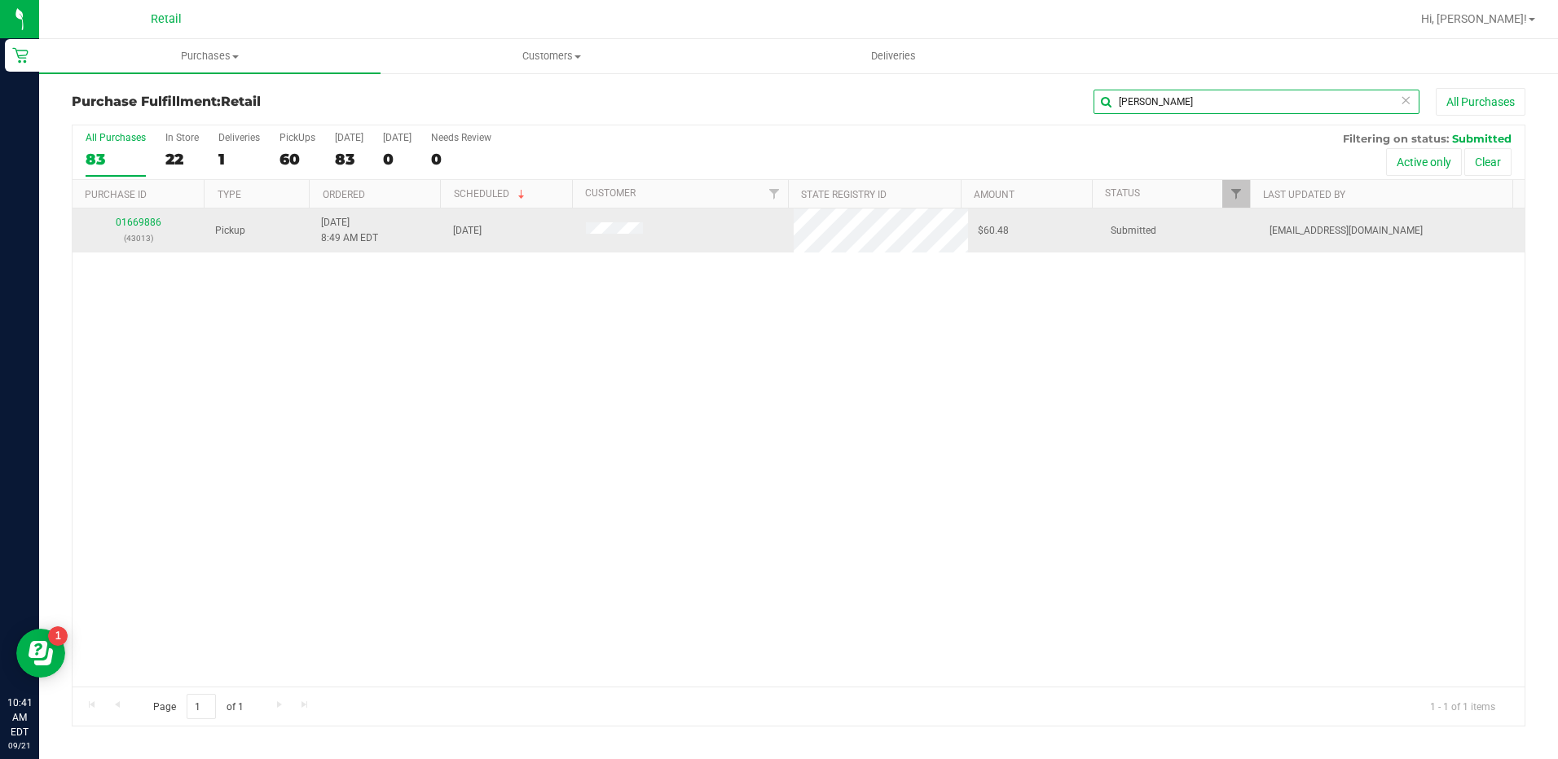
type input "kelle"
click at [140, 213] on td "01669886 (43013)" at bounding box center [139, 231] width 133 height 44
click at [149, 229] on div "01669886 (43013)" at bounding box center [138, 230] width 113 height 31
click at [149, 216] on div "01669886 (43013)" at bounding box center [138, 230] width 113 height 31
click at [150, 218] on link "01669886" at bounding box center [139, 222] width 46 height 11
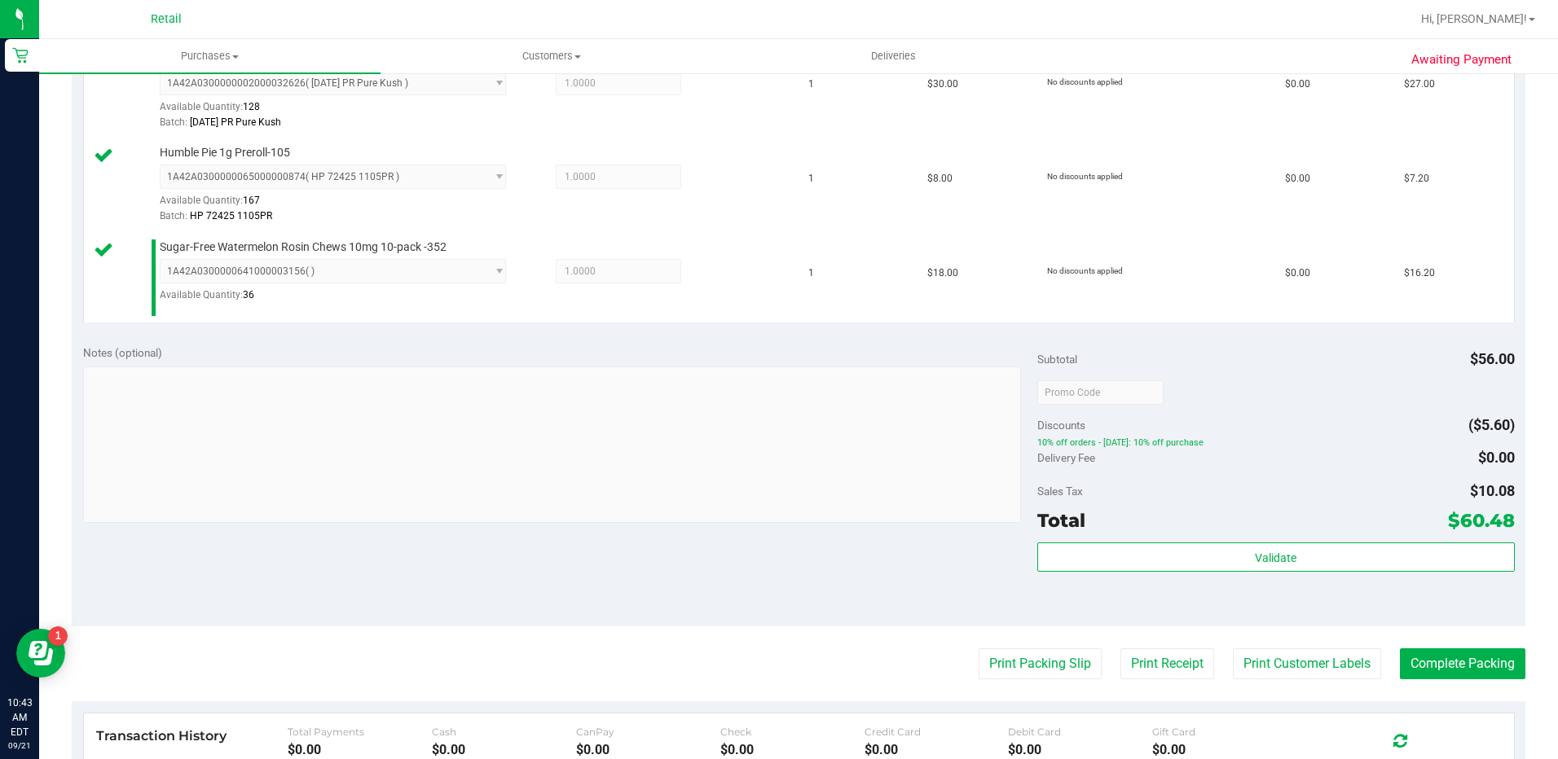
scroll to position [652, 0]
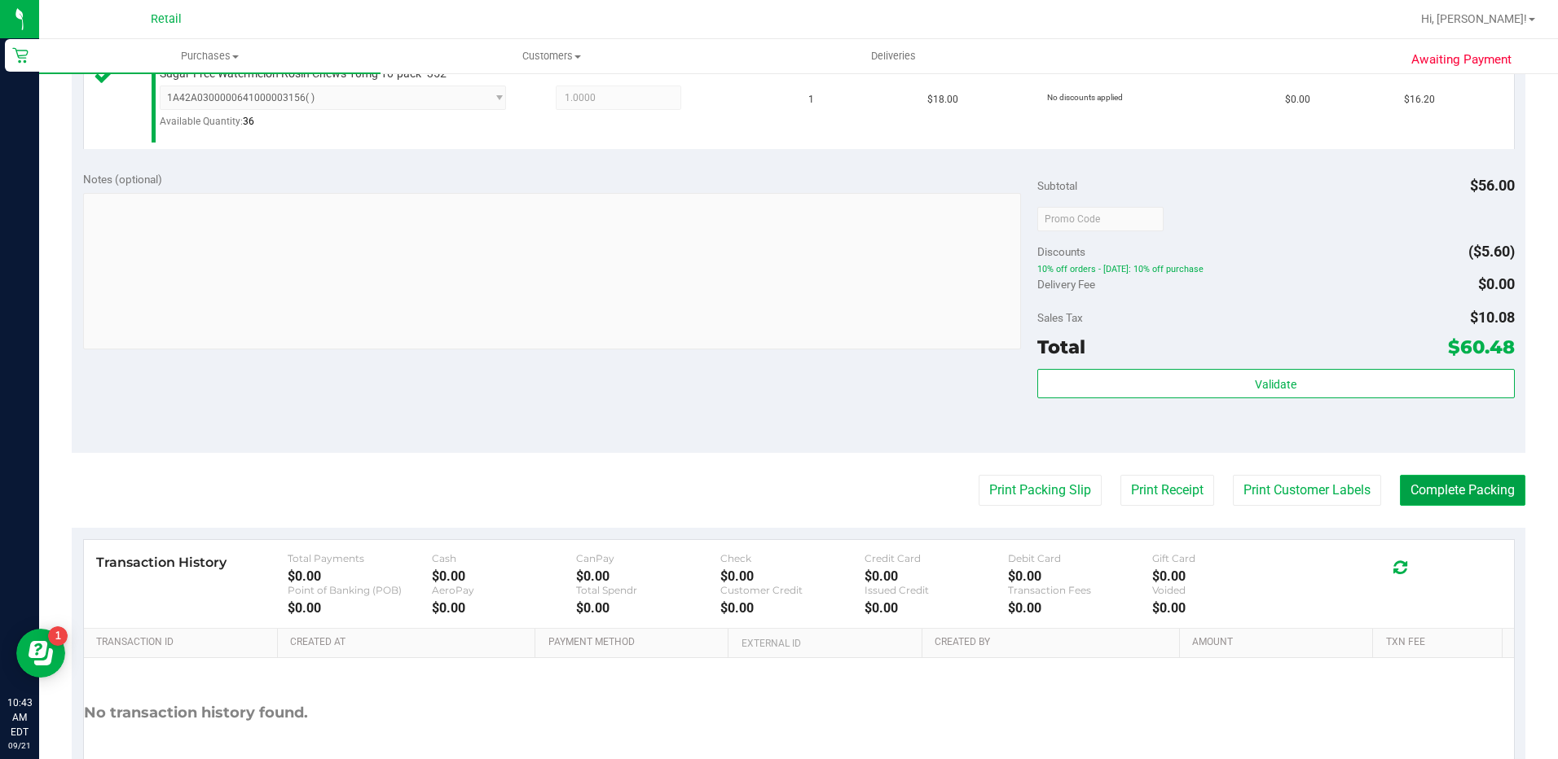
click at [1446, 476] on button "Complete Packing" at bounding box center [1462, 490] width 125 height 31
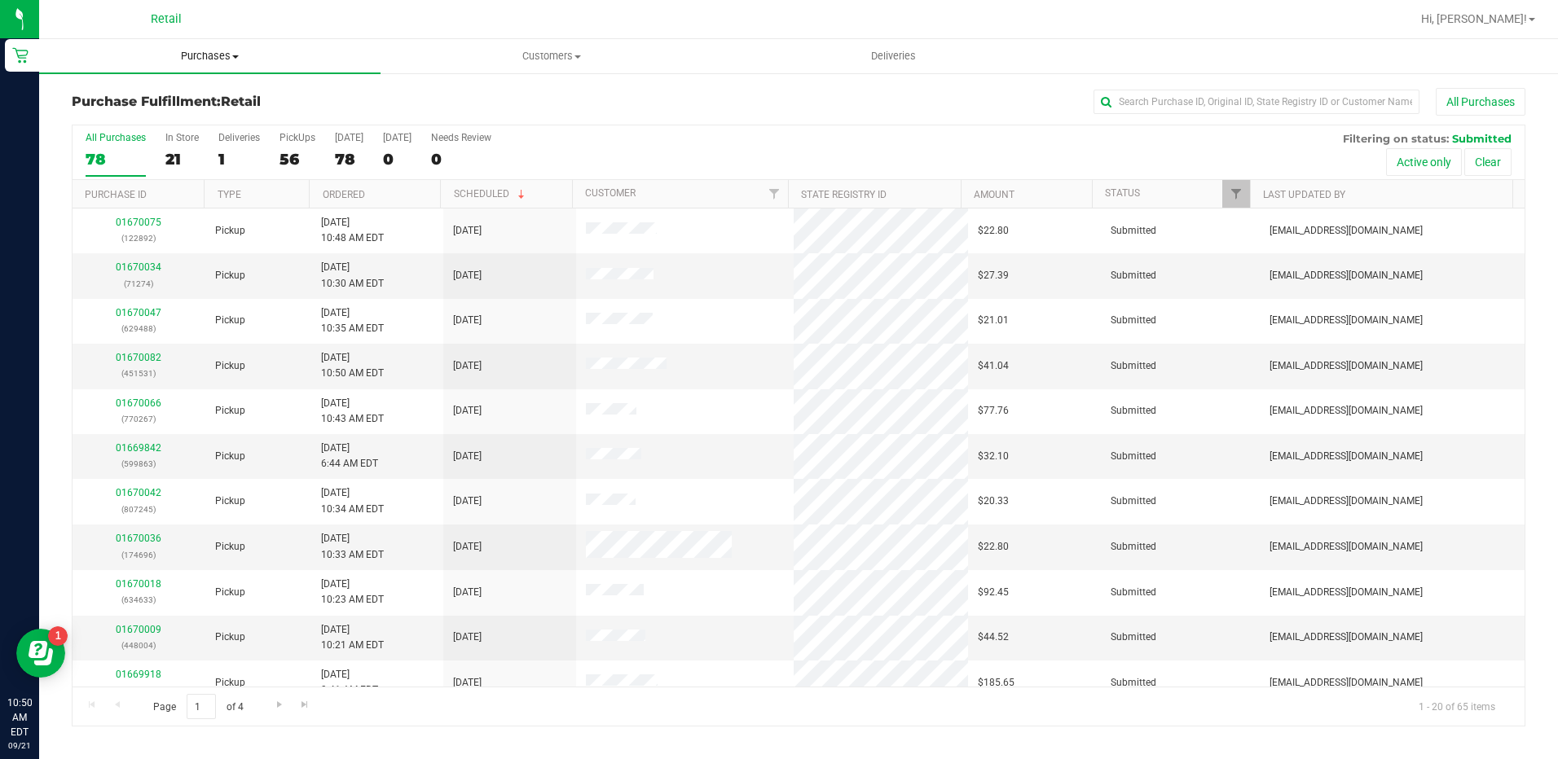
drag, startPoint x: 205, startPoint y: 59, endPoint x: 200, endPoint y: 81, distance: 22.5
click at [205, 59] on span "Purchases" at bounding box center [209, 56] width 341 height 15
click at [199, 100] on span "Summary of purchases" at bounding box center [122, 98] width 167 height 14
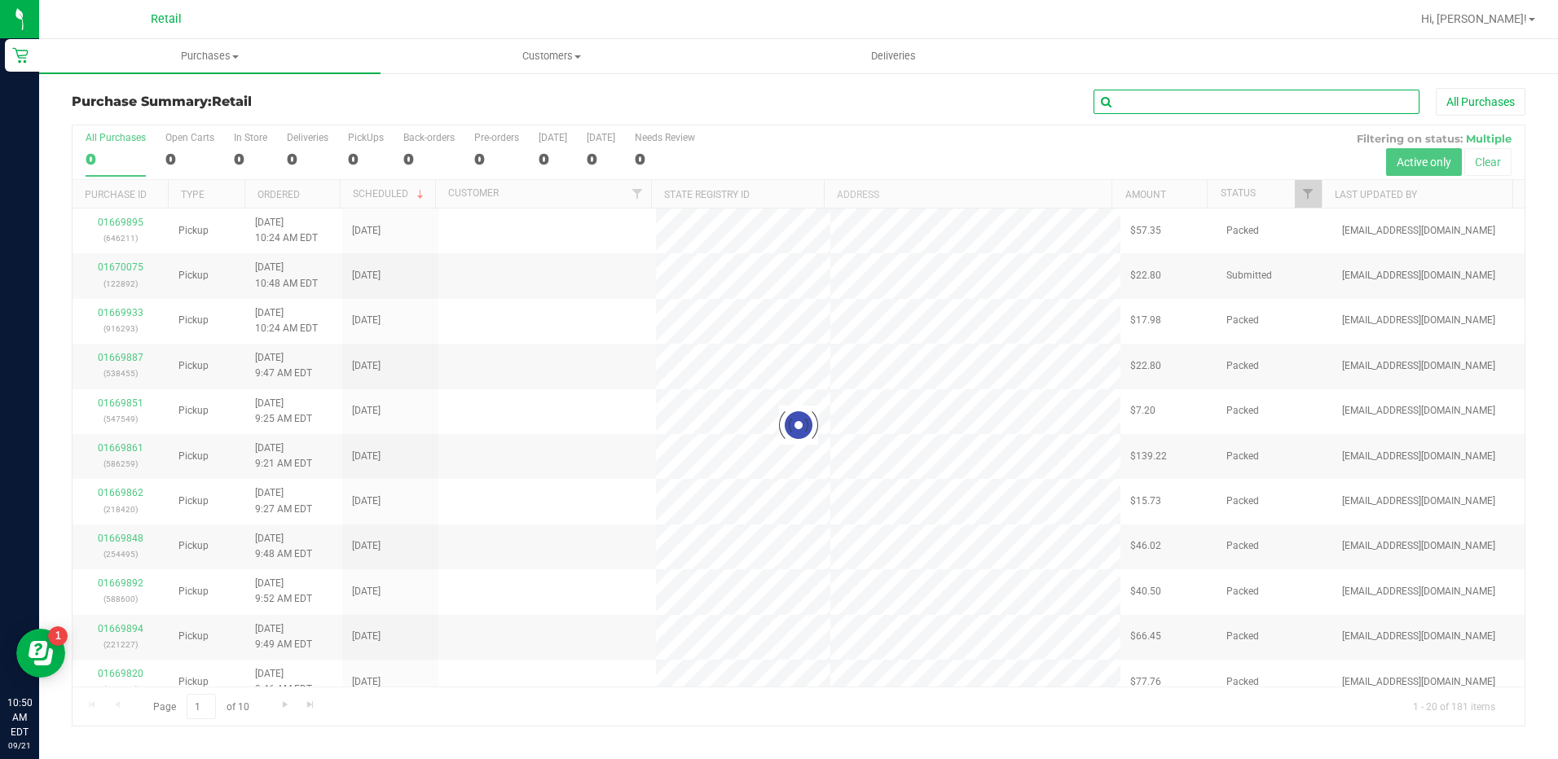
click at [1216, 97] on input "text" at bounding box center [1256, 102] width 326 height 24
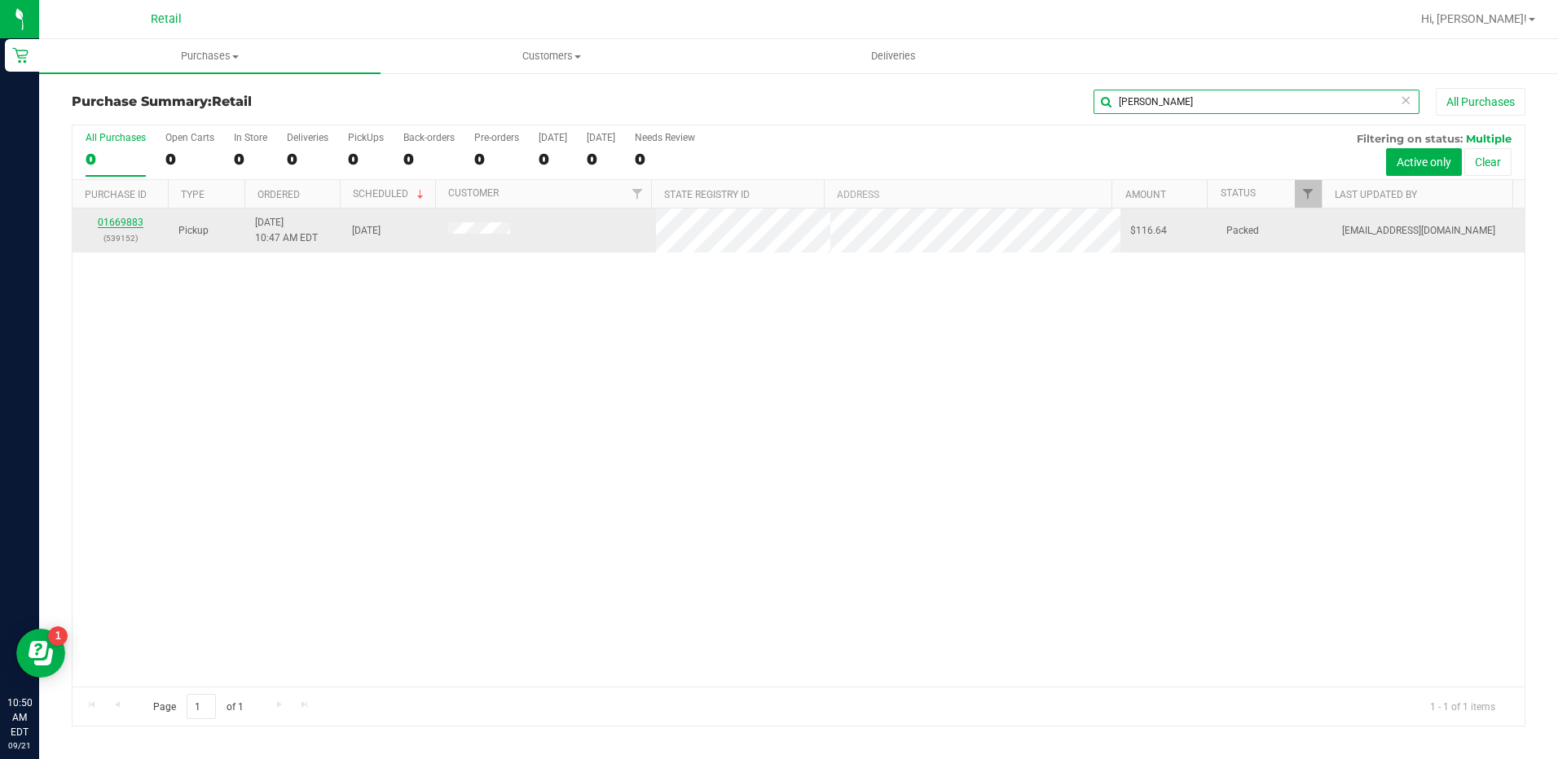
type input "duva"
click at [117, 223] on link "01669883" at bounding box center [121, 222] width 46 height 11
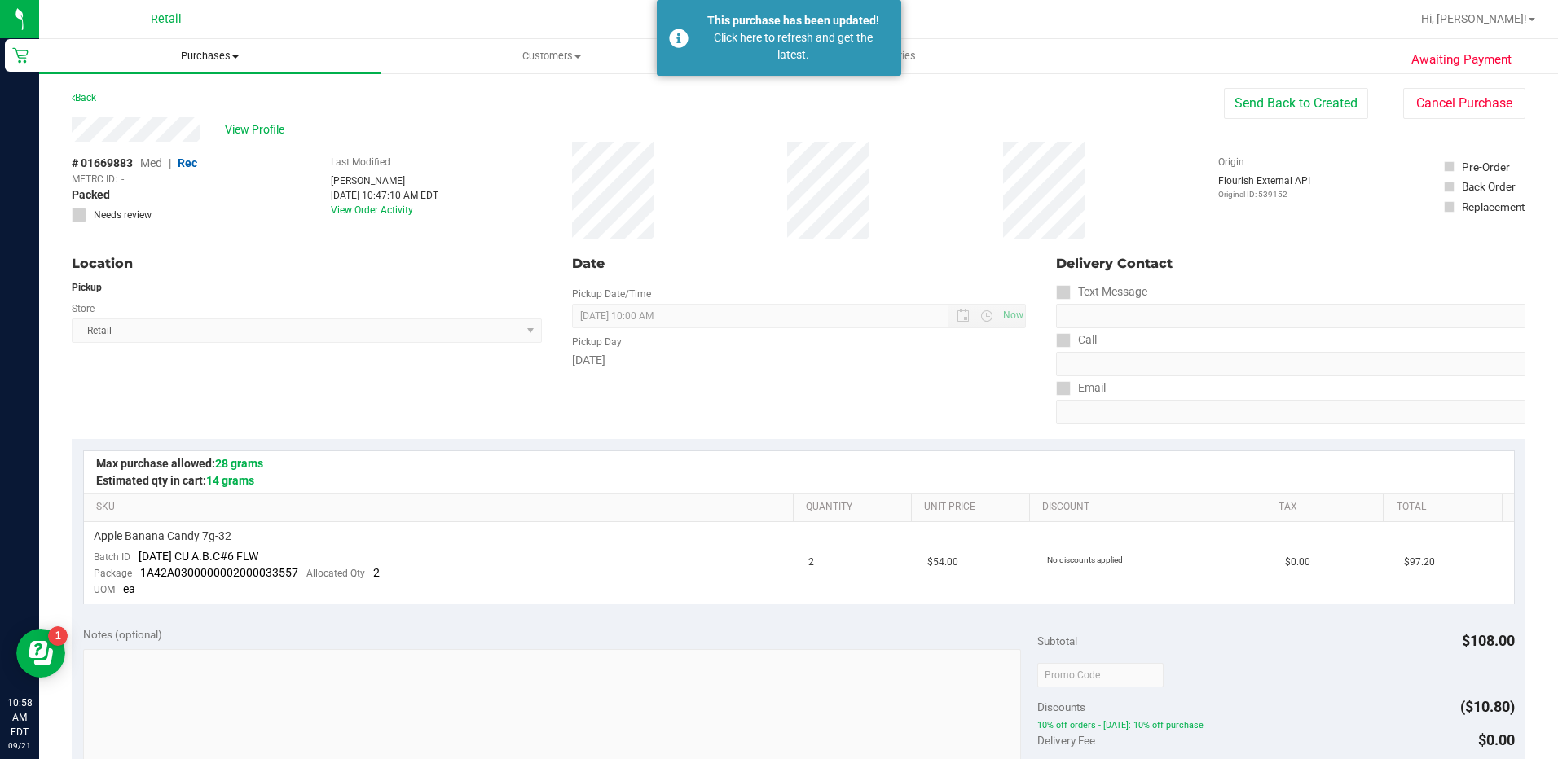
click at [213, 40] on uib-tab-heading "Purchases Summary of purchases Fulfillment All purchases" at bounding box center [209, 56] width 341 height 34
click at [212, 52] on span "Purchases" at bounding box center [209, 56] width 341 height 15
click at [205, 63] on span "Purchases" at bounding box center [209, 56] width 341 height 15
click at [199, 109] on ul "Summary of purchases Fulfillment All purchases" at bounding box center [209, 118] width 341 height 88
drag, startPoint x: 210, startPoint y: 54, endPoint x: 190, endPoint y: 85, distance: 37.1
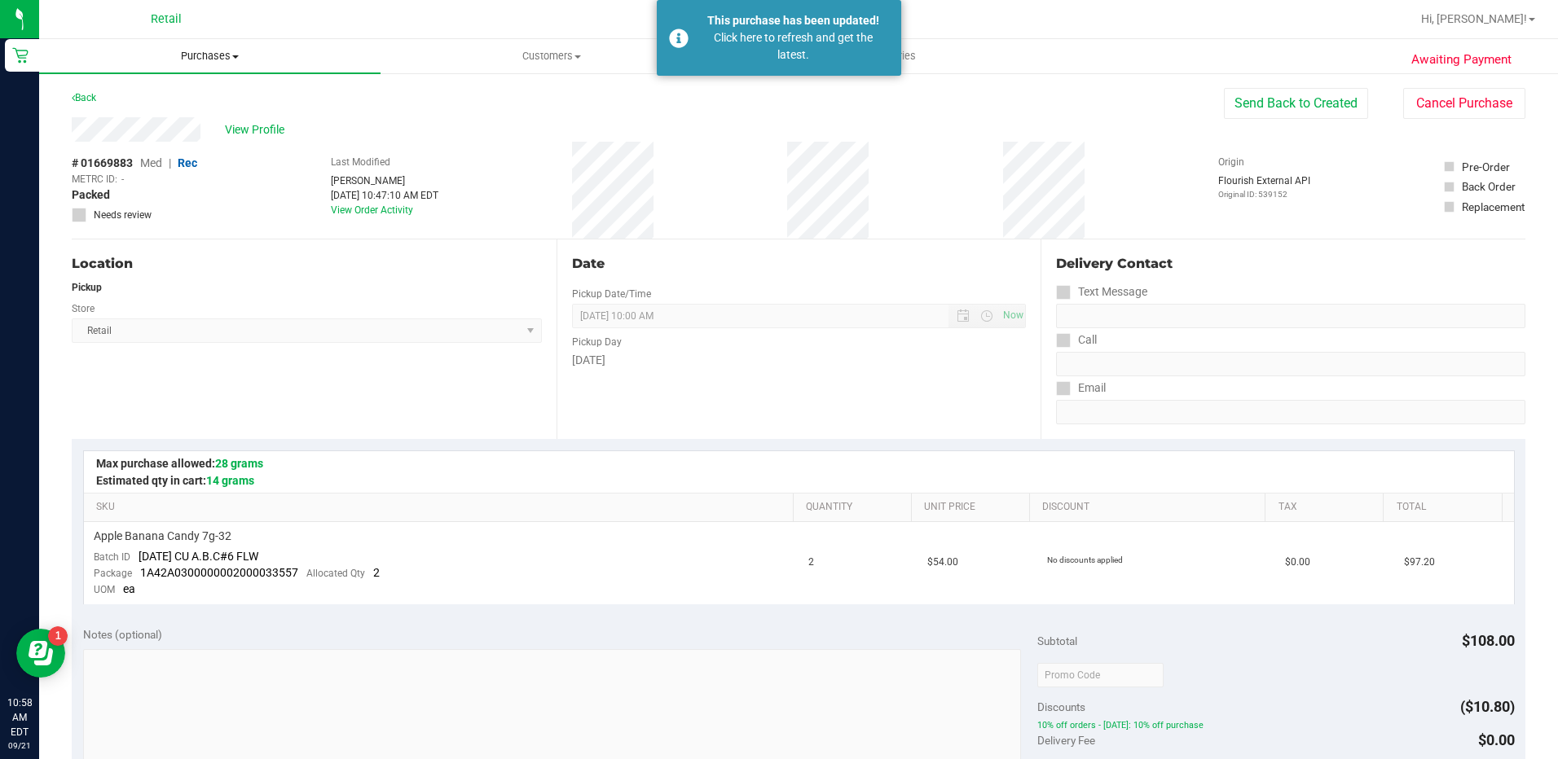
click at [209, 55] on span "Purchases" at bounding box center [209, 56] width 341 height 15
click at [169, 117] on li "Fulfillment" at bounding box center [209, 118] width 341 height 20
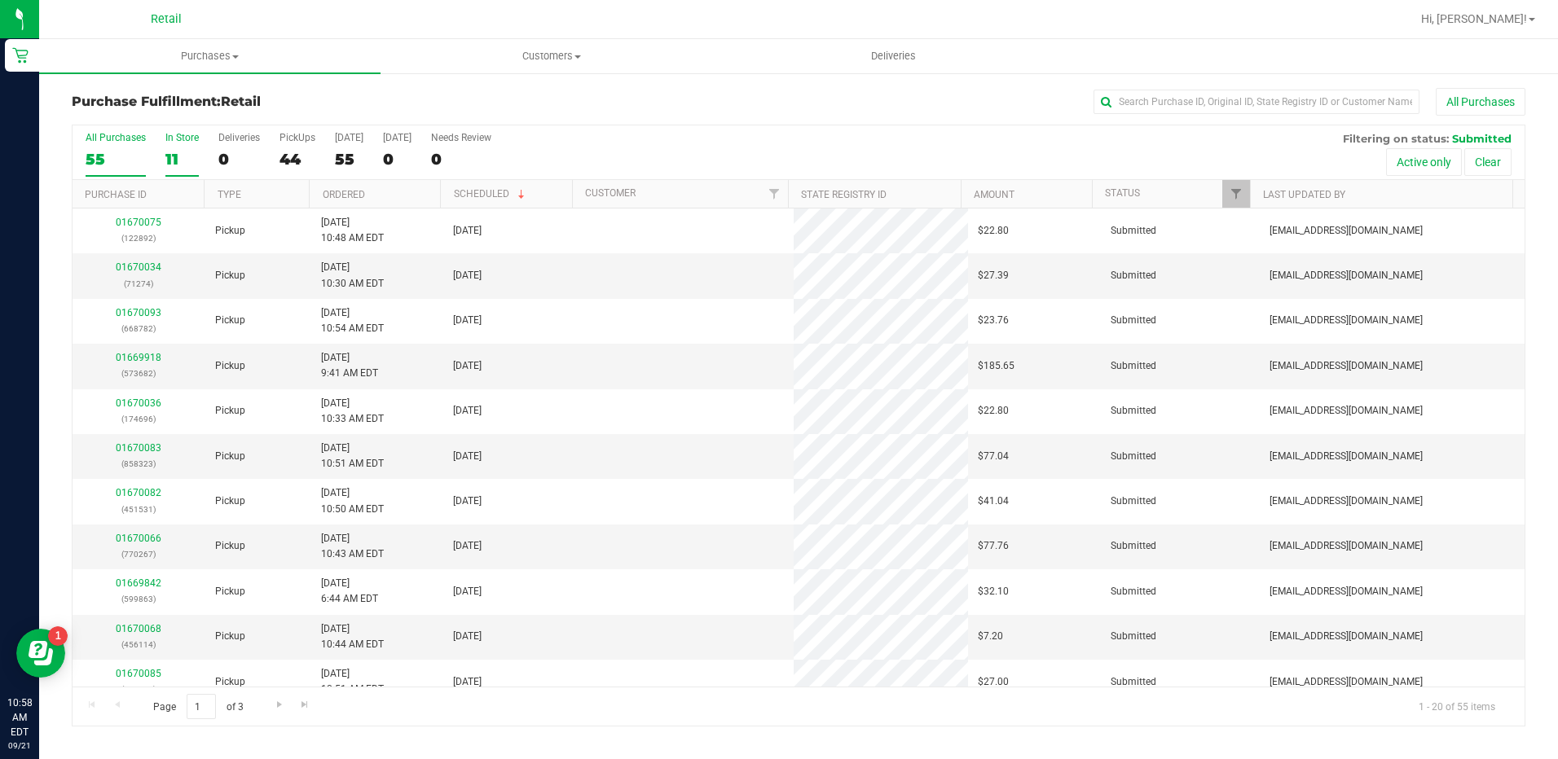
click at [172, 154] on div "11" at bounding box center [181, 159] width 33 height 19
click at [0, 0] on input "In Store 11" at bounding box center [0, 0] width 0 height 0
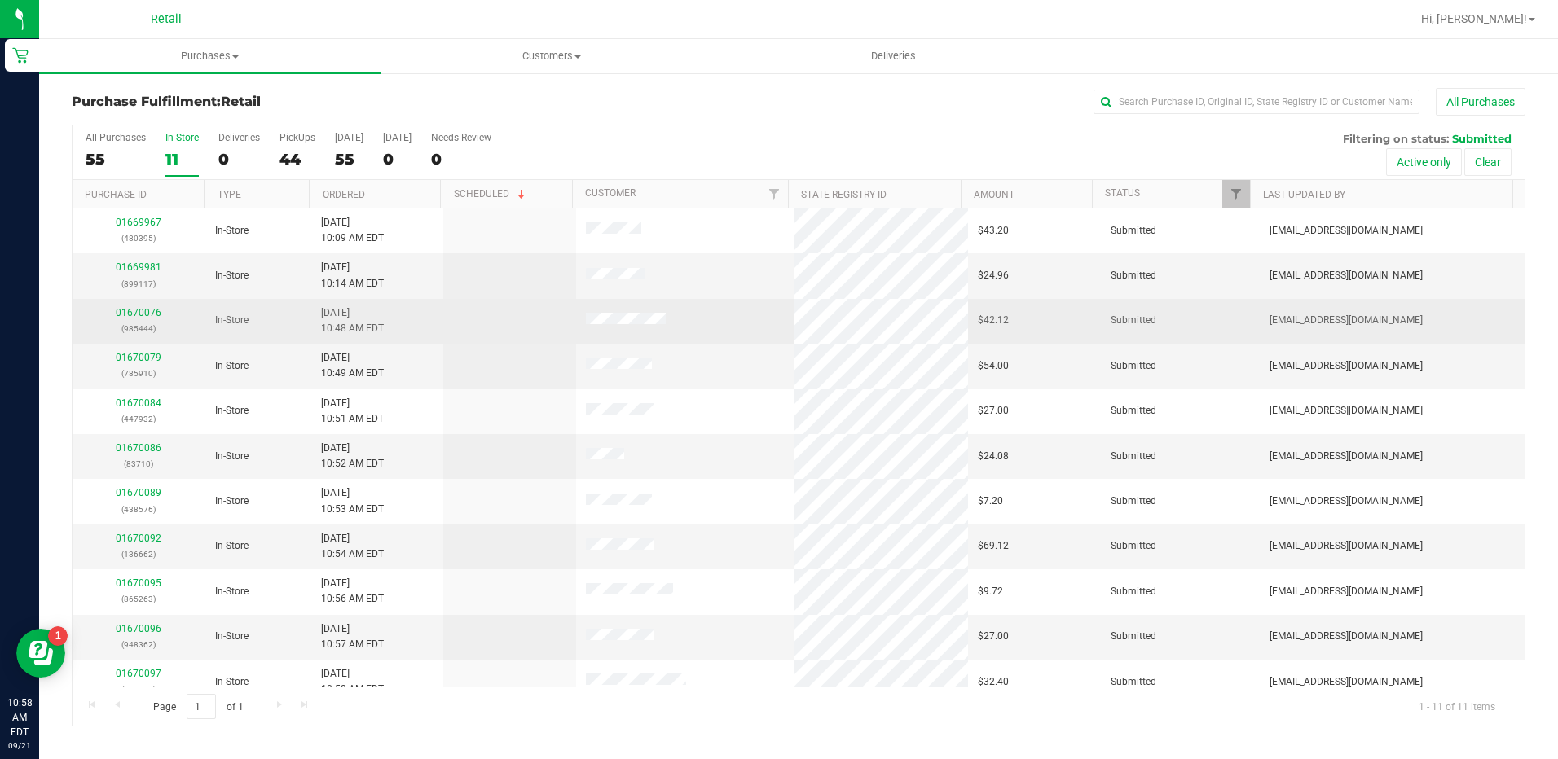
click at [150, 314] on link "01670076" at bounding box center [139, 312] width 46 height 11
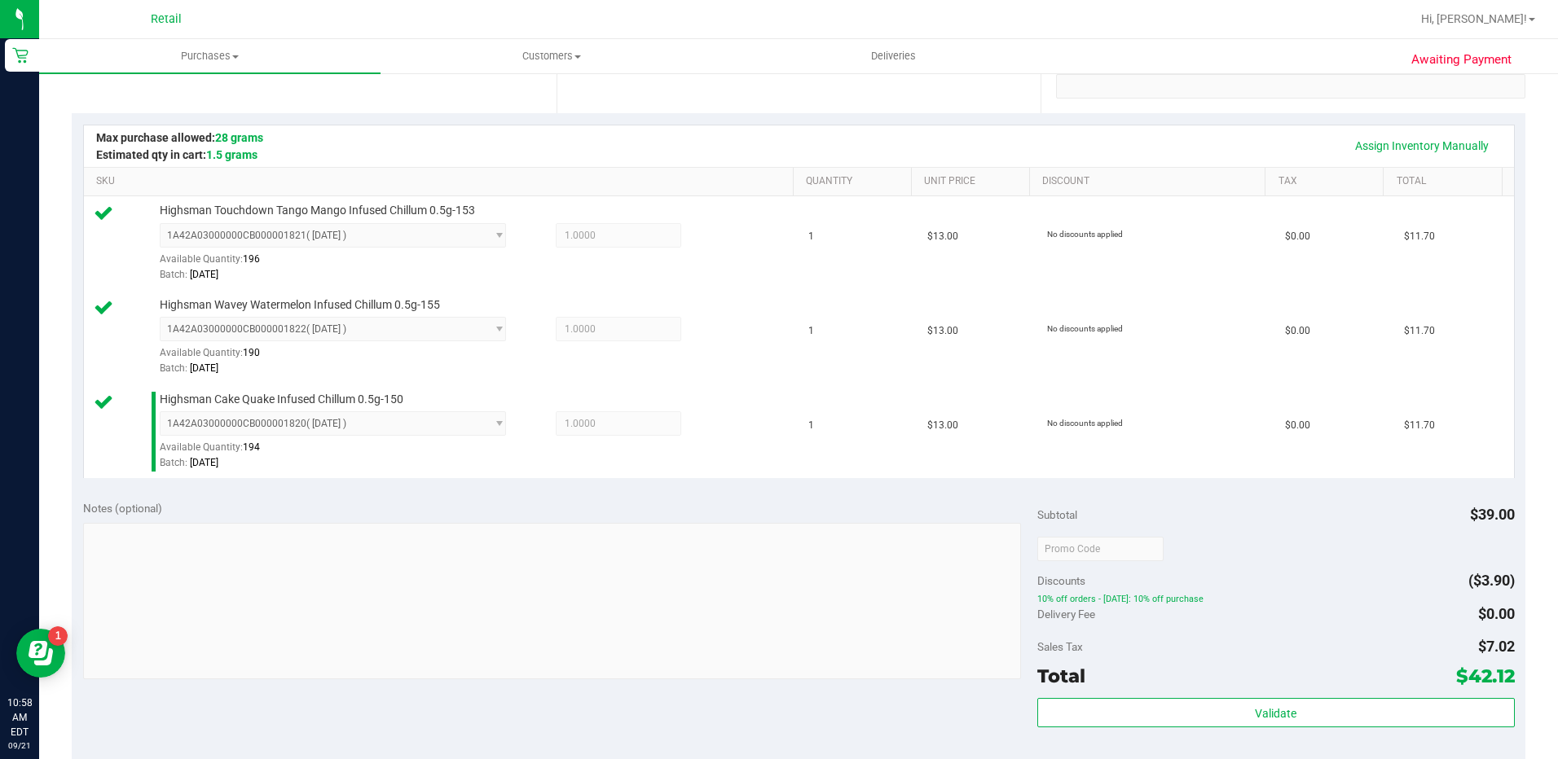
scroll to position [652, 0]
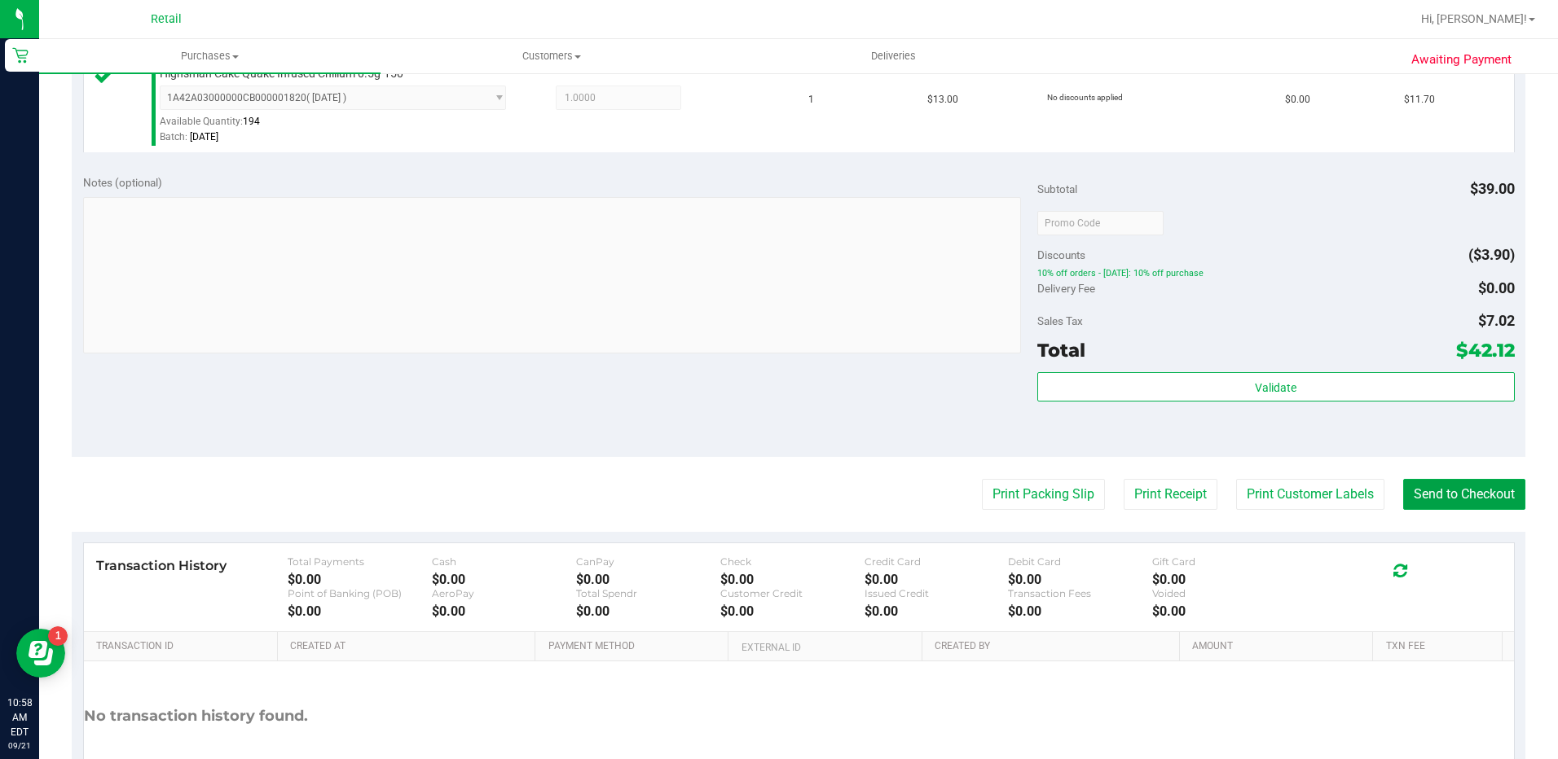
drag, startPoint x: 1433, startPoint y: 493, endPoint x: 1348, endPoint y: 407, distance: 121.0
click at [1433, 493] on button "Send to Checkout" at bounding box center [1464, 494] width 122 height 31
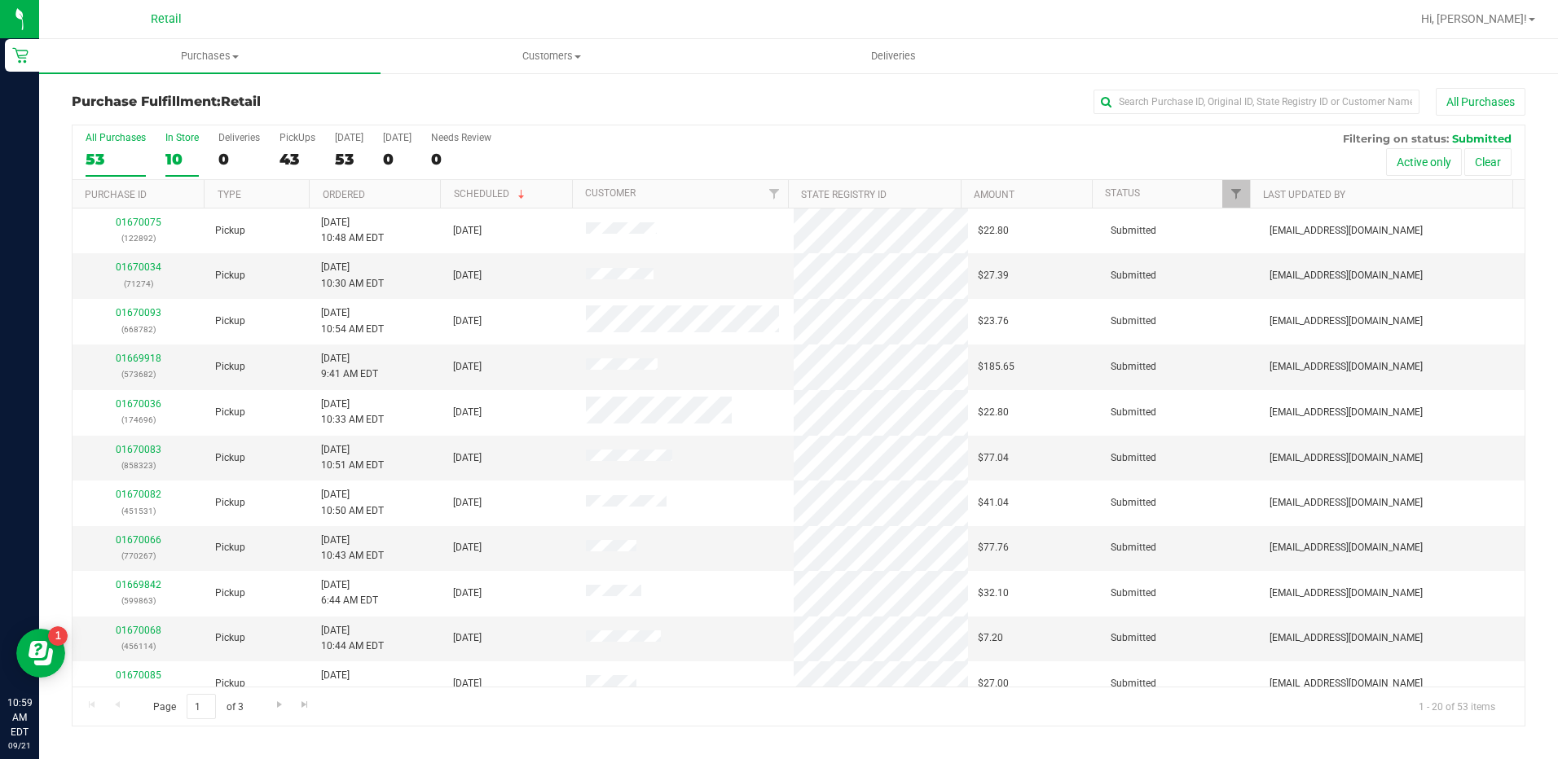
click at [169, 139] on div "In Store" at bounding box center [181, 137] width 33 height 11
click at [0, 0] on input "In Store 10" at bounding box center [0, 0] width 0 height 0
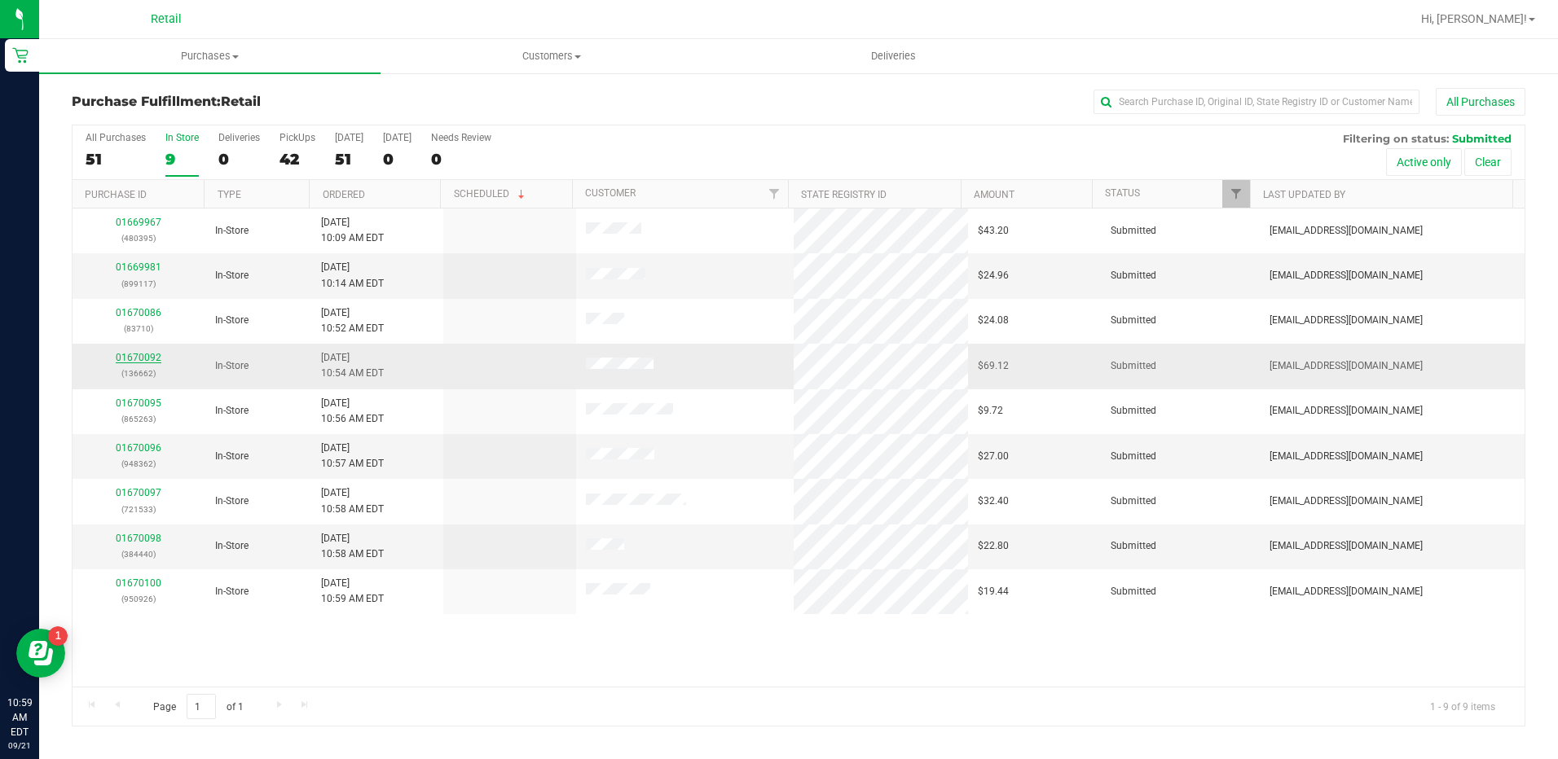
click at [128, 354] on link "01670092" at bounding box center [139, 357] width 46 height 11
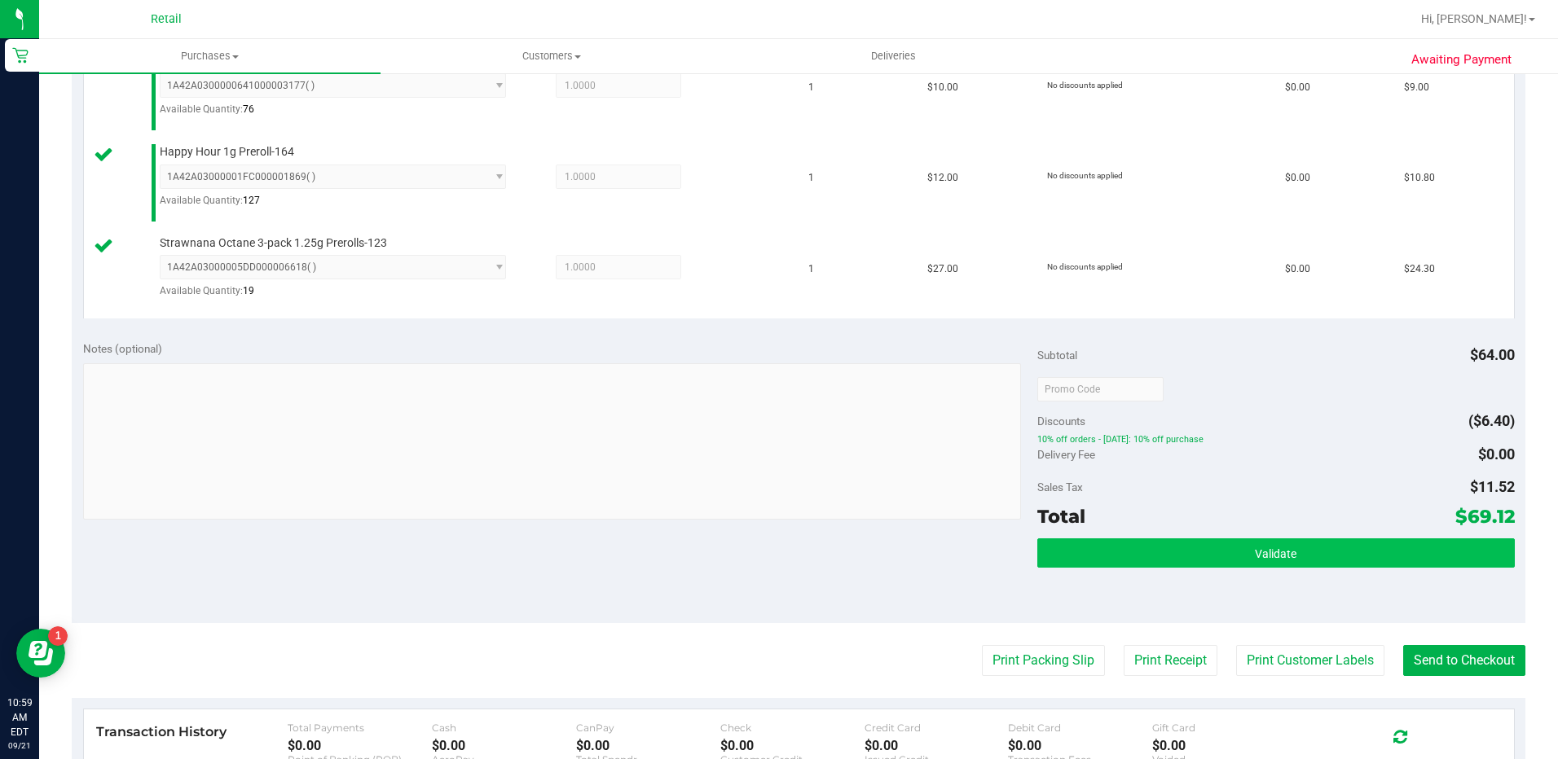
scroll to position [570, 0]
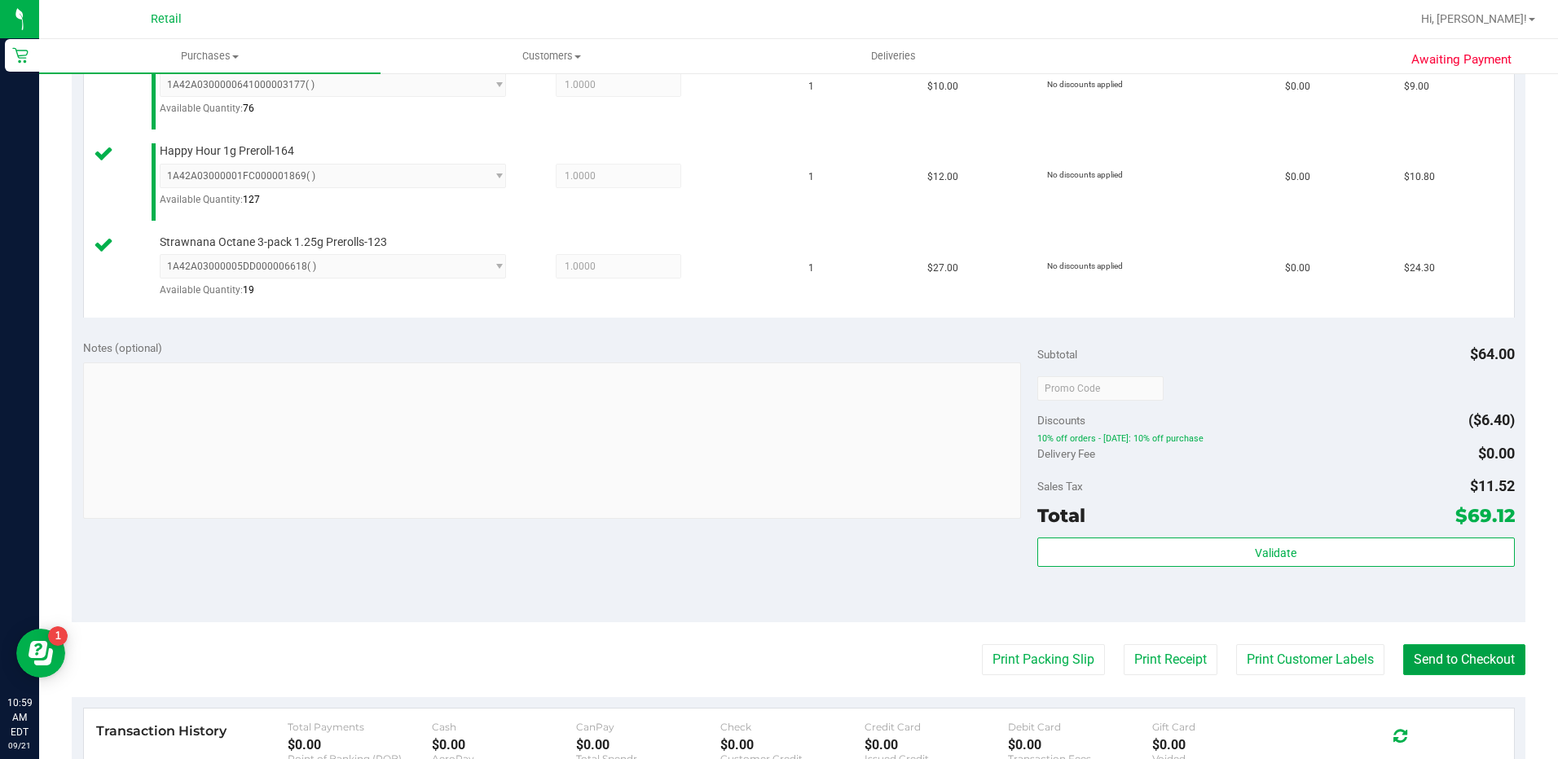
drag, startPoint x: 1429, startPoint y: 671, endPoint x: 1214, endPoint y: 385, distance: 357.8
click at [1428, 671] on button "Send to Checkout" at bounding box center [1464, 659] width 122 height 31
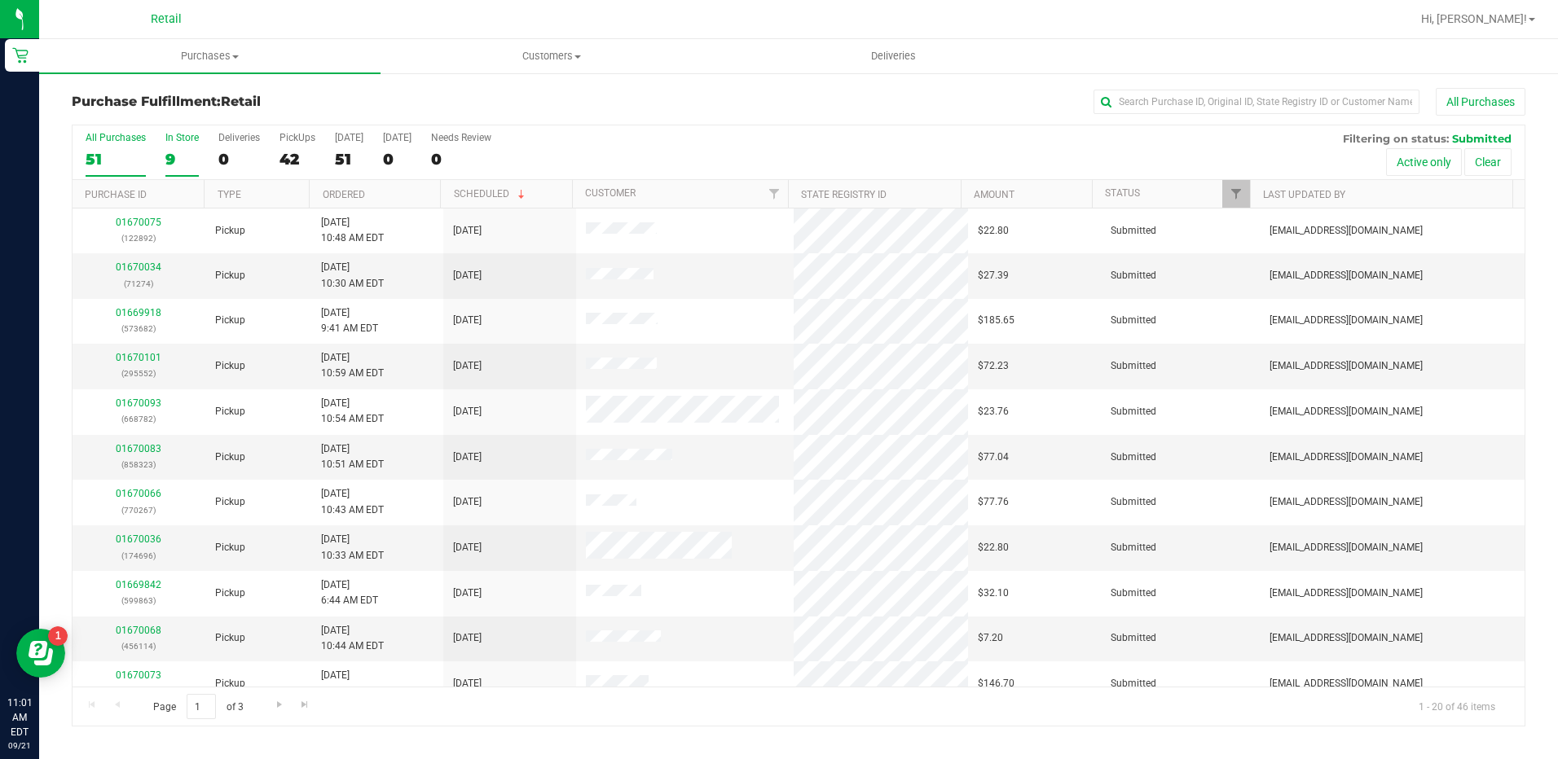
click at [167, 151] on div "9" at bounding box center [181, 159] width 33 height 19
click at [0, 0] on input "In Store 9" at bounding box center [0, 0] width 0 height 0
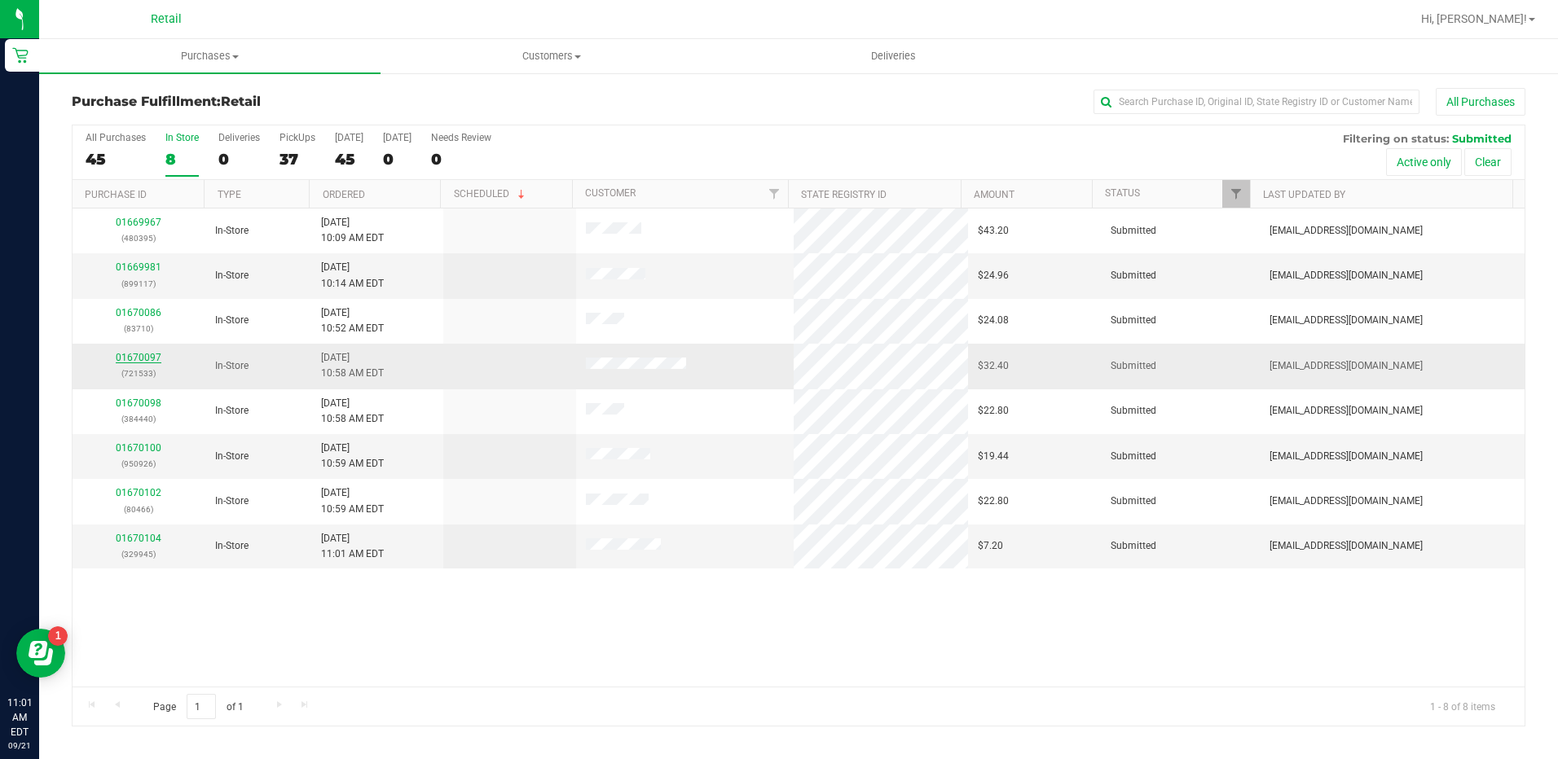
click at [146, 355] on link "01670097" at bounding box center [139, 357] width 46 height 11
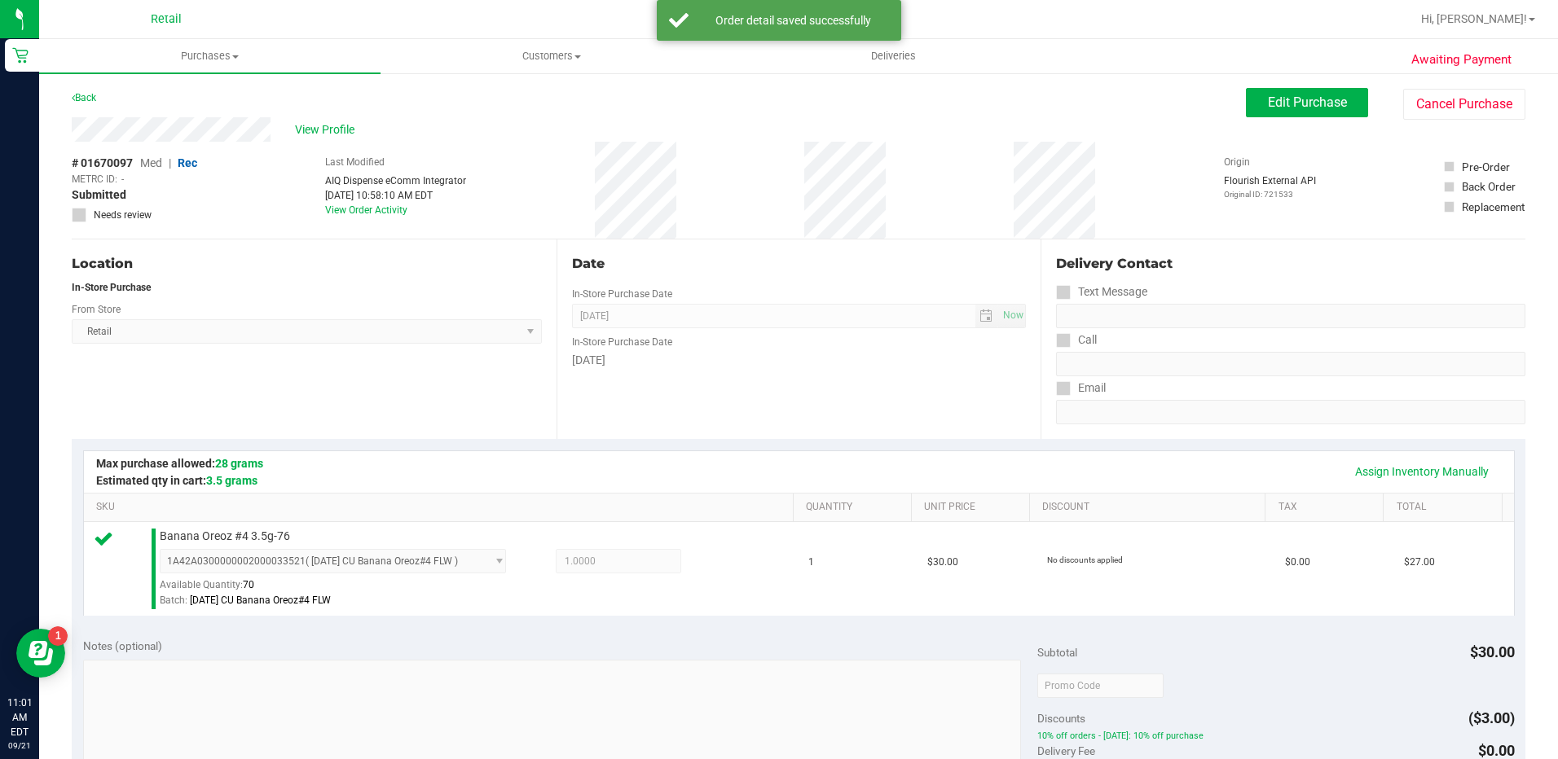
scroll to position [573, 0]
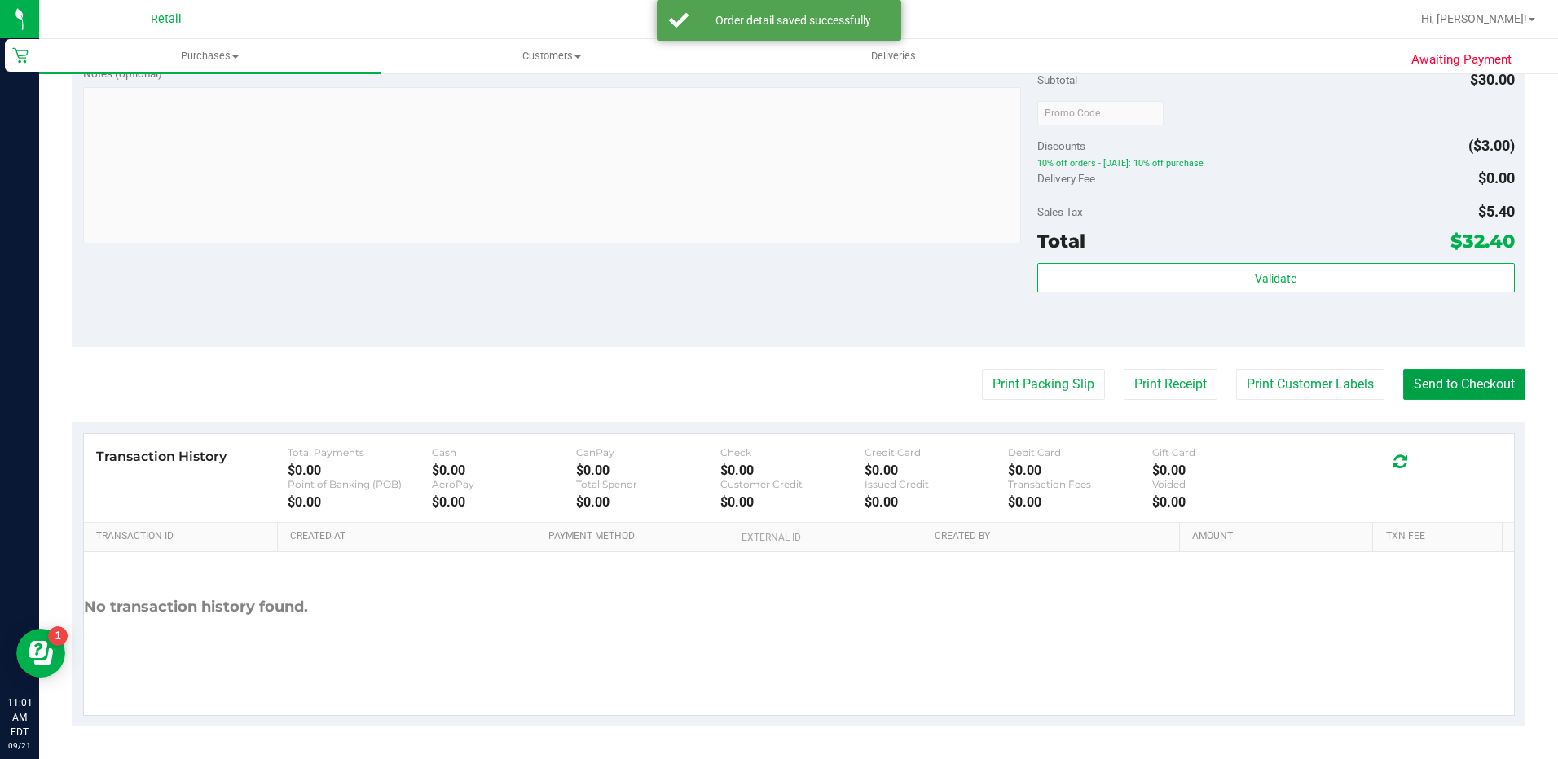
drag, startPoint x: 1437, startPoint y: 369, endPoint x: 1373, endPoint y: 350, distance: 67.3
click at [1439, 372] on button "Send to Checkout" at bounding box center [1464, 384] width 122 height 31
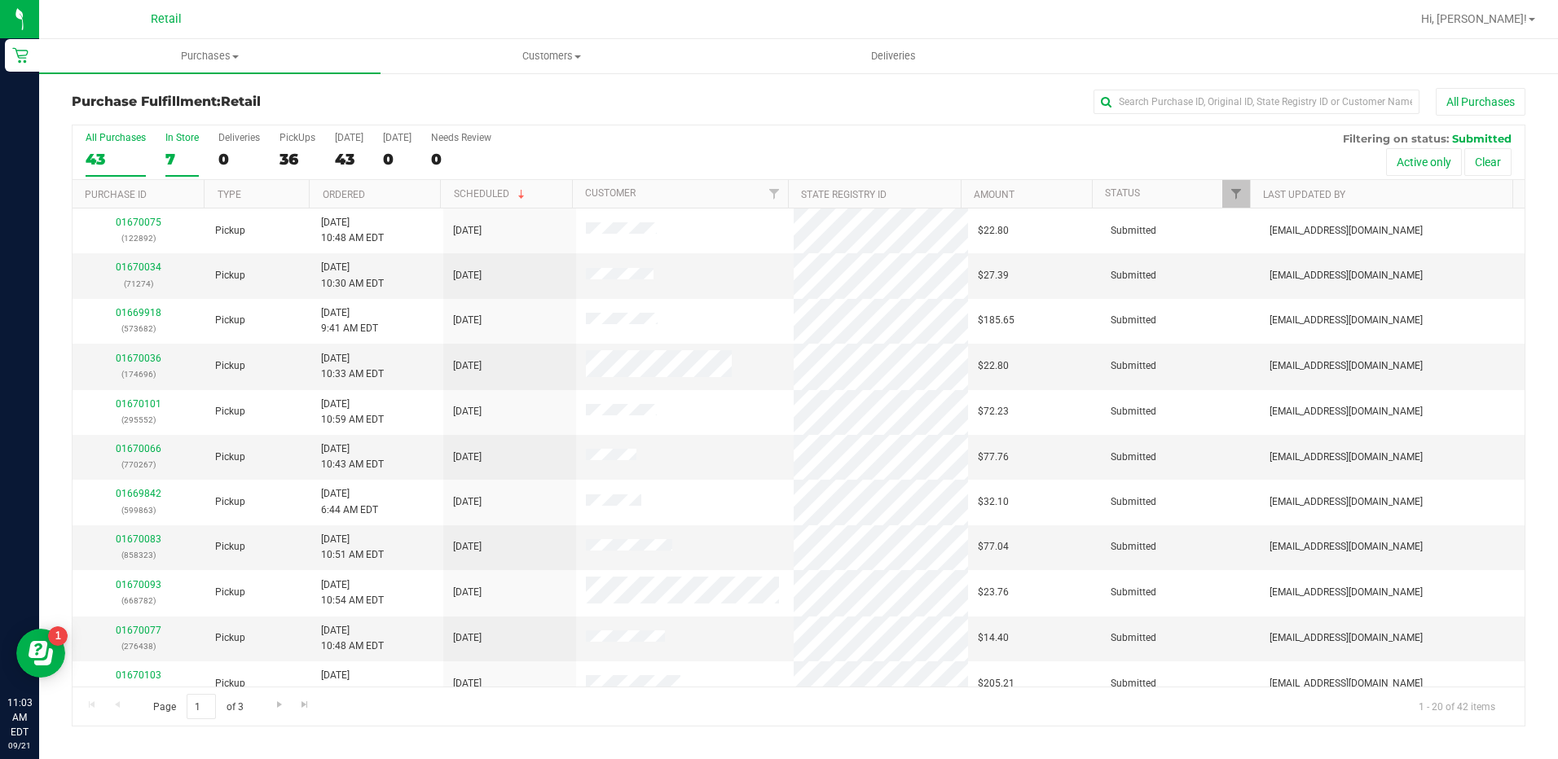
click at [173, 165] on div "7" at bounding box center [181, 159] width 33 height 19
click at [0, 0] on input "In Store 7" at bounding box center [0, 0] width 0 height 0
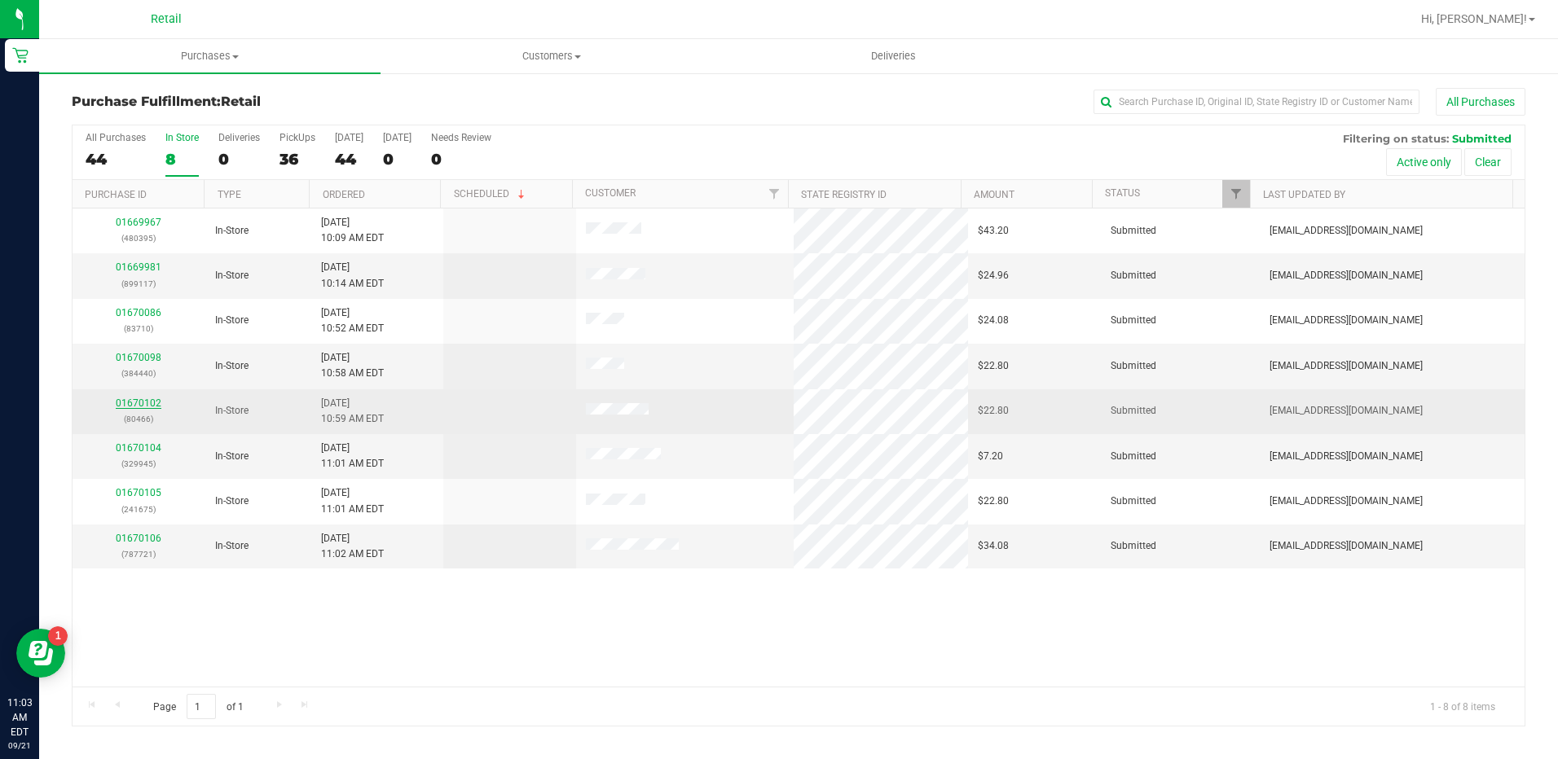
click at [137, 402] on link "01670102" at bounding box center [139, 403] width 46 height 11
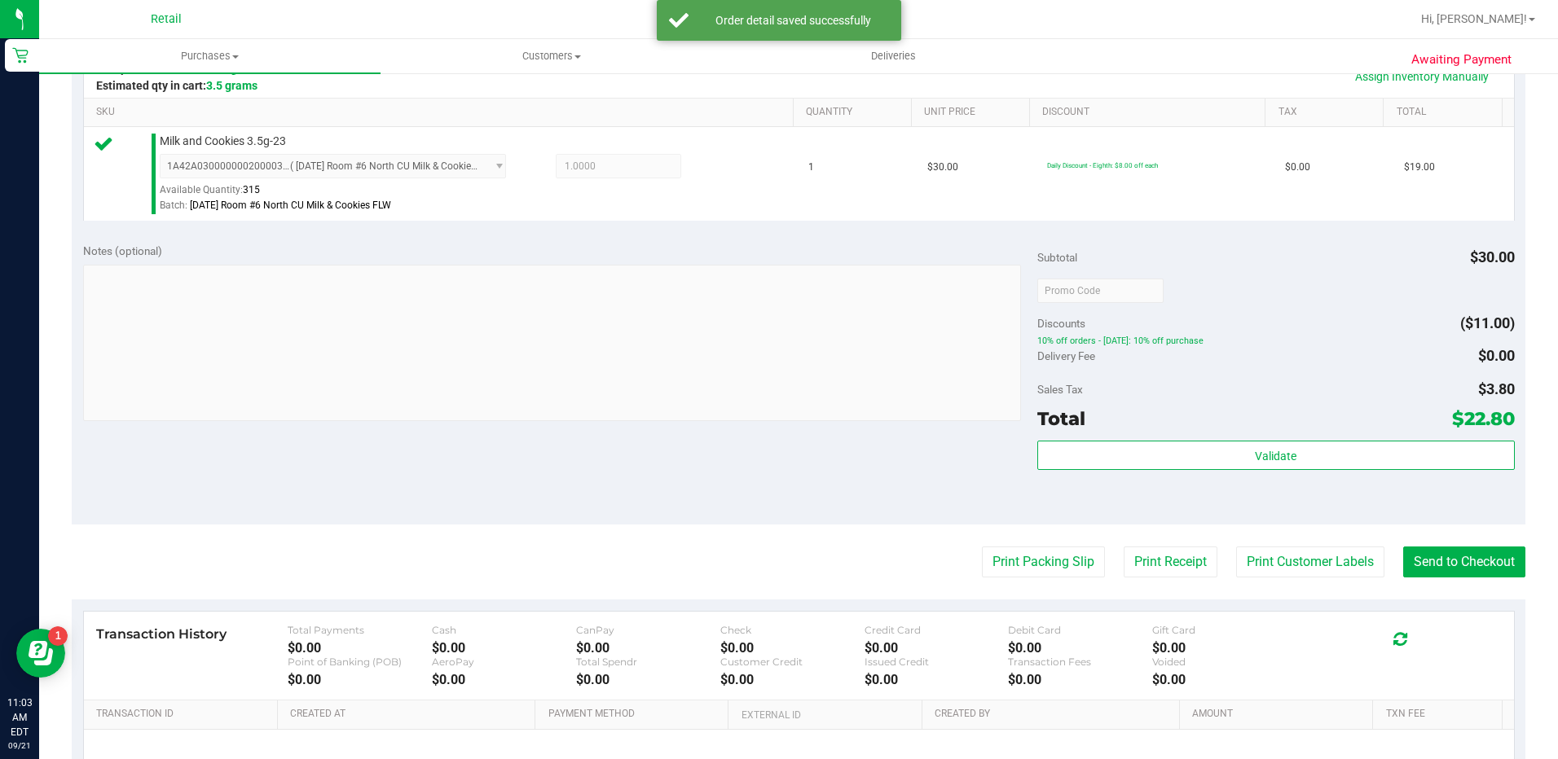
scroll to position [489, 0]
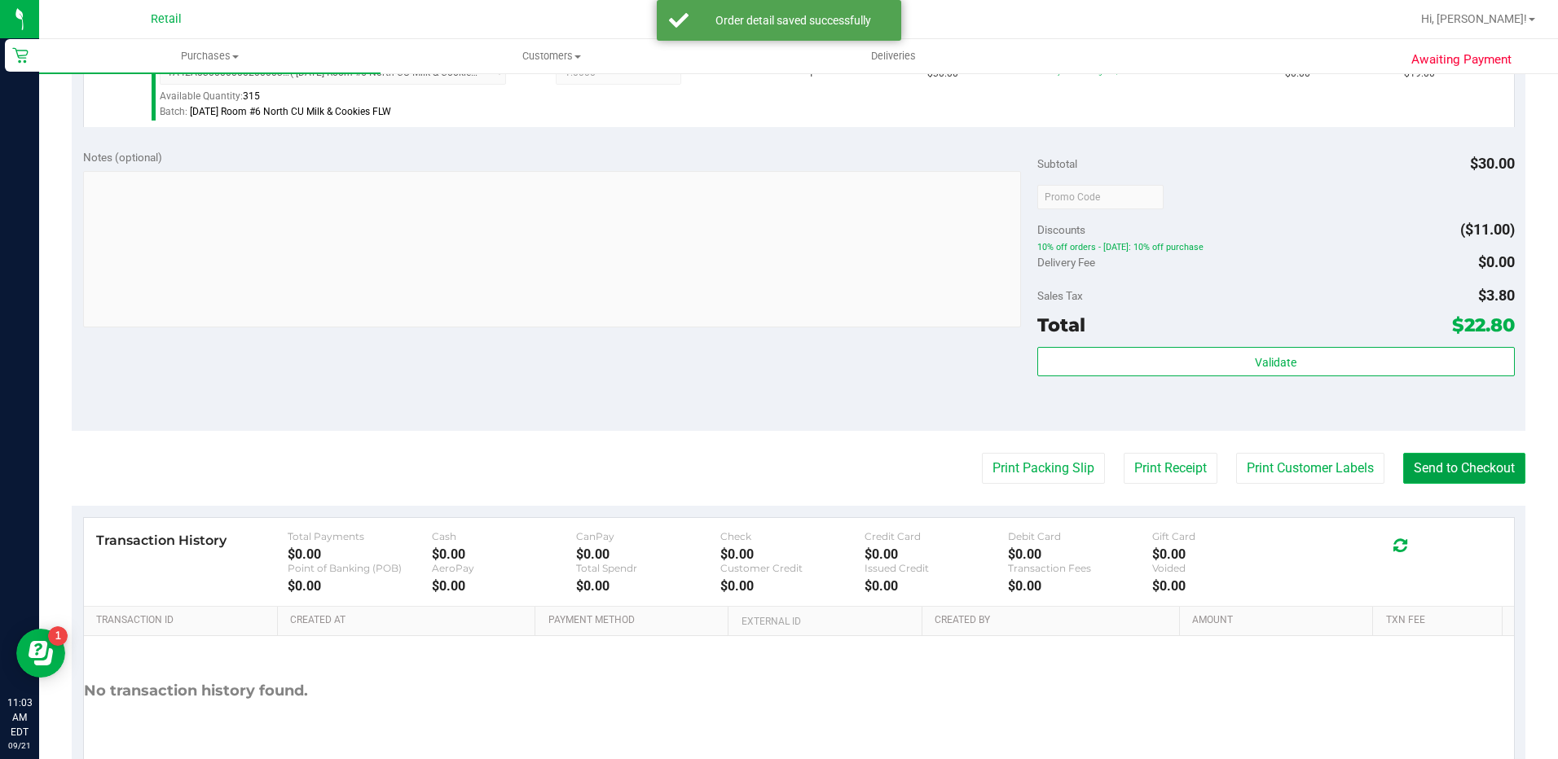
click at [1452, 479] on button "Send to Checkout" at bounding box center [1464, 468] width 122 height 31
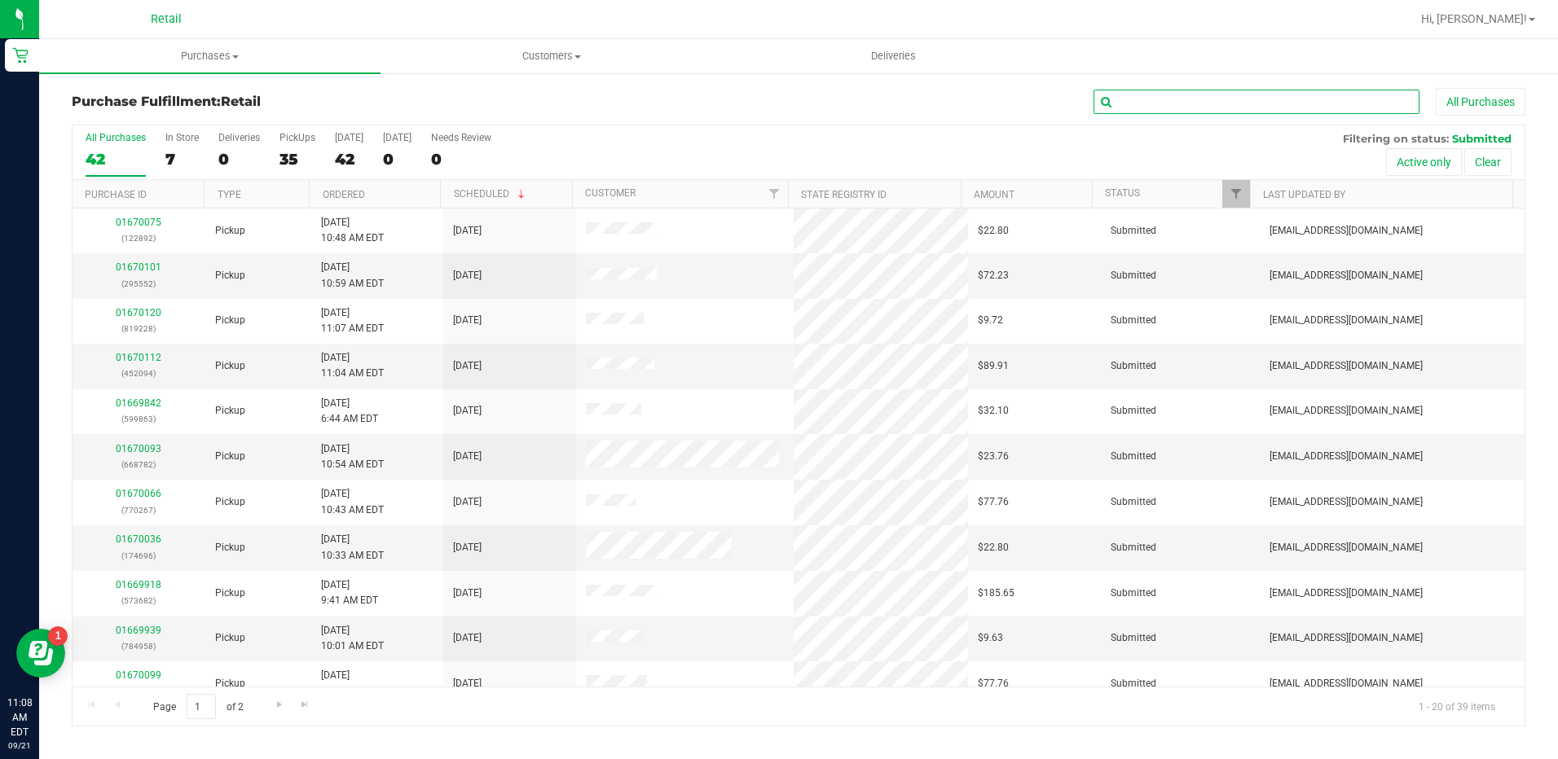
click at [1120, 95] on input "text" at bounding box center [1256, 102] width 326 height 24
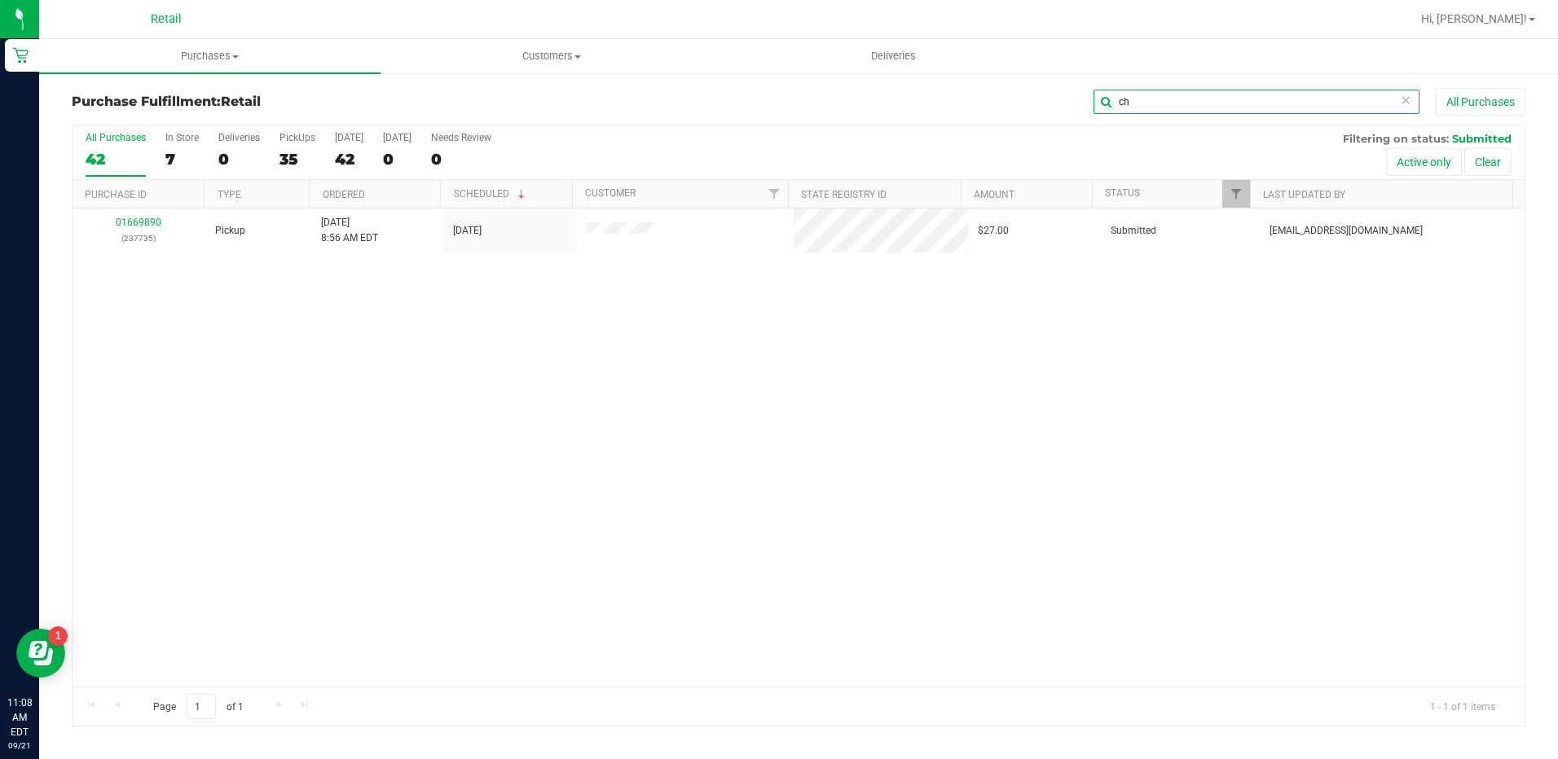
type input "c"
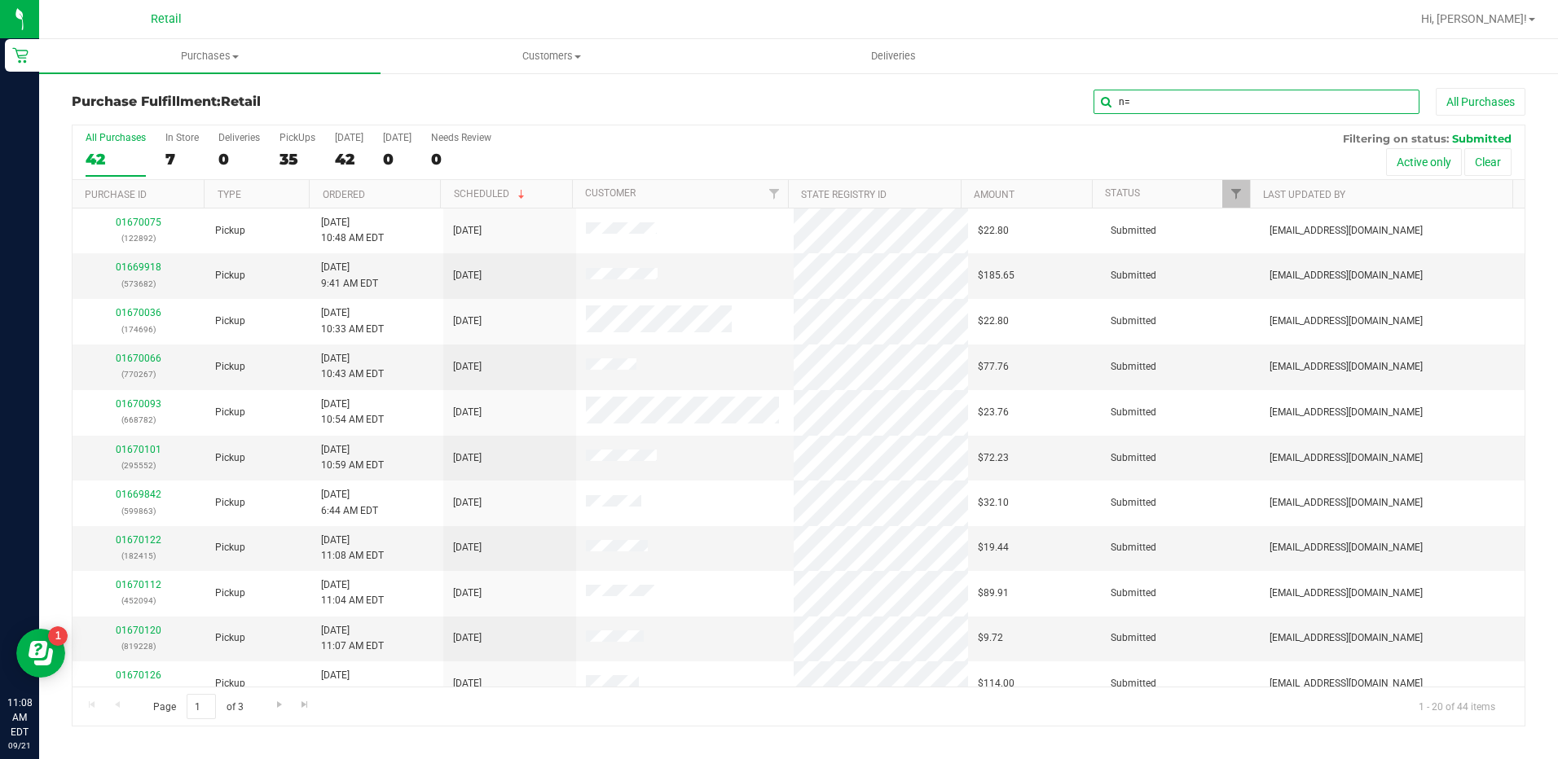
type input "n"
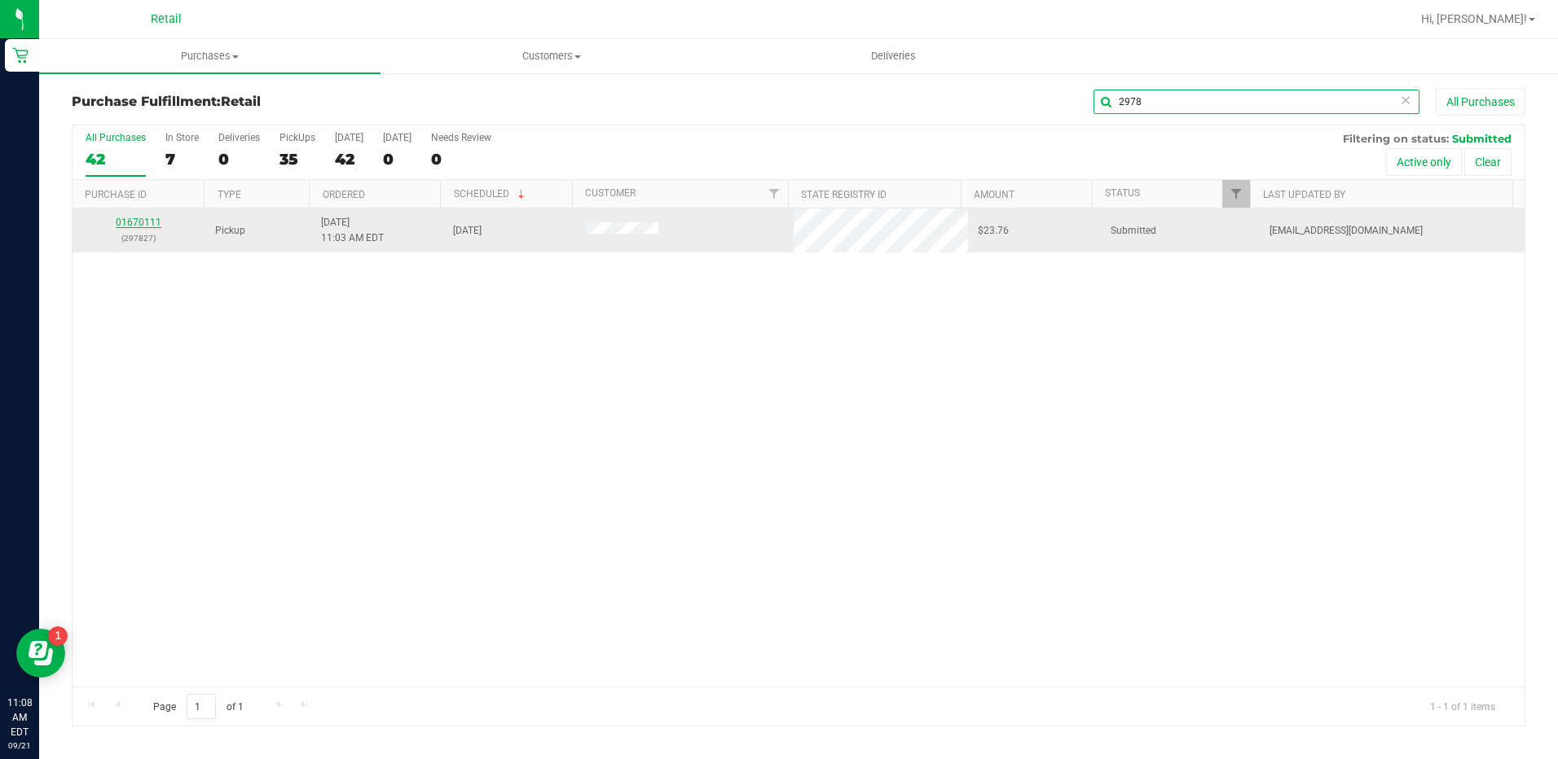
type input "2978"
click at [131, 217] on link "01670111" at bounding box center [139, 222] width 46 height 11
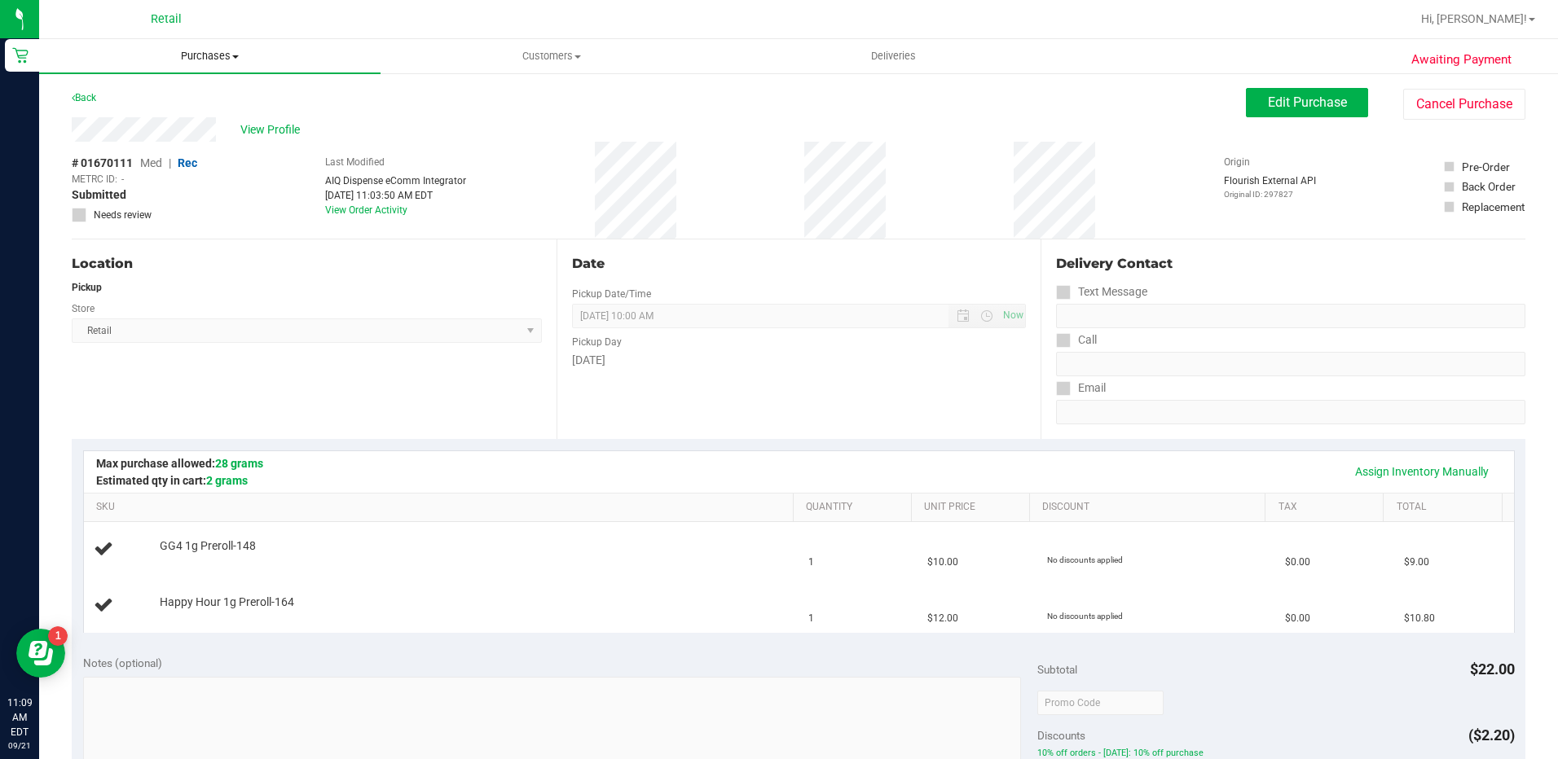
drag, startPoint x: 225, startPoint y: 55, endPoint x: 213, endPoint y: 94, distance: 40.0
click at [225, 55] on span "Purchases" at bounding box center [209, 56] width 341 height 15
click at [196, 124] on li "Fulfillment" at bounding box center [209, 118] width 341 height 20
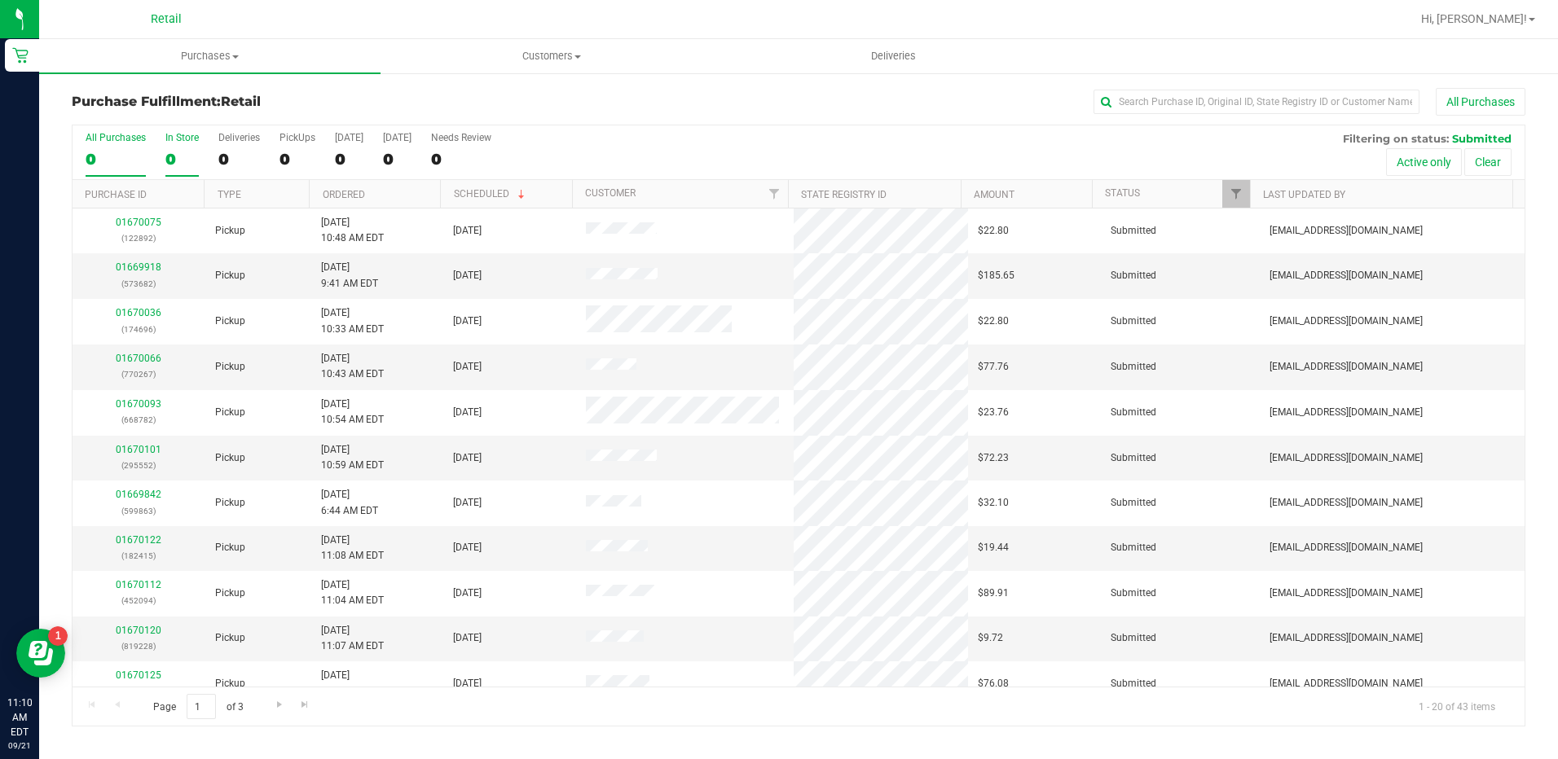
click at [165, 142] on div "In Store" at bounding box center [181, 137] width 33 height 11
click at [0, 0] on input "In Store 0" at bounding box center [0, 0] width 0 height 0
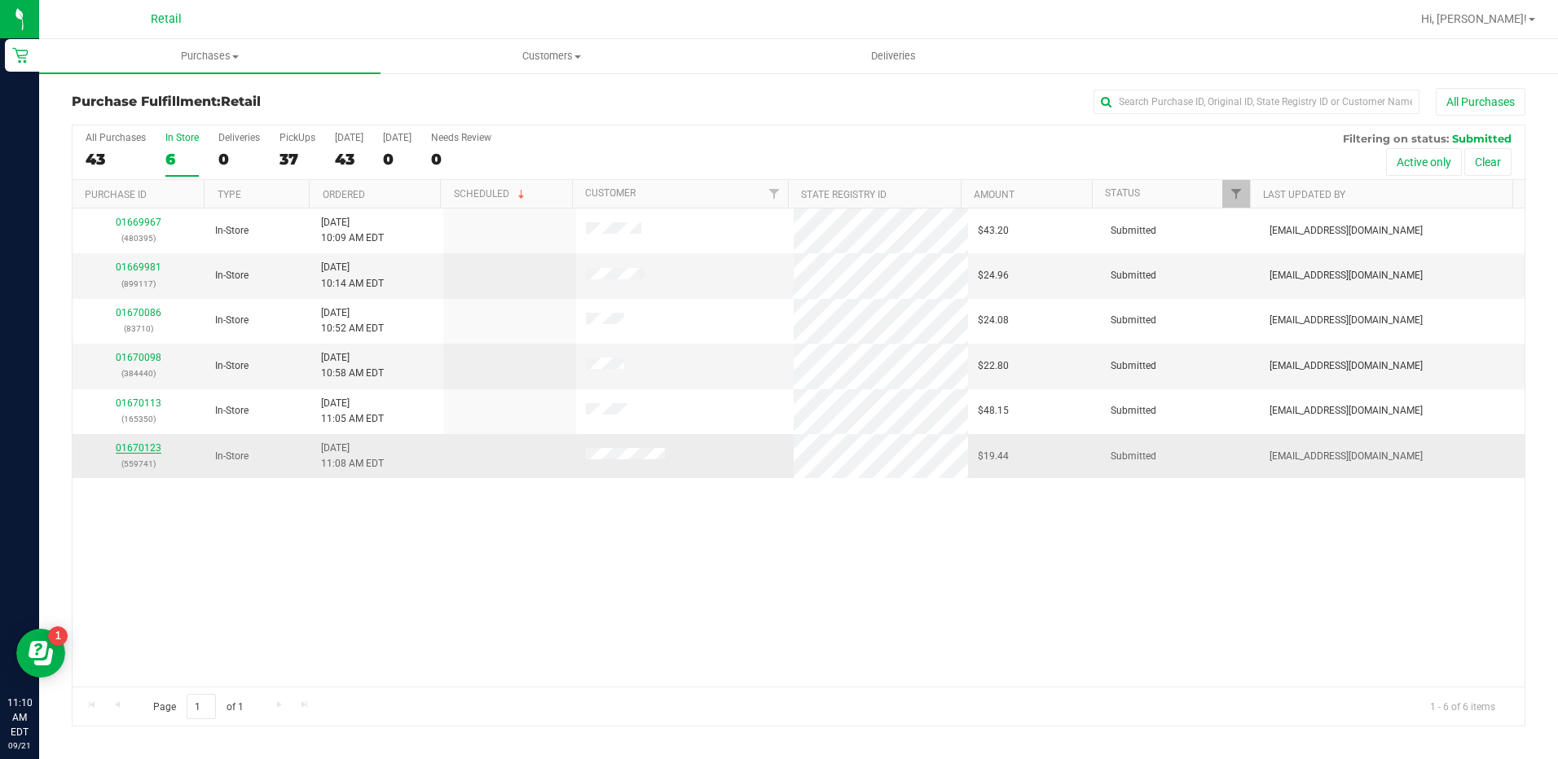
click at [134, 447] on link "01670123" at bounding box center [139, 447] width 46 height 11
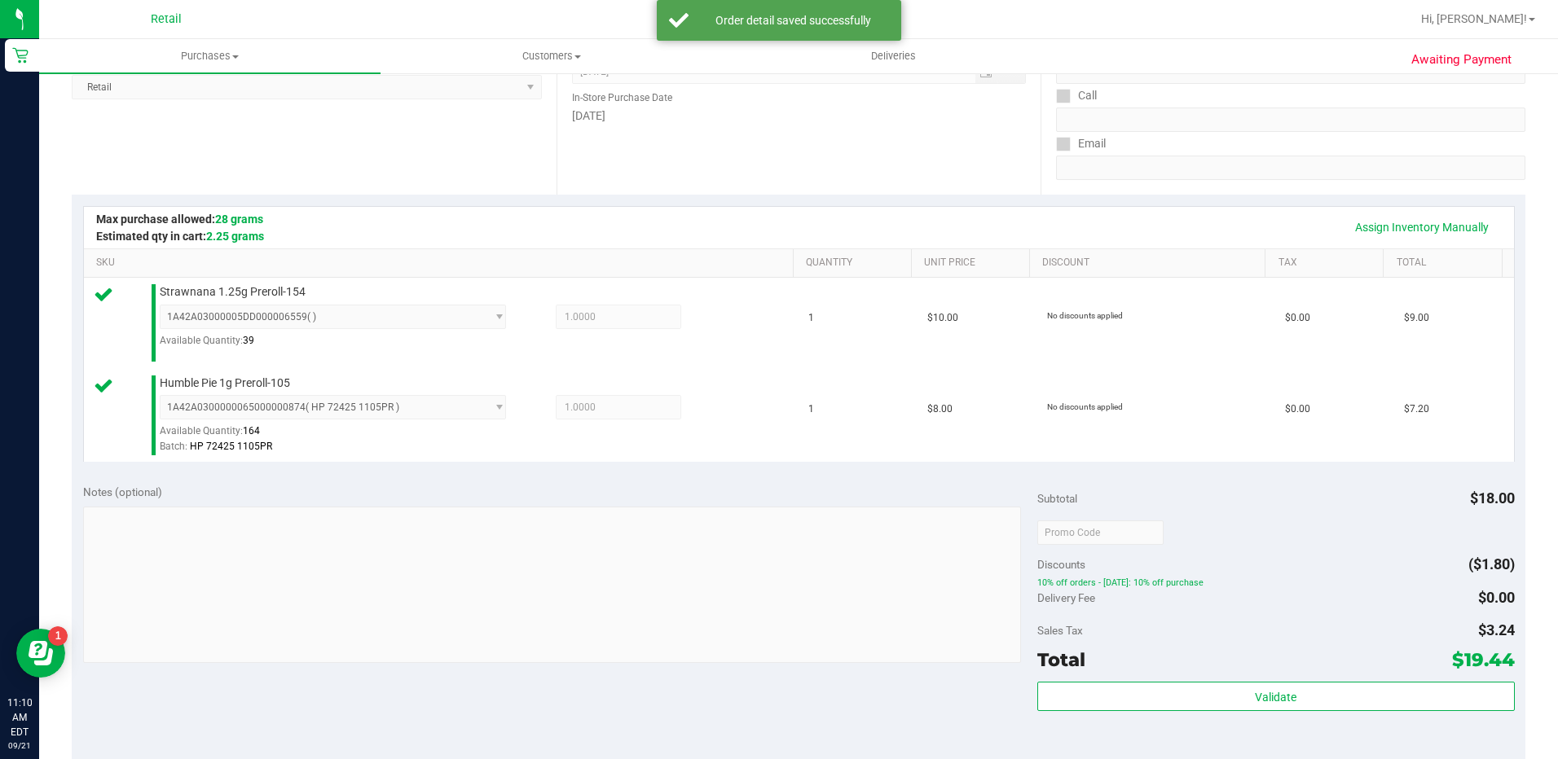
scroll to position [489, 0]
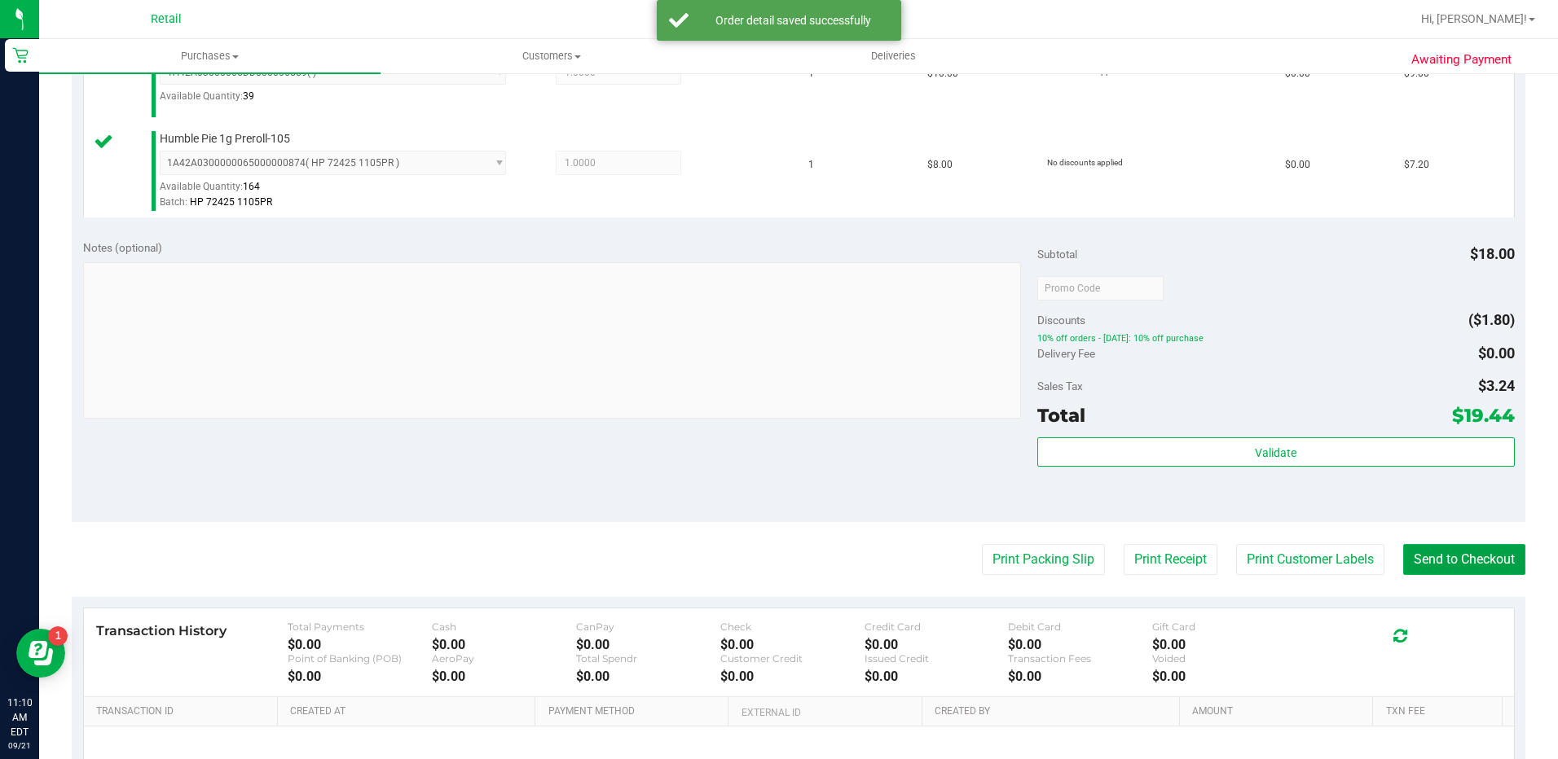
click at [1482, 560] on button "Send to Checkout" at bounding box center [1464, 559] width 122 height 31
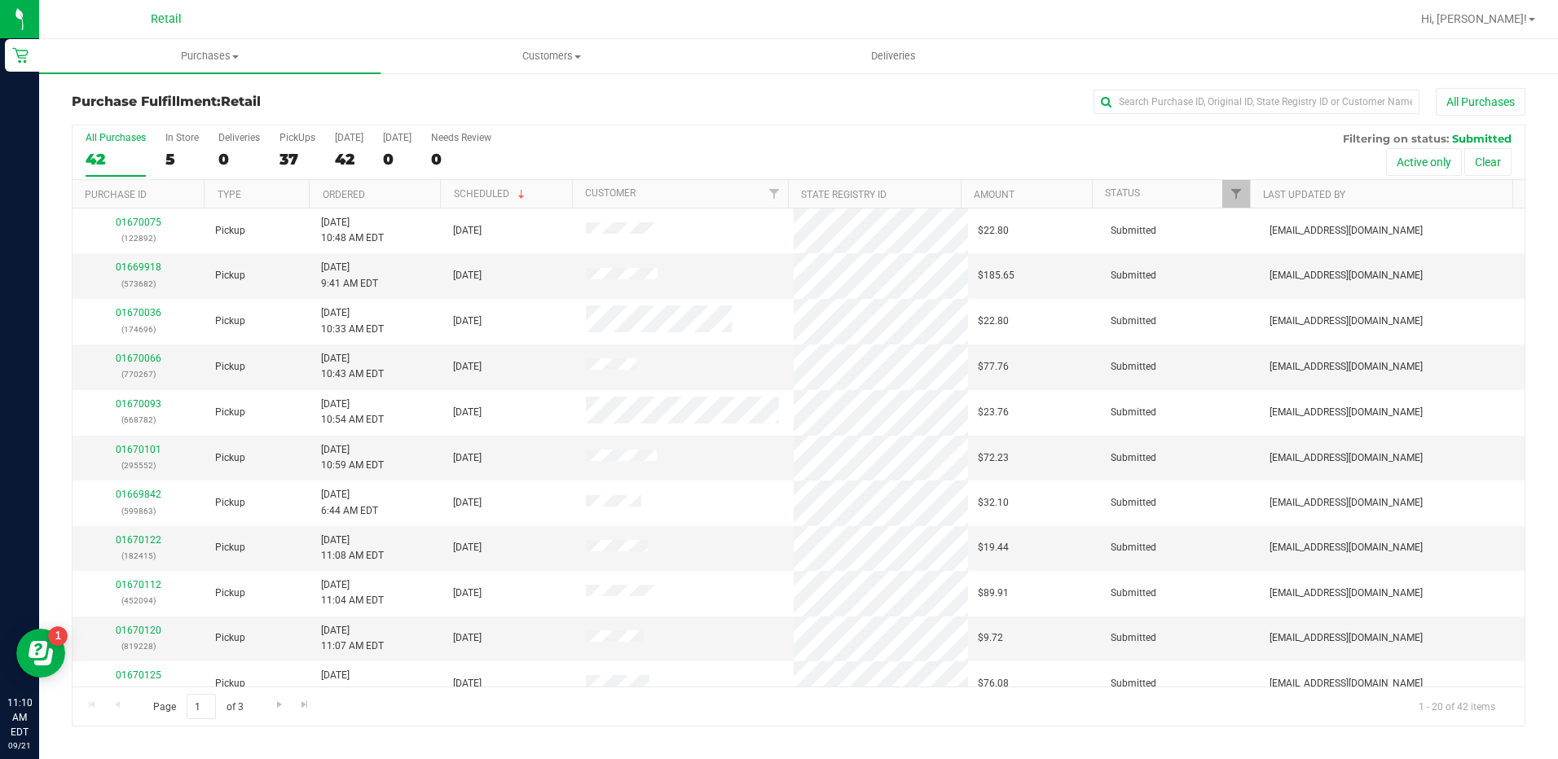
click at [159, 160] on div "All Purchases 42 In Store 5 Deliveries 0 PickUps 37 Today 42 Tomorrow 0 Needs R…" at bounding box center [799, 152] width 1452 height 55
click at [174, 156] on div "5" at bounding box center [181, 159] width 33 height 19
click at [0, 0] on input "In Store 5" at bounding box center [0, 0] width 0 height 0
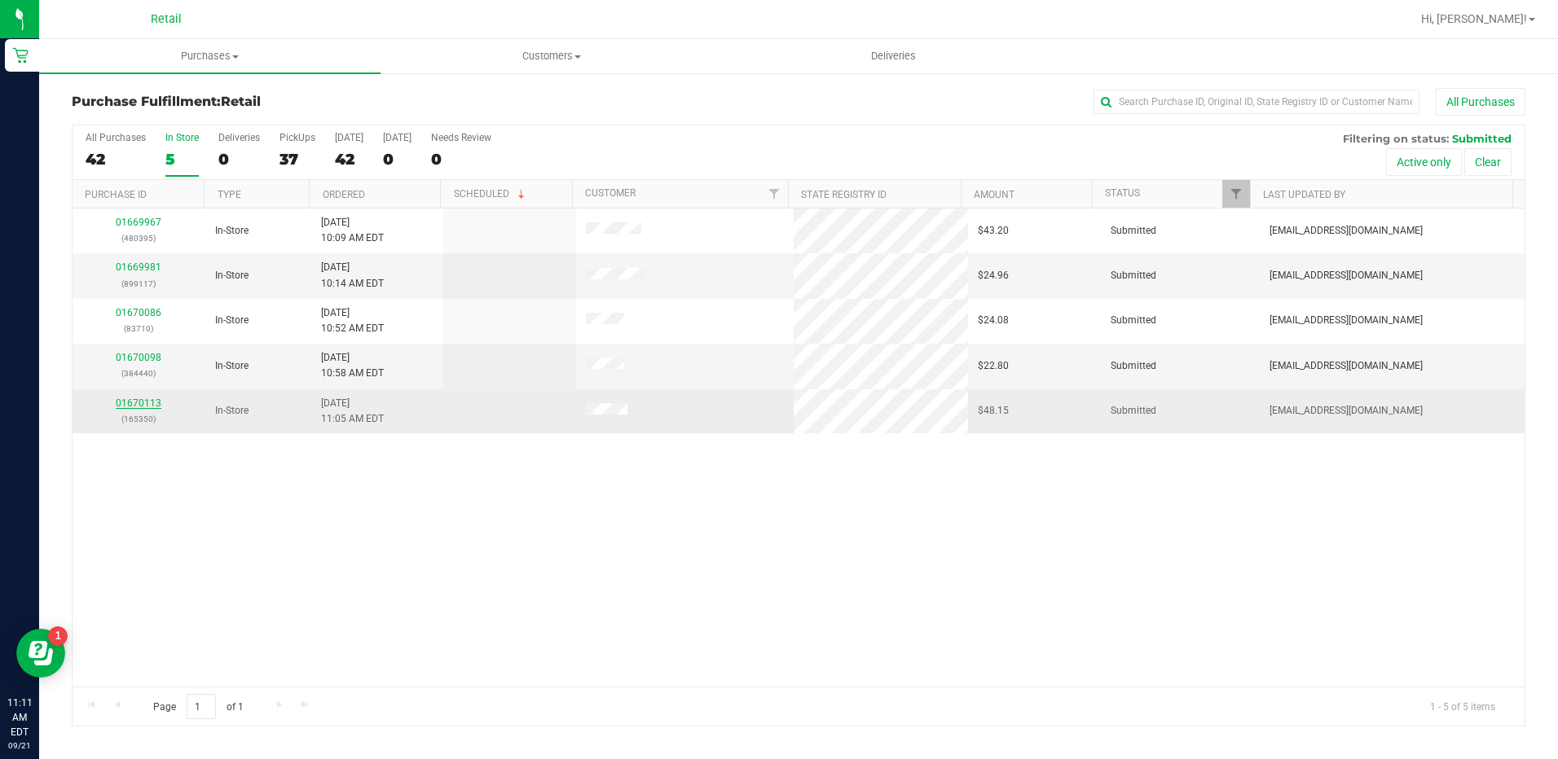
click at [143, 398] on link "01670113" at bounding box center [139, 403] width 46 height 11
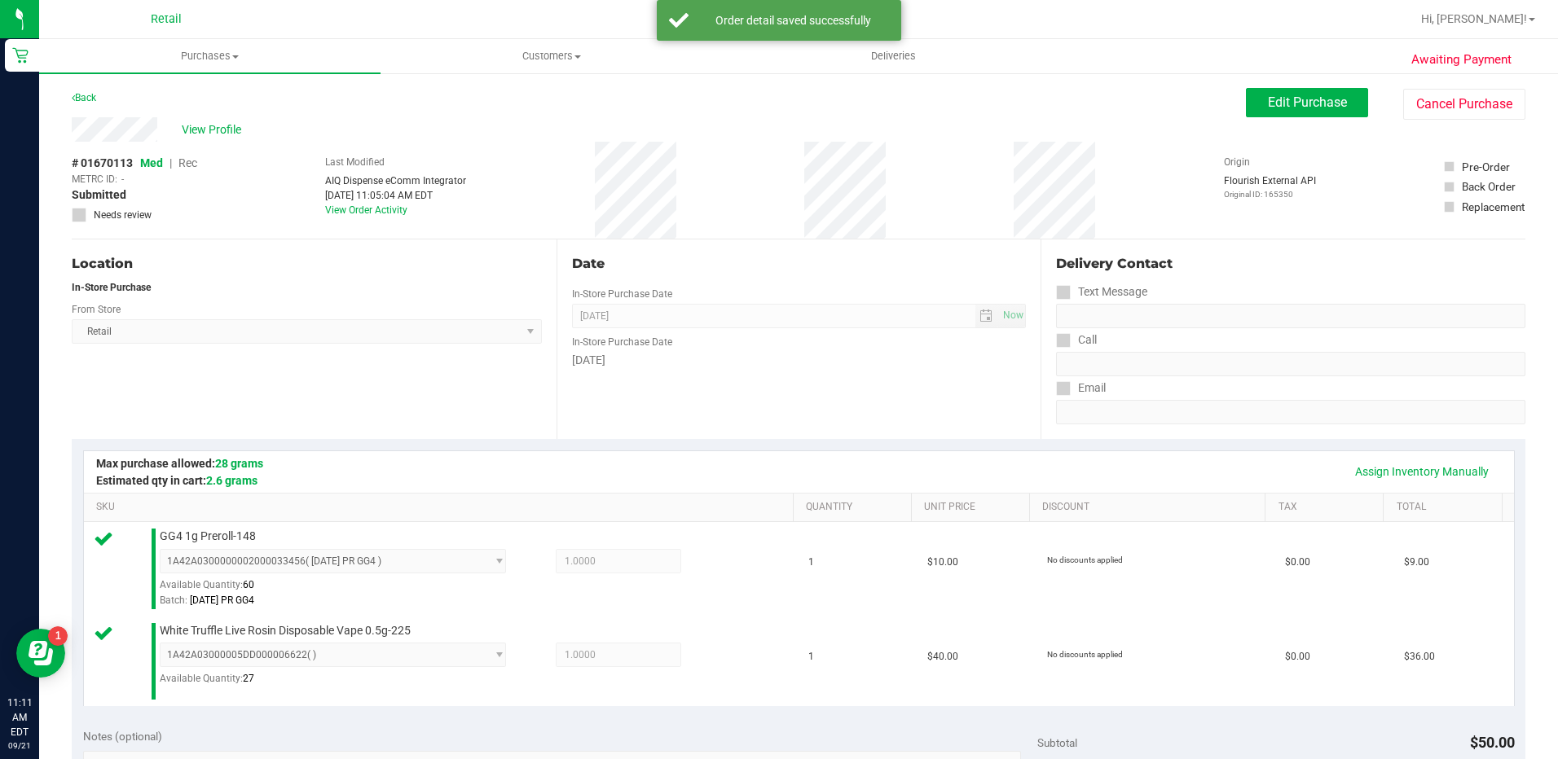
scroll to position [407, 0]
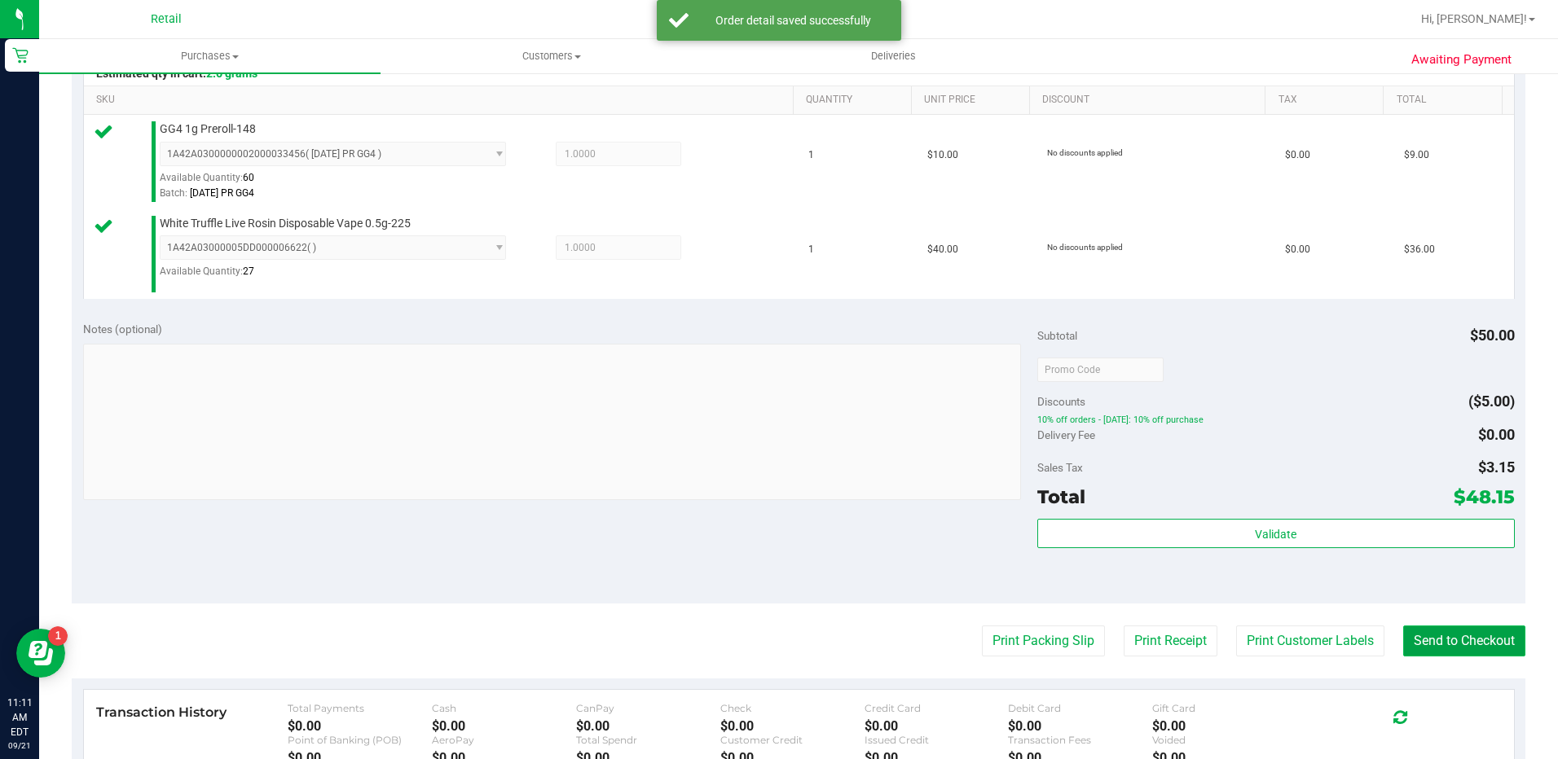
click at [1475, 640] on button "Send to Checkout" at bounding box center [1464, 641] width 122 height 31
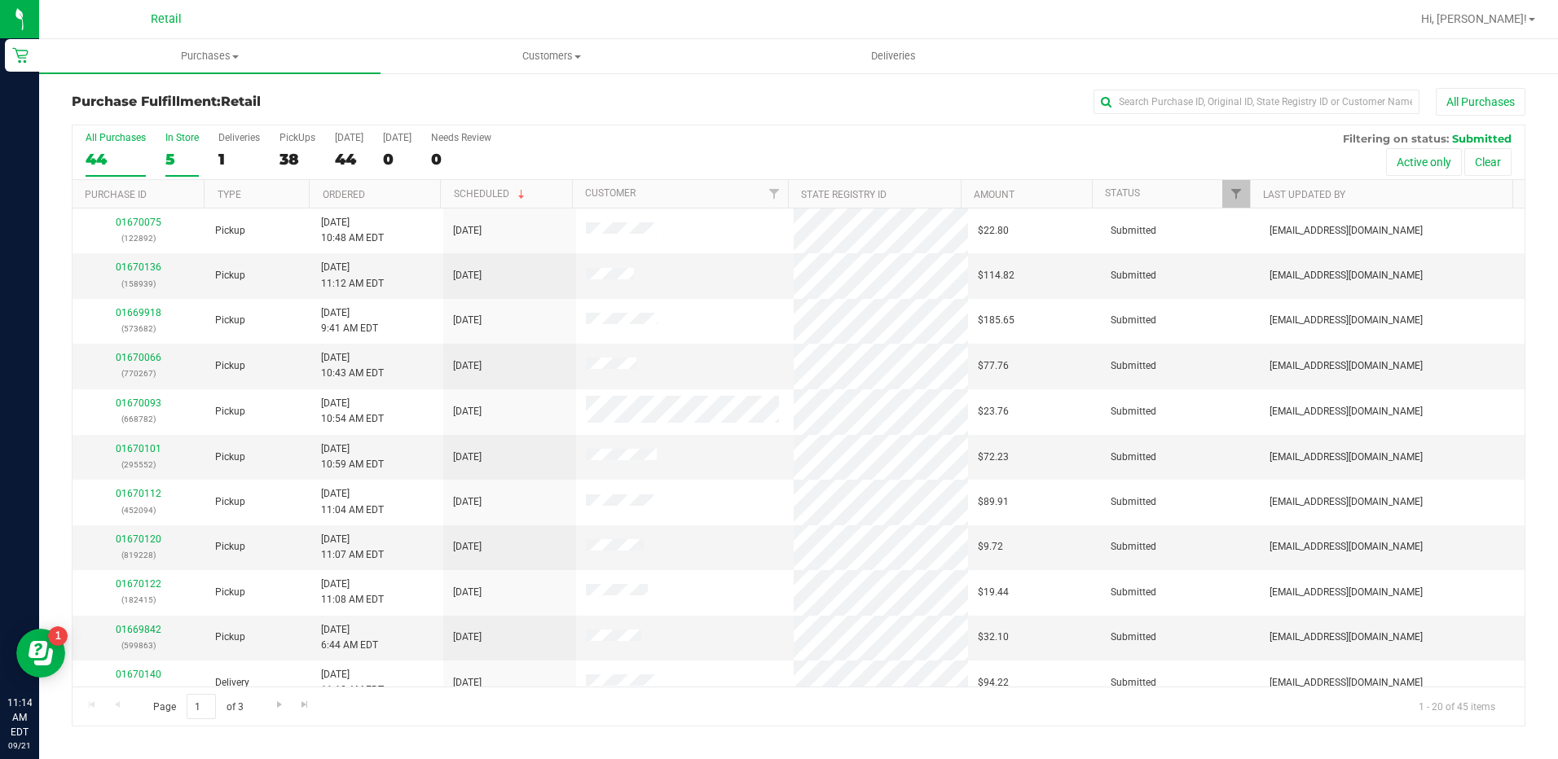
click at [187, 158] on div "5" at bounding box center [181, 159] width 33 height 19
click at [0, 0] on input "In Store 5" at bounding box center [0, 0] width 0 height 0
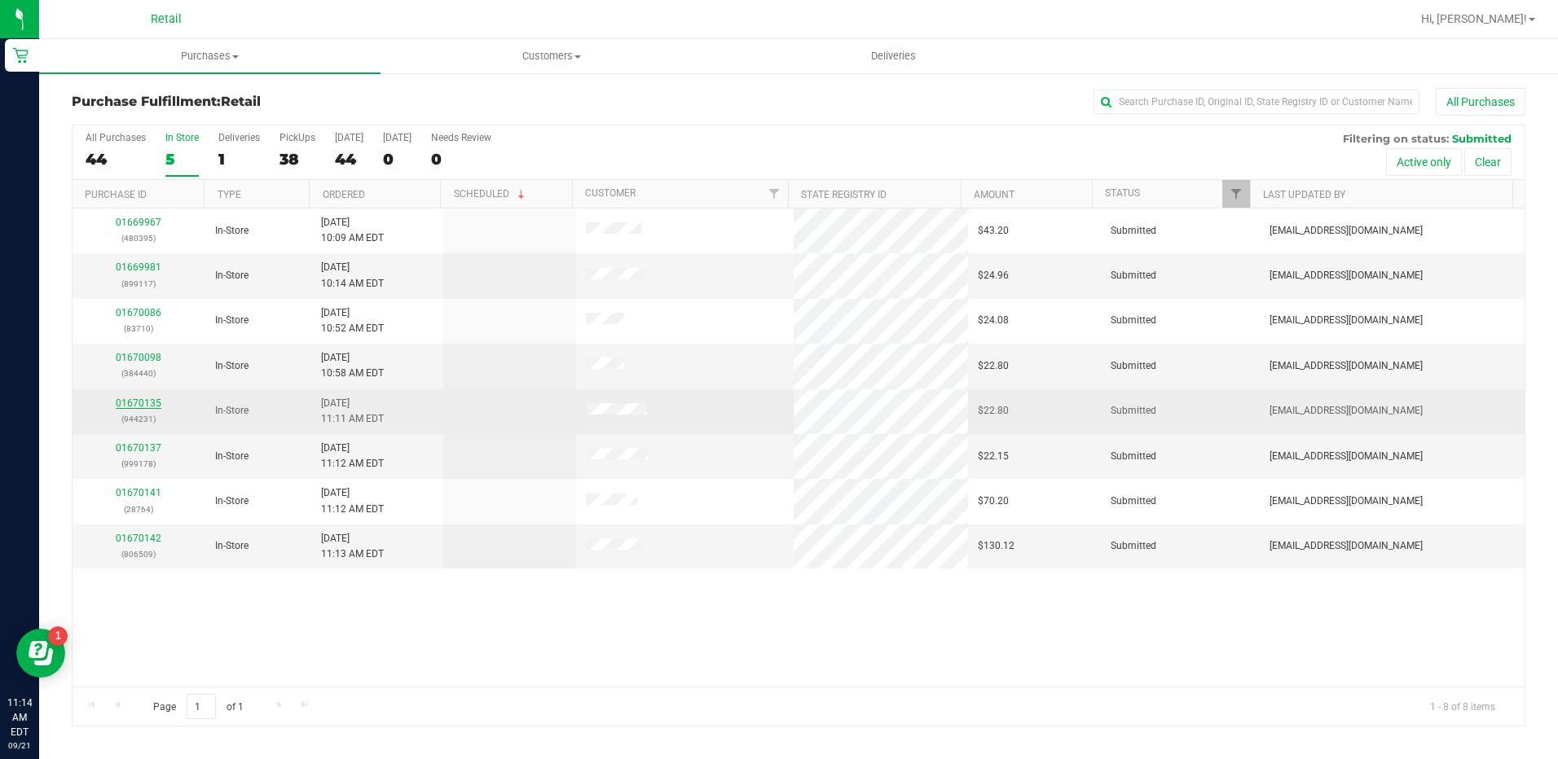
click at [146, 399] on link "01670135" at bounding box center [139, 403] width 46 height 11
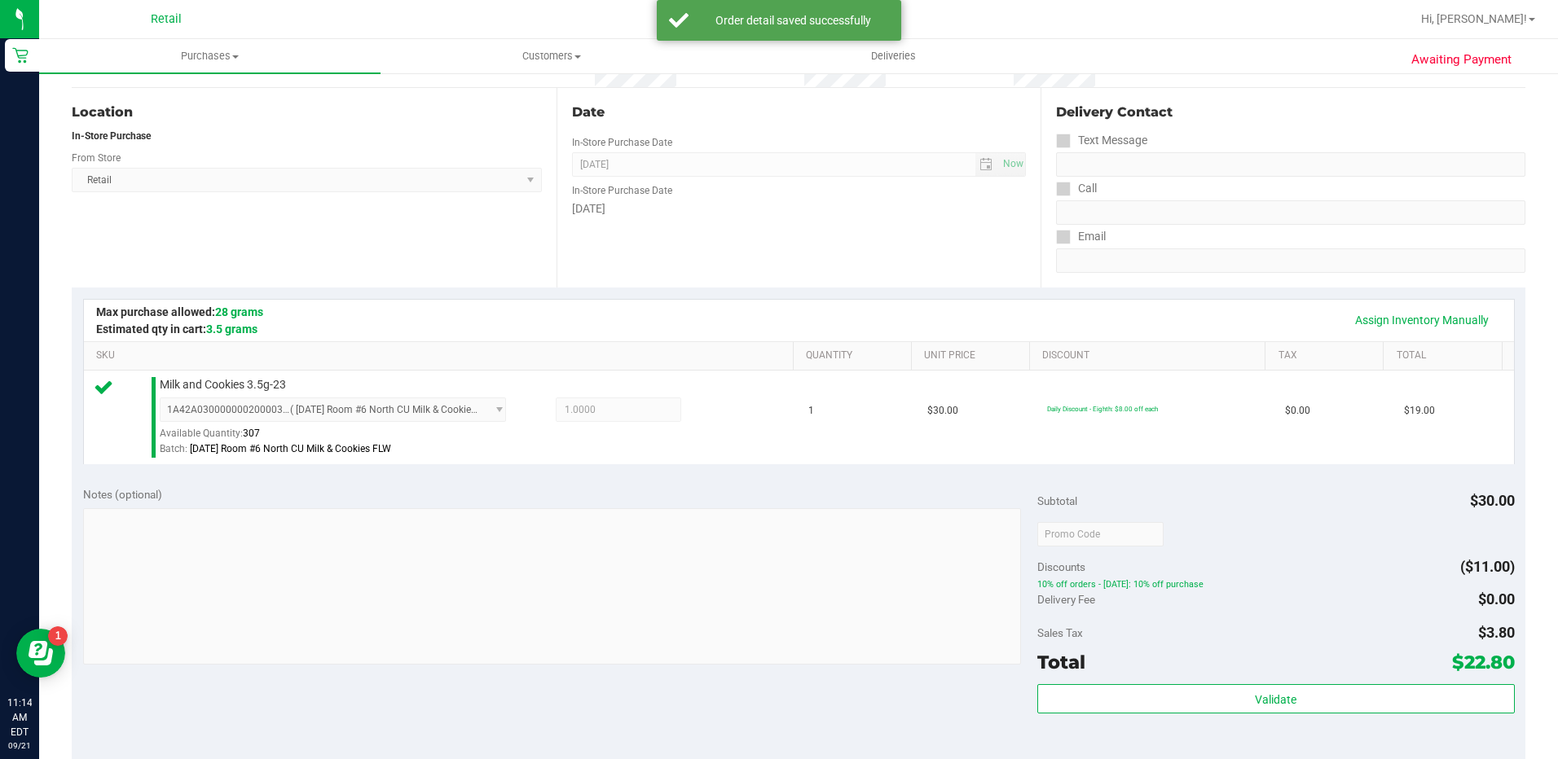
scroll to position [326, 0]
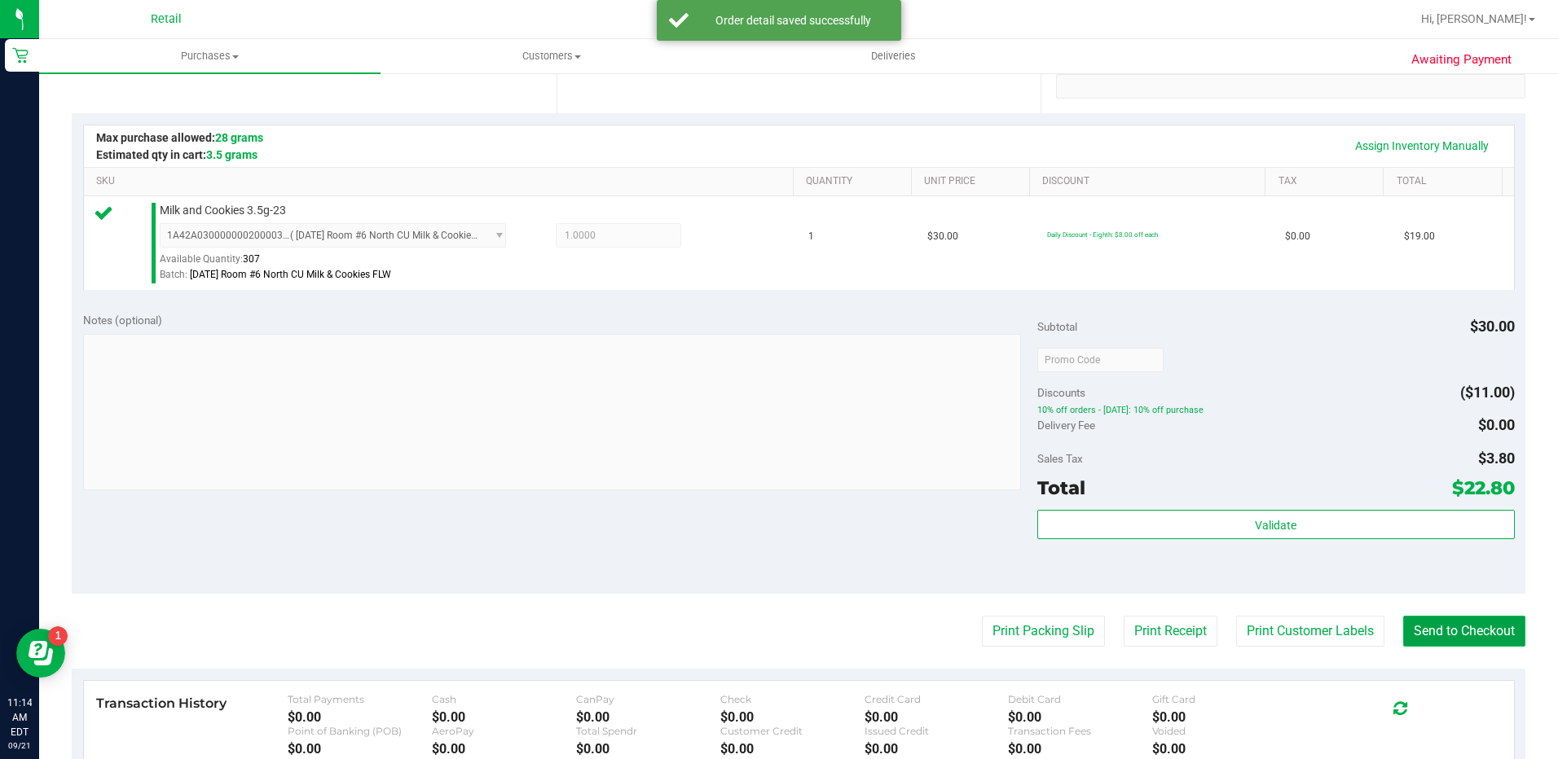
click at [1427, 625] on button "Send to Checkout" at bounding box center [1464, 631] width 122 height 31
